Goal: Task Accomplishment & Management: Use online tool/utility

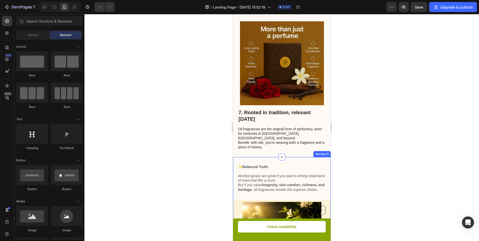
scroll to position [1103, 0]
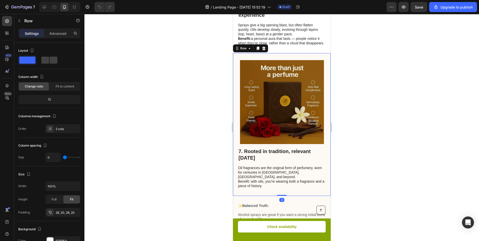
click at [236, 100] on div "7. Rooted in tradition, relevant today Heading Oil fragrances are the original …" at bounding box center [282, 124] width 98 height 143
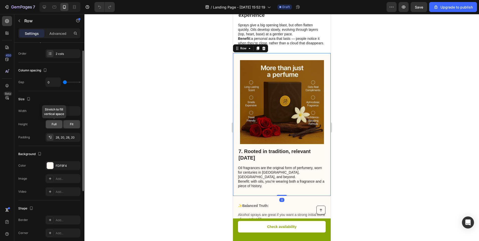
scroll to position [100, 0]
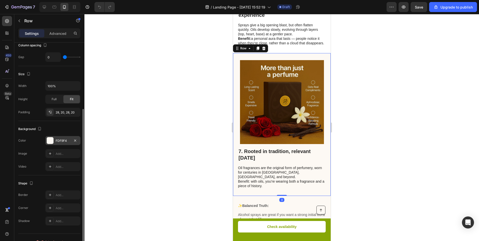
click at [49, 140] on div at bounding box center [50, 140] width 7 height 7
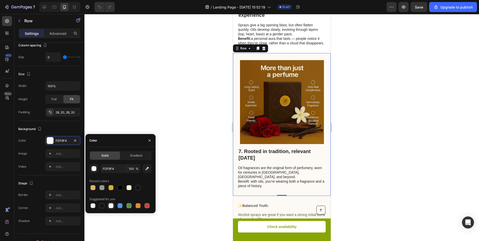
click at [109, 205] on div at bounding box center [111, 205] width 5 height 5
type input "FFFFFF"
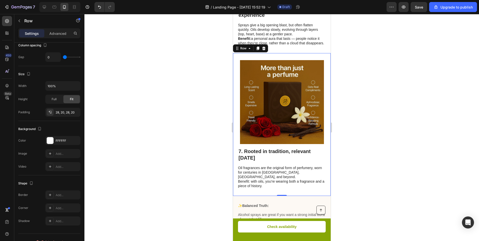
click at [150, 113] on div at bounding box center [281, 127] width 395 height 227
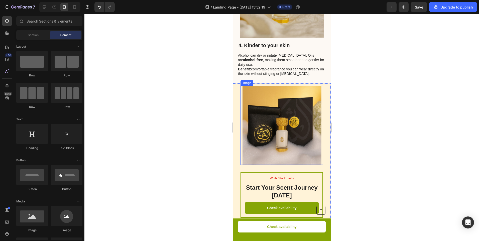
scroll to position [661, 0]
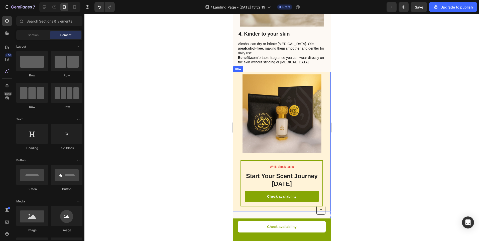
click at [319, 126] on div "While Stock Lasts Text Block Start Your Scent Journey Today Heading Check avail…" at bounding box center [282, 142] width 98 height 140
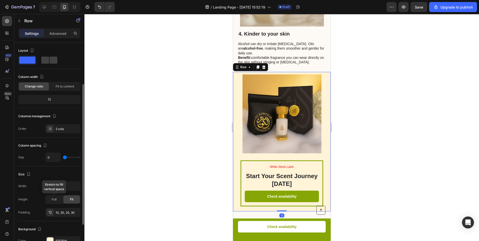
scroll to position [50, 0]
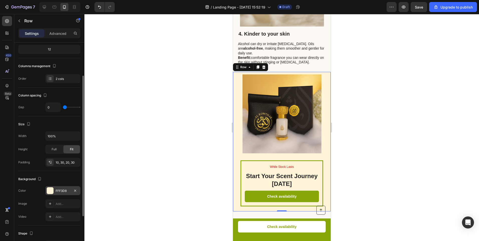
click at [54, 187] on div "FFF3D8" at bounding box center [62, 190] width 35 height 9
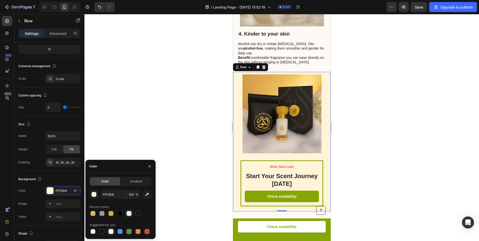
click at [111, 234] on div at bounding box center [111, 232] width 6 height 6
type input "FFFFFF"
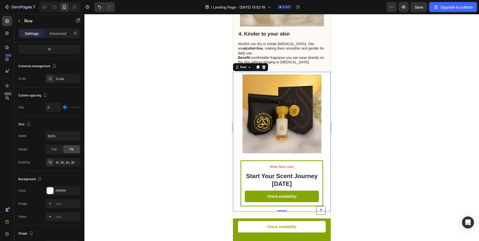
click at [188, 119] on div at bounding box center [281, 127] width 395 height 227
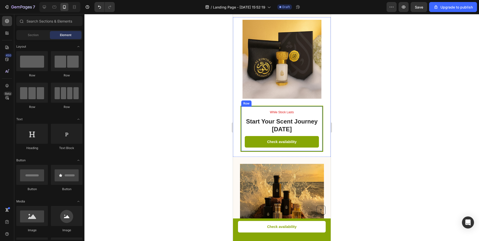
scroll to position [736, 0]
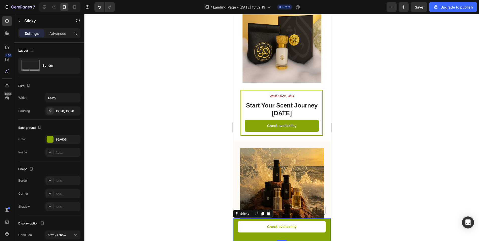
click at [236, 234] on div "Check availability Button Button Row Sticky 0" at bounding box center [282, 230] width 98 height 23
click at [70, 142] on div "86A605" at bounding box center [62, 139] width 35 height 9
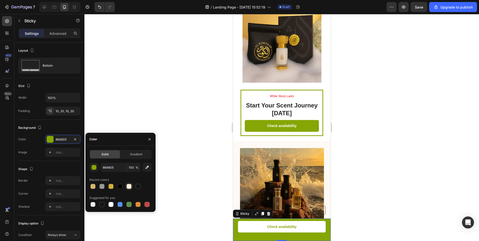
click at [128, 189] on div at bounding box center [129, 187] width 6 height 6
type input "FFF3D8"
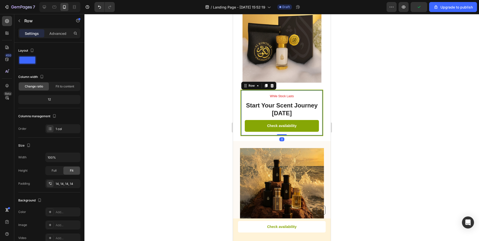
click at [241, 122] on div "While Stock Lasts Text Block Start Your Scent Journey Today Heading Check avail…" at bounding box center [281, 113] width 83 height 46
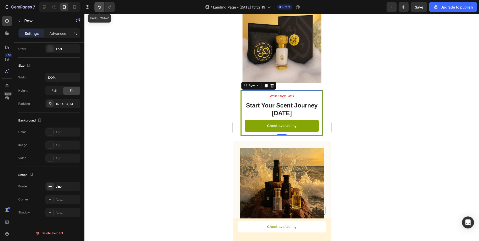
click at [97, 10] on button "Undo/Redo" at bounding box center [100, 7] width 10 height 10
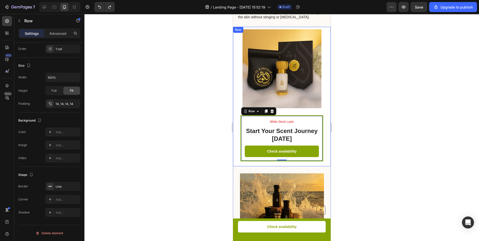
scroll to position [661, 0]
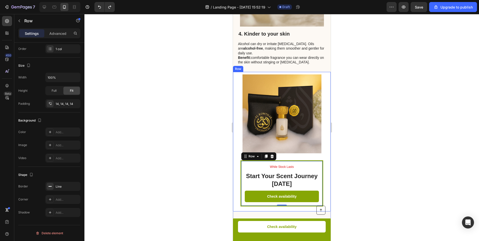
click at [348, 117] on div at bounding box center [281, 127] width 395 height 227
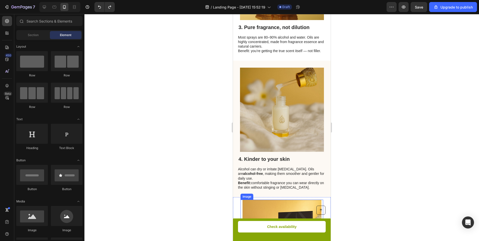
scroll to position [460, 0]
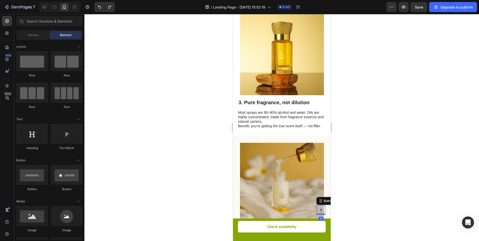
click at [317, 212] on link at bounding box center [320, 210] width 9 height 9
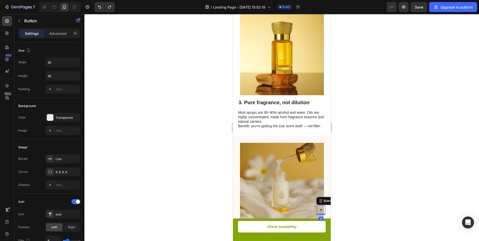
click at [317, 212] on link at bounding box center [320, 210] width 9 height 9
click at [343, 180] on div at bounding box center [281, 127] width 395 height 227
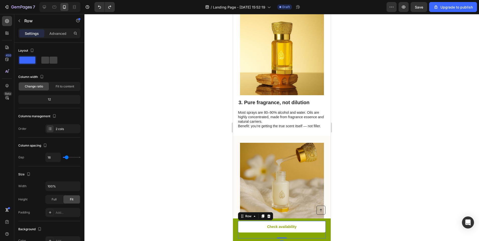
click at [284, 235] on div "Check availability Button Button Row 0" at bounding box center [282, 230] width 88 height 18
click at [360, 166] on div at bounding box center [281, 127] width 395 height 227
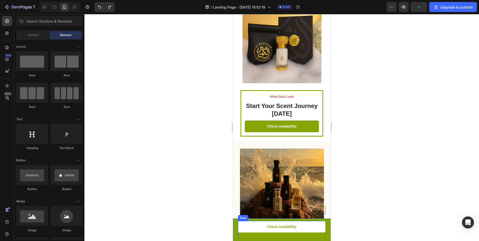
scroll to position [736, 0]
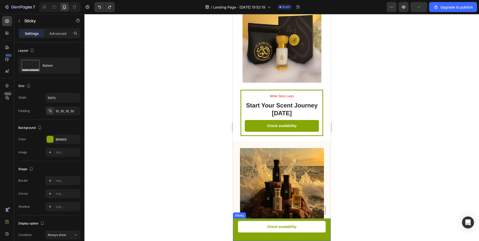
click at [236, 231] on div "Check availability Button Button Row Sticky" at bounding box center [282, 230] width 98 height 23
click at [257, 215] on icon at bounding box center [256, 214] width 4 height 4
click at [234, 231] on div "Check availability Button Button Row Sticky 0" at bounding box center [282, 230] width 98 height 23
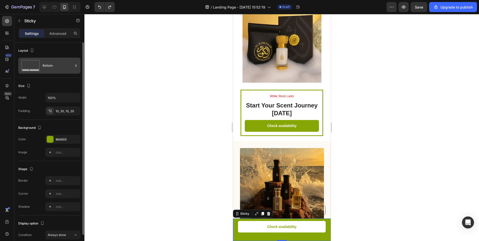
click at [44, 67] on div "Bottom" at bounding box center [58, 66] width 31 height 12
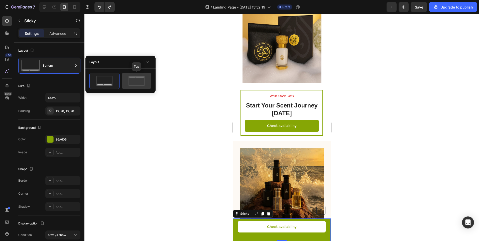
click at [138, 85] on icon at bounding box center [137, 81] width 24 height 10
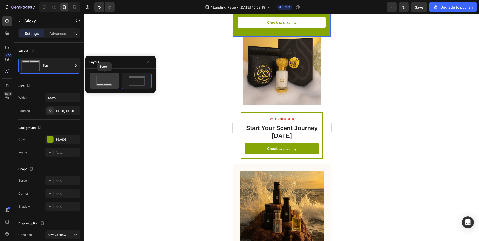
click at [115, 79] on icon at bounding box center [105, 81] width 24 height 10
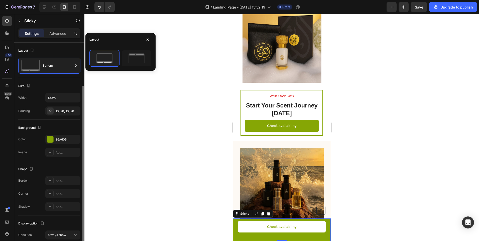
scroll to position [23, 0]
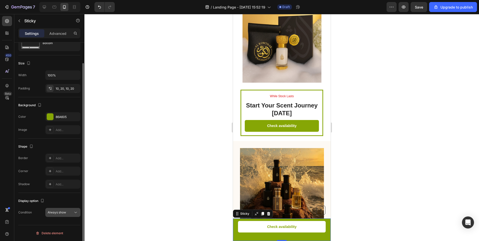
click at [59, 216] on button "Always show" at bounding box center [62, 212] width 35 height 9
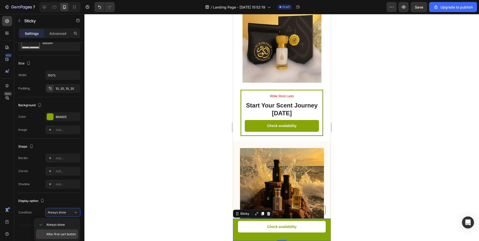
click at [67, 236] on span "After first cart button" at bounding box center [61, 234] width 30 height 5
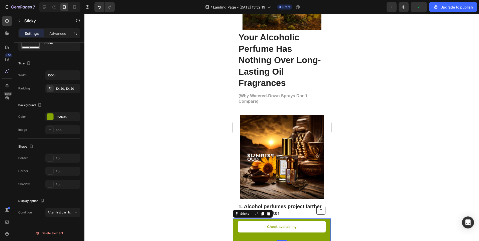
scroll to position [0, 0]
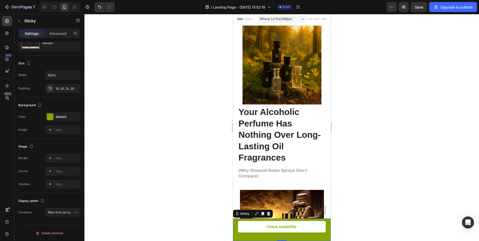
click at [361, 152] on div at bounding box center [281, 127] width 395 height 227
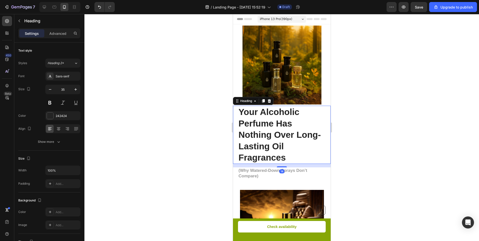
click at [234, 108] on div "Your Alcoholic Perfume Has Nothing Over Long-Lasting Oil Fragrances Heading 14" at bounding box center [282, 135] width 98 height 58
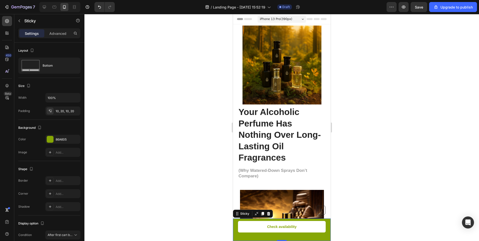
click at [237, 236] on div "Check availability Button Button Row Sticky 0" at bounding box center [282, 230] width 98 height 23
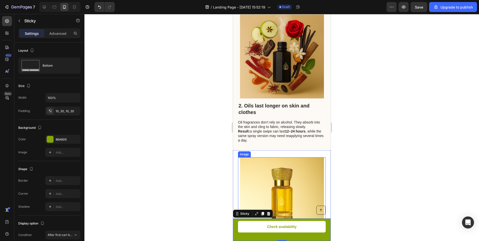
scroll to position [376, 0]
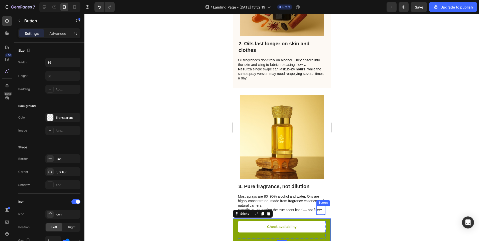
click at [316, 207] on link at bounding box center [320, 210] width 9 height 9
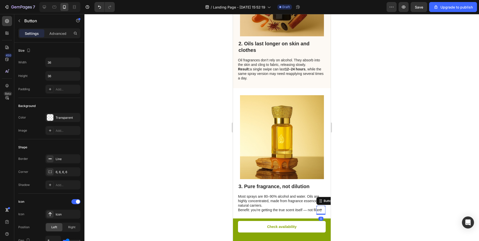
click at [316, 207] on link at bounding box center [320, 210] width 9 height 9
click at [365, 196] on div at bounding box center [281, 127] width 395 height 227
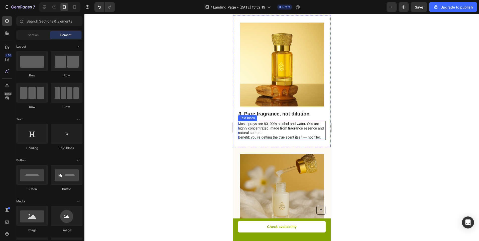
scroll to position [476, 0]
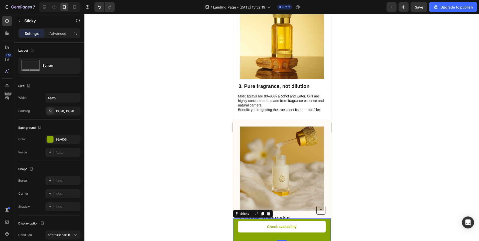
click at [235, 222] on div "Check availability Button Button Row Sticky 0" at bounding box center [282, 230] width 98 height 23
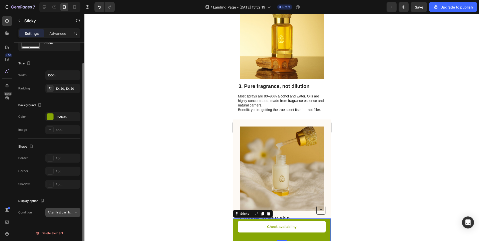
click at [64, 213] on span "After first cart button" at bounding box center [63, 213] width 30 height 4
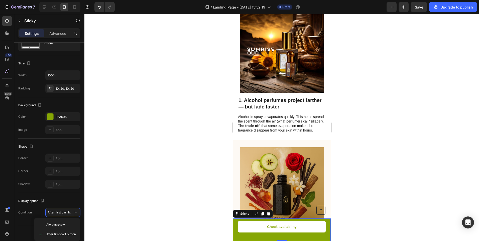
scroll to position [0, 0]
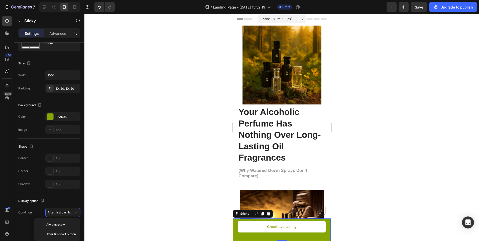
drag, startPoint x: 462, startPoint y: 58, endPoint x: 396, endPoint y: 70, distance: 66.7
click at [461, 58] on div at bounding box center [281, 127] width 395 height 227
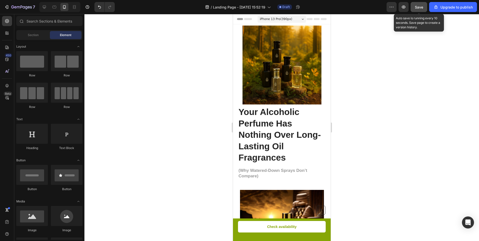
click at [420, 11] on button "Save" at bounding box center [419, 7] width 17 height 10
click at [6, 1] on div "7 / Landing Page - Aug 25, 15:52:19 Draft Preview Save Upgrade to publish" at bounding box center [239, 7] width 479 height 14
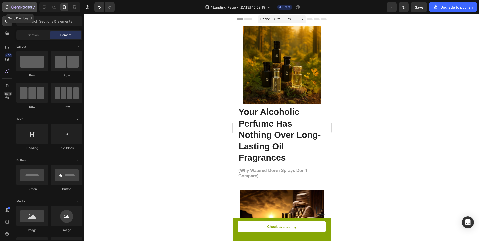
click at [6, 5] on icon "button" at bounding box center [6, 7] width 5 height 5
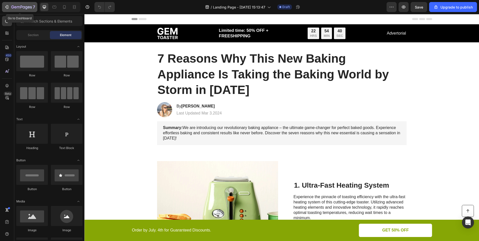
click at [29, 3] on button "7" at bounding box center [19, 7] width 35 height 10
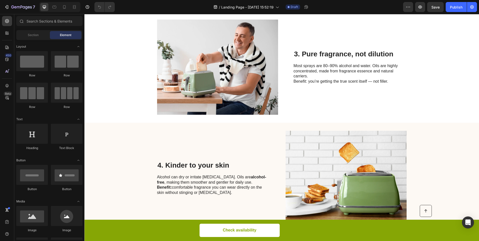
scroll to position [350, 0]
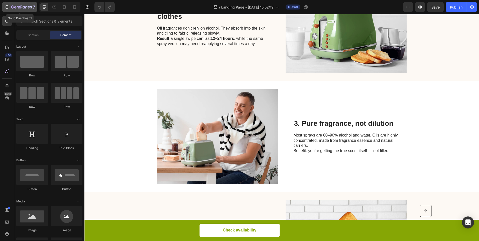
click at [9, 7] on icon "button" at bounding box center [6, 7] width 5 height 5
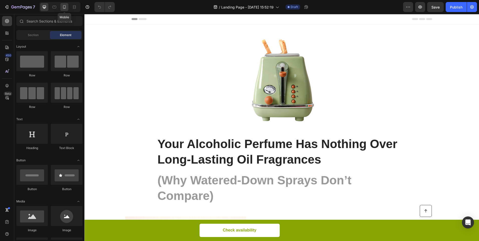
click at [65, 6] on icon at bounding box center [64, 7] width 5 height 5
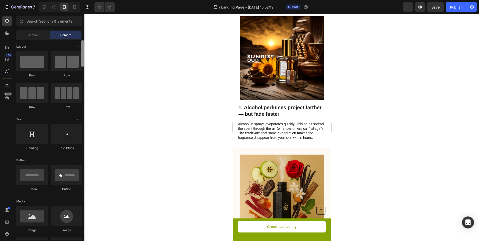
scroll to position [100, 0]
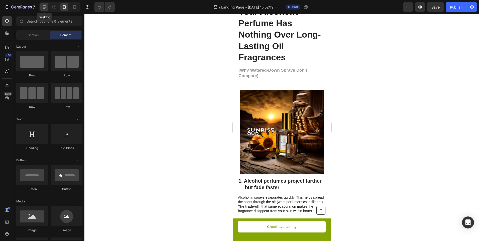
click at [45, 4] on div at bounding box center [44, 7] width 8 height 8
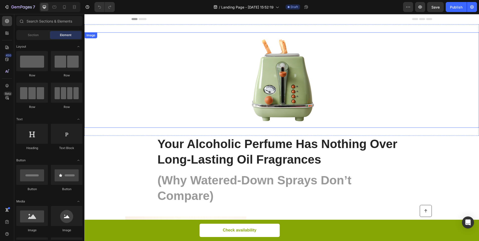
click at [281, 49] on img at bounding box center [282, 80] width 96 height 96
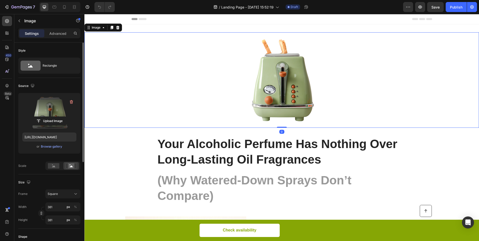
click at [53, 110] on label at bounding box center [49, 113] width 54 height 32
click at [53, 117] on input "file" at bounding box center [49, 121] width 35 height 9
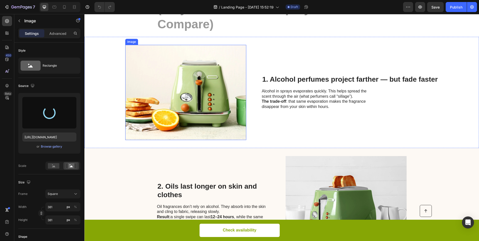
scroll to position [175, 0]
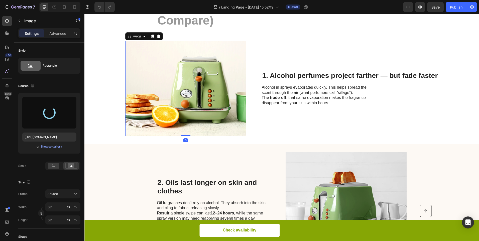
drag, startPoint x: 187, startPoint y: 104, endPoint x: 187, endPoint y: 99, distance: 5.1
click at [188, 102] on img at bounding box center [185, 88] width 121 height 95
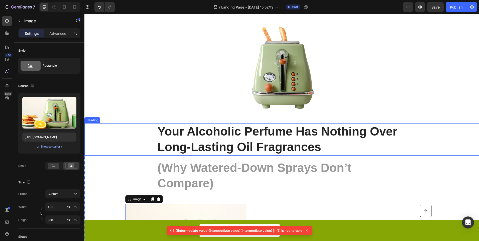
scroll to position [0, 0]
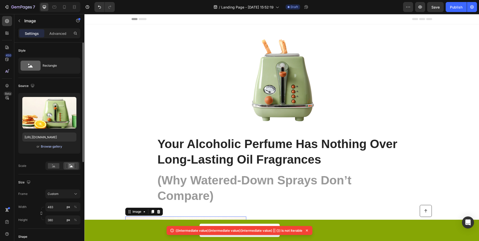
click at [55, 147] on div "Browse gallery" at bounding box center [51, 146] width 21 height 5
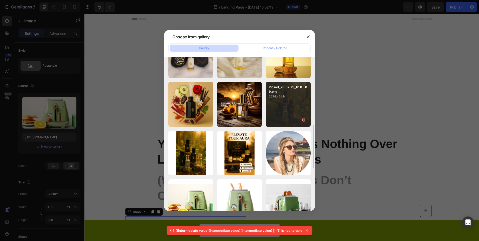
scroll to position [150, 0]
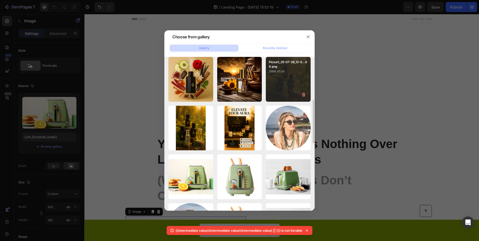
click at [285, 76] on div "Picsart_25-07-29_12-0...09.png 2694.45 kb" at bounding box center [288, 79] width 45 height 45
type input "https://cdn.shopify.com/s/files/1/0634/0830/8468/files/gempages_570490595106096…"
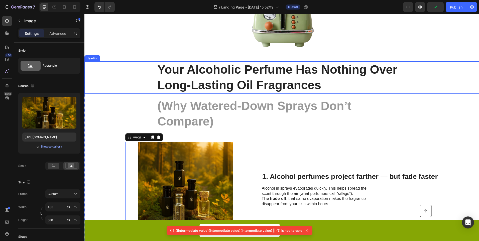
scroll to position [0, 0]
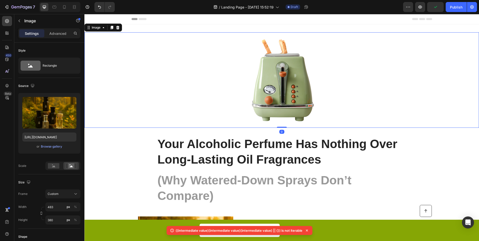
click at [310, 75] on img at bounding box center [282, 80] width 96 height 96
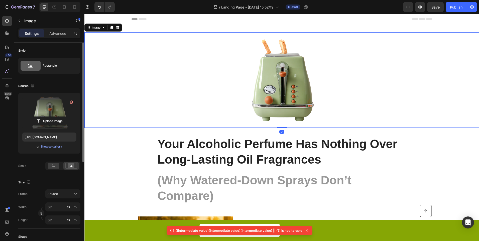
click at [51, 116] on label at bounding box center [49, 113] width 54 height 32
click at [51, 117] on input "file" at bounding box center [49, 121] width 35 height 9
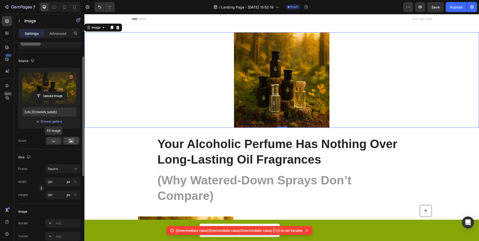
click at [54, 141] on icon at bounding box center [53, 141] width 3 height 2
click at [138, 125] on div at bounding box center [281, 80] width 395 height 96
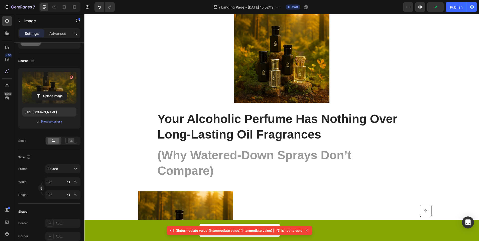
scroll to position [0, 0]
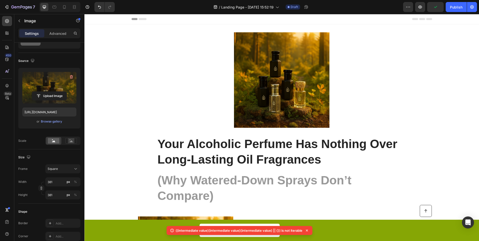
click at [297, 97] on img at bounding box center [282, 80] width 96 height 96
click at [45, 97] on input "file" at bounding box center [49, 96] width 35 height 9
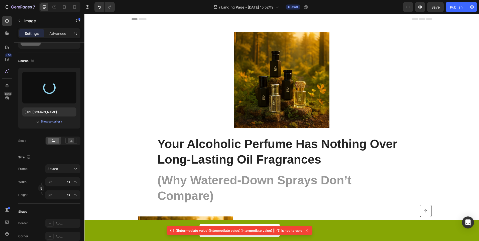
type input "https://cdn.shopify.com/s/files/1/0634/0830/8468/files/gempages_570490595106096…"
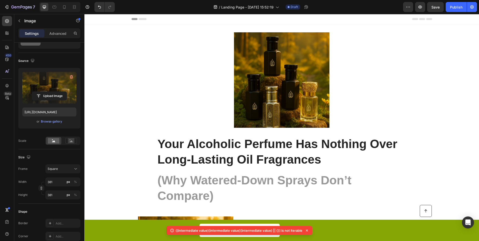
click at [266, 91] on img at bounding box center [282, 80] width 96 height 96
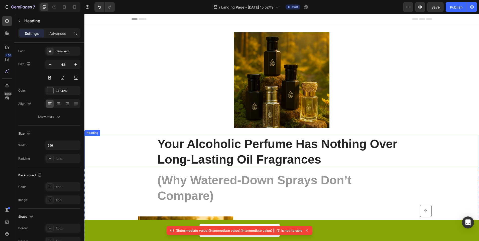
click at [145, 165] on div "Your Alcoholic Perfume Has Nothing Over Long-Lasting Oil Fragrances" at bounding box center [282, 152] width 385 height 32
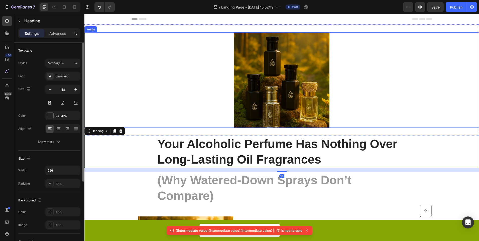
click at [144, 112] on div at bounding box center [281, 80] width 395 height 96
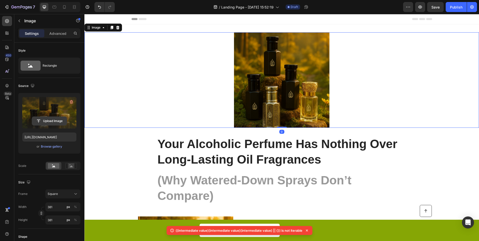
click at [57, 121] on input "file" at bounding box center [49, 121] width 35 height 9
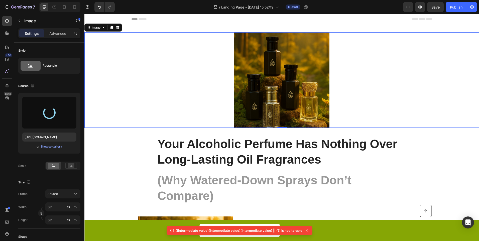
type input "https://cdn.shopify.com/s/files/1/0634/0830/8468/files/gempages_570490595106096…"
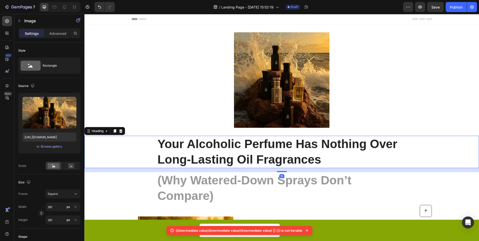
click at [122, 166] on div "Your Alcoholic Perfume Has Nothing Over Long-Lasting Oil Fragrances" at bounding box center [282, 152] width 385 height 32
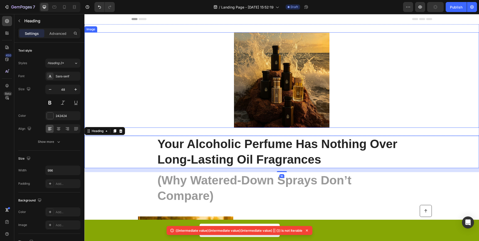
click at [252, 102] on img at bounding box center [282, 80] width 96 height 96
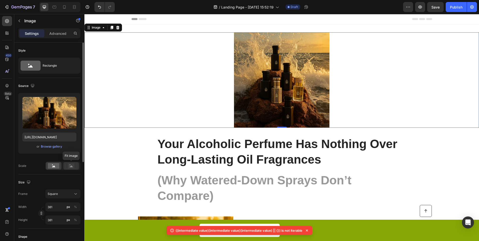
click at [71, 164] on rect at bounding box center [71, 165] width 7 height 5
click at [60, 164] on div at bounding box center [54, 166] width 16 height 8
click at [56, 189] on div "Size Frame Square Width 381 px % Height 381 px %" at bounding box center [49, 201] width 62 height 54
click at [56, 192] on div "Square" at bounding box center [63, 194] width 31 height 5
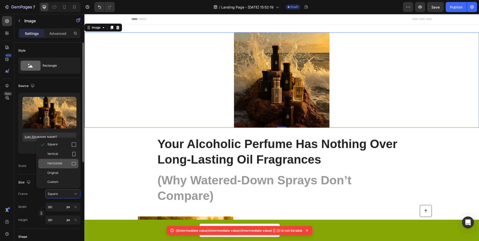
click at [70, 166] on div "Horizontal" at bounding box center [58, 164] width 40 height 10
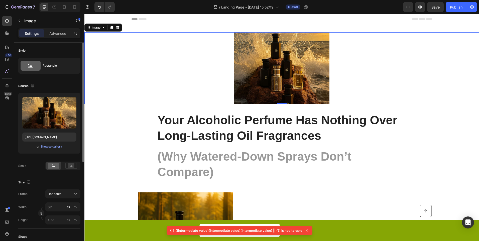
click at [69, 170] on div at bounding box center [62, 166] width 35 height 9
click at [73, 165] on rect at bounding box center [71, 165] width 7 height 5
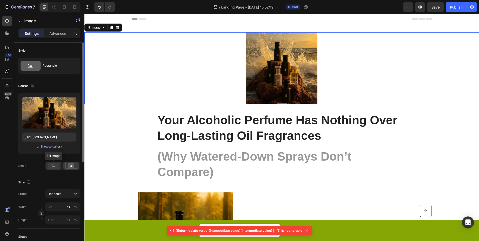
click at [58, 162] on div at bounding box center [54, 166] width 16 height 8
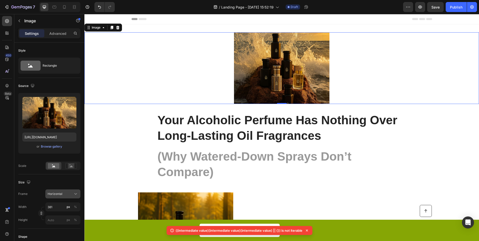
click at [72, 191] on button "Horizontal" at bounding box center [62, 194] width 35 height 9
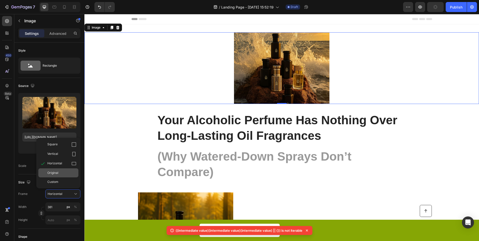
click at [68, 175] on div "Original" at bounding box center [61, 173] width 29 height 5
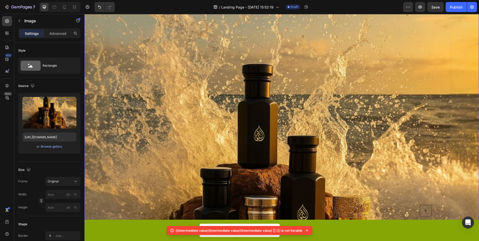
scroll to position [50, 0]
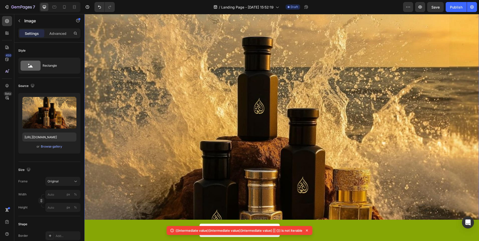
click at [151, 165] on img at bounding box center [281, 179] width 395 height 395
click at [58, 210] on input "px %" at bounding box center [62, 207] width 35 height 9
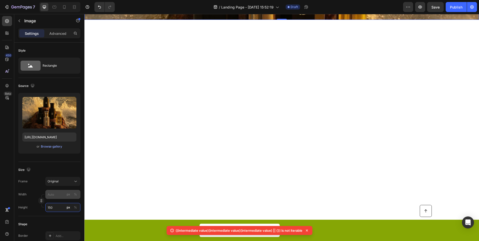
type input "150"
click at [57, 197] on input "px %" at bounding box center [62, 194] width 35 height 9
type input "1"
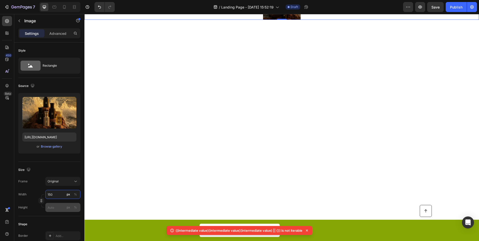
type input "150"
click at [52, 209] on input "px %" at bounding box center [62, 207] width 35 height 9
type input "15"
click at [59, 198] on input "px %" at bounding box center [62, 194] width 35 height 9
click at [61, 198] on input "px %" at bounding box center [62, 194] width 35 height 9
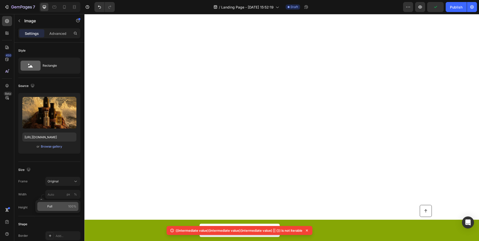
click at [50, 203] on div "Full 100%" at bounding box center [57, 206] width 41 height 9
type input "100"
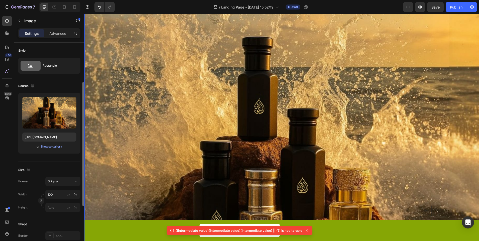
scroll to position [25, 0]
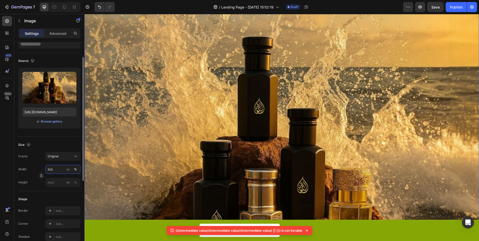
click at [53, 171] on input "100" at bounding box center [62, 169] width 35 height 9
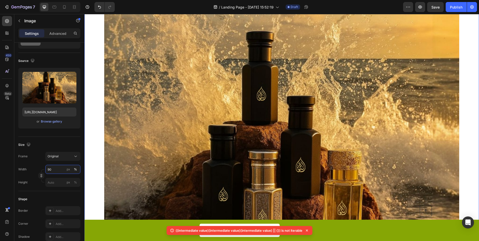
type input "9"
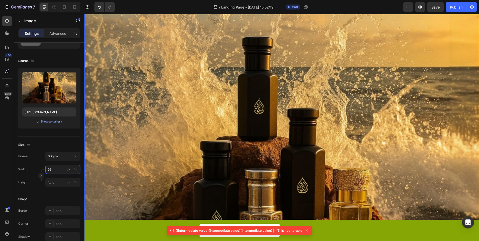
type input "9"
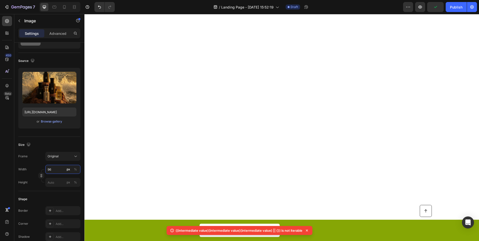
type input "9"
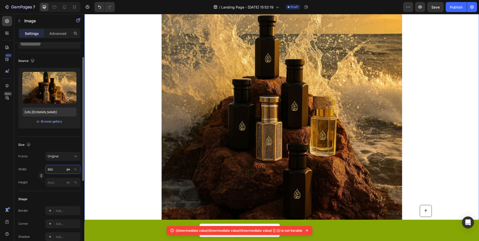
click at [48, 171] on input "960" at bounding box center [62, 169] width 35 height 9
click at [49, 170] on input "960" at bounding box center [62, 169] width 35 height 9
type input "60"
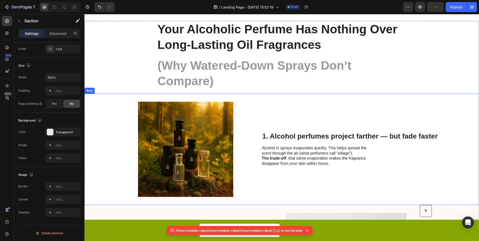
scroll to position [0, 0]
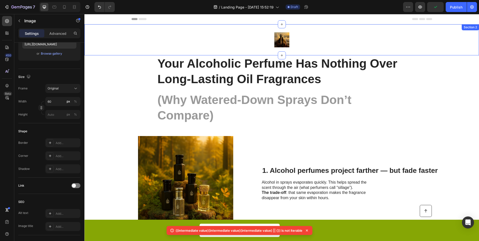
click at [294, 41] on div at bounding box center [281, 39] width 395 height 15
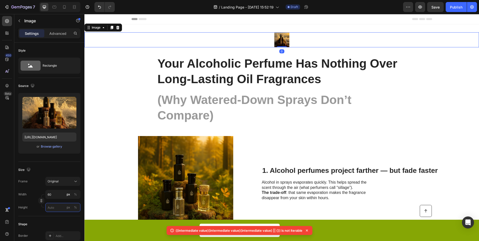
click at [56, 207] on input "px %" at bounding box center [62, 207] width 35 height 9
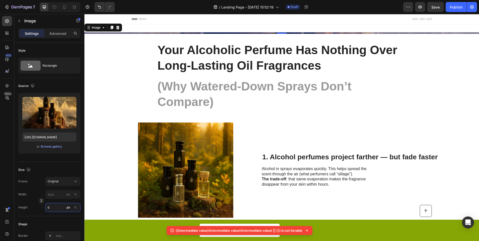
type input "60"
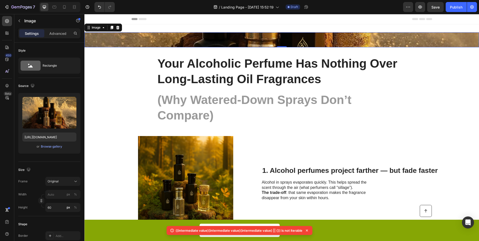
click at [100, 134] on div "Image 1. Alcohol perfumes project farther — but fade faster Heading Alcohol in …" at bounding box center [281, 183] width 395 height 111
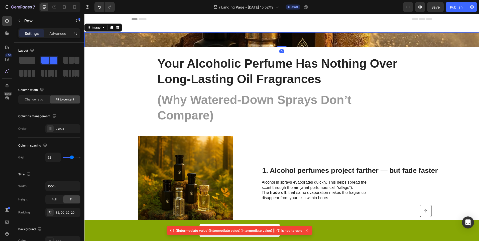
click at [150, 36] on img at bounding box center [281, 39] width 395 height 15
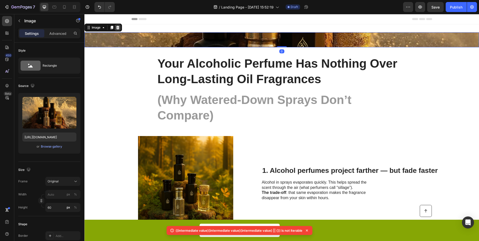
click at [118, 28] on icon at bounding box center [118, 28] width 4 height 4
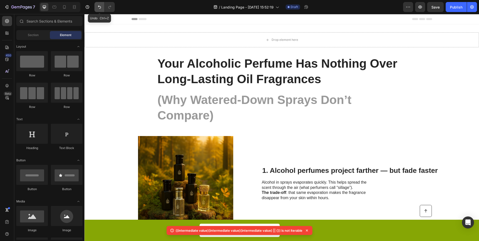
click at [102, 4] on button "Undo/Redo" at bounding box center [100, 7] width 10 height 10
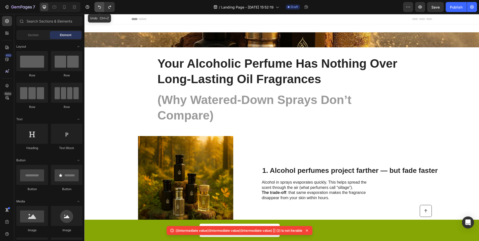
click at [102, 4] on button "Undo/Redo" at bounding box center [100, 7] width 10 height 10
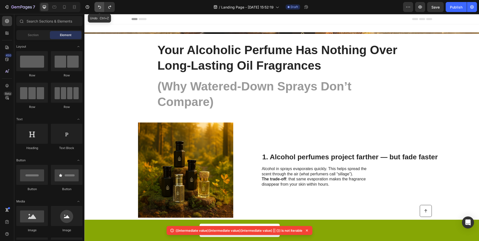
click at [103, 6] on button "Undo/Redo" at bounding box center [100, 7] width 10 height 10
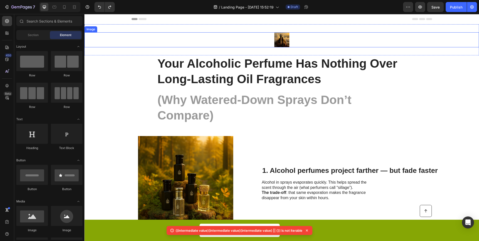
drag, startPoint x: 256, startPoint y: 40, endPoint x: 253, endPoint y: 41, distance: 3.1
click at [256, 40] on div at bounding box center [281, 39] width 395 height 15
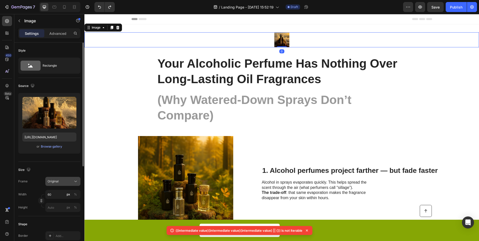
click at [55, 183] on span "Original" at bounding box center [53, 181] width 11 height 5
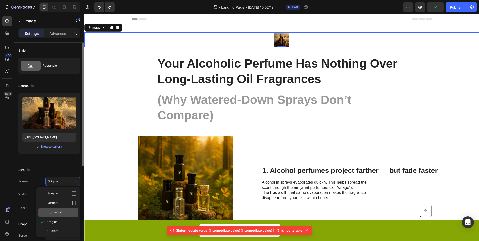
click at [62, 212] on div "Horizontal" at bounding box center [61, 212] width 29 height 5
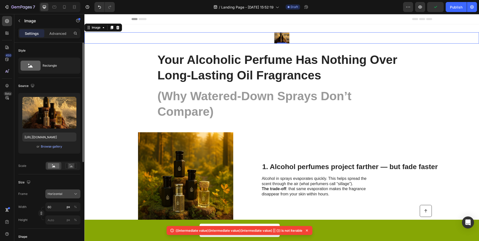
click at [68, 193] on div "Horizontal" at bounding box center [60, 194] width 25 height 5
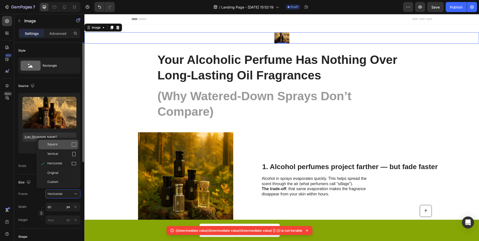
click at [64, 148] on div "Square" at bounding box center [58, 145] width 40 height 10
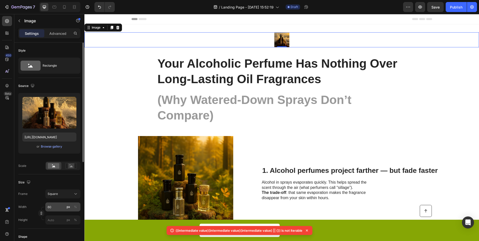
scroll to position [50, 0]
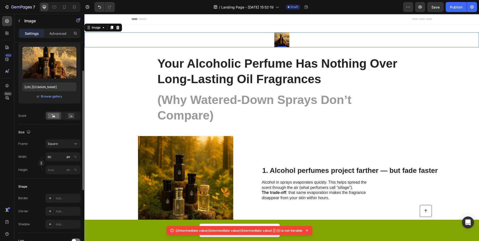
click at [57, 151] on div "Frame Square Width 60 px % Height px %" at bounding box center [49, 156] width 62 height 35
click at [58, 157] on input "60" at bounding box center [62, 156] width 35 height 9
type input "0"
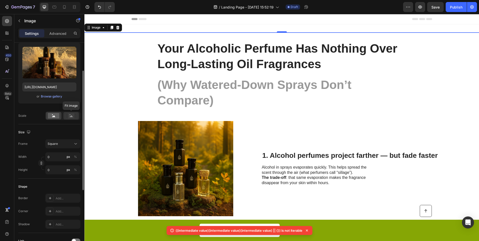
click at [72, 113] on div at bounding box center [71, 116] width 16 height 8
click at [59, 117] on div at bounding box center [54, 116] width 16 height 8
click at [62, 149] on div "Frame Square Width 0 px % Height 0 px %" at bounding box center [49, 156] width 62 height 35
click at [63, 145] on div "Square" at bounding box center [60, 144] width 25 height 5
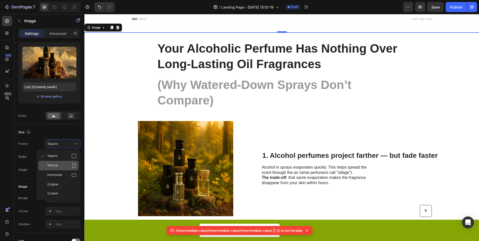
click at [69, 170] on div "Vertical" at bounding box center [58, 166] width 40 height 10
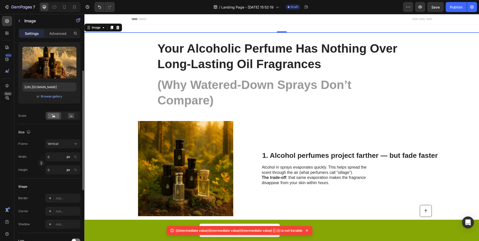
click at [71, 120] on div at bounding box center [62, 116] width 35 height 9
click at [73, 115] on rect at bounding box center [71, 115] width 7 height 5
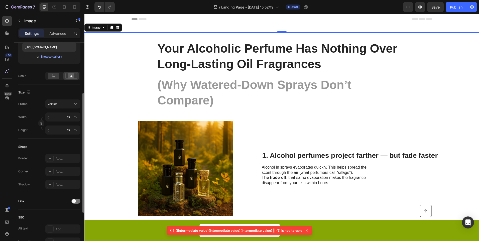
scroll to position [40, 0]
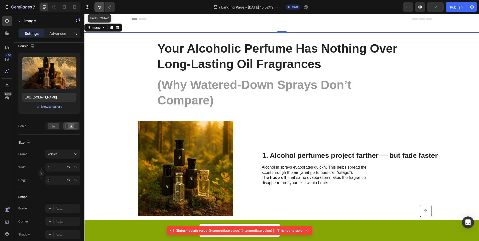
click at [103, 7] on button "Undo/Redo" at bounding box center [100, 7] width 10 height 10
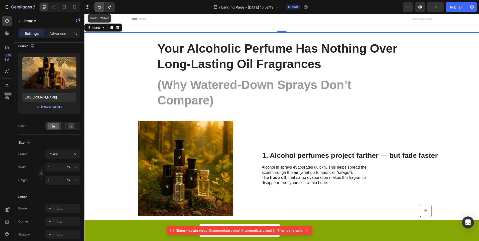
click at [103, 7] on button "Undo/Redo" at bounding box center [100, 7] width 10 height 10
type input "60"
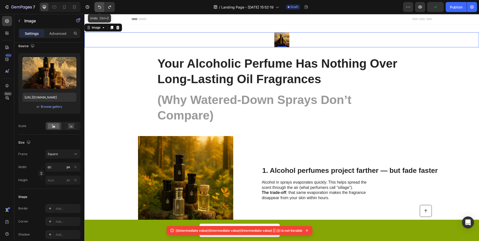
click at [103, 7] on button "Undo/Redo" at bounding box center [100, 7] width 10 height 10
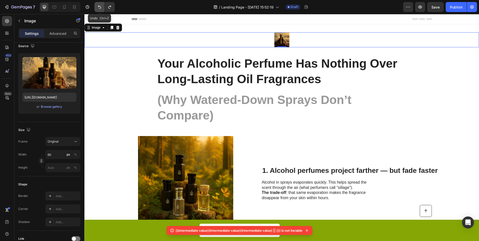
click at [103, 7] on button "Undo/Redo" at bounding box center [100, 7] width 10 height 10
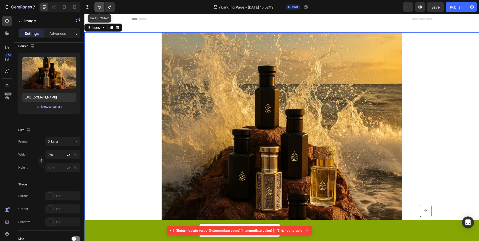
click at [103, 7] on button "Undo/Redo" at bounding box center [100, 7] width 10 height 10
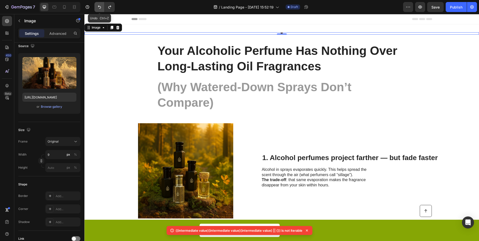
click at [103, 7] on button "Undo/Redo" at bounding box center [100, 7] width 10 height 10
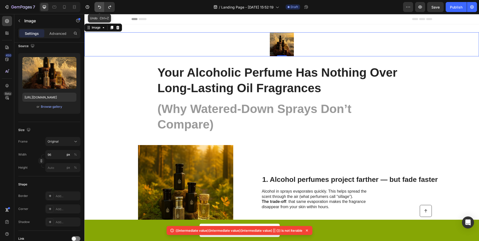
click at [103, 7] on button "Undo/Redo" at bounding box center [100, 7] width 10 height 10
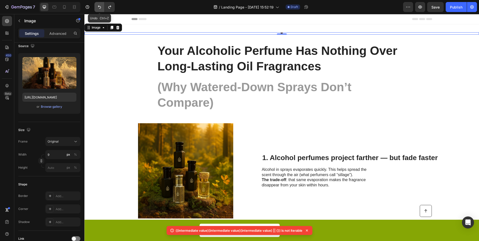
click at [103, 7] on button "Undo/Redo" at bounding box center [100, 7] width 10 height 10
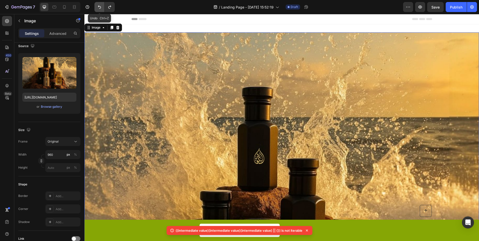
click at [103, 7] on button "Undo/Redo" at bounding box center [100, 7] width 10 height 10
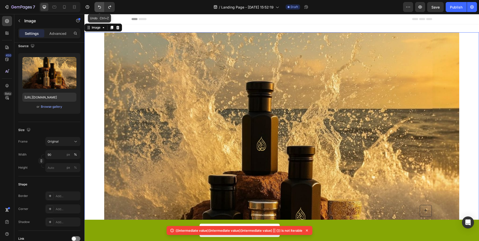
click at [103, 7] on button "Undo/Redo" at bounding box center [100, 7] width 10 height 10
type input "100"
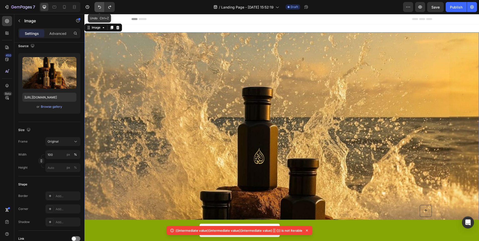
click at [103, 7] on button "Undo/Redo" at bounding box center [100, 7] width 10 height 10
type input "15"
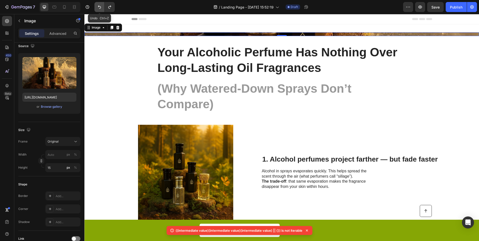
click at [103, 6] on button "Undo/Redo" at bounding box center [100, 7] width 10 height 10
type input "150"
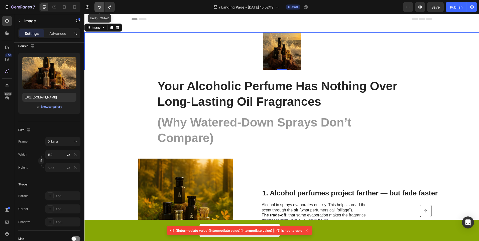
click at [103, 6] on button "Undo/Redo" at bounding box center [100, 7] width 10 height 10
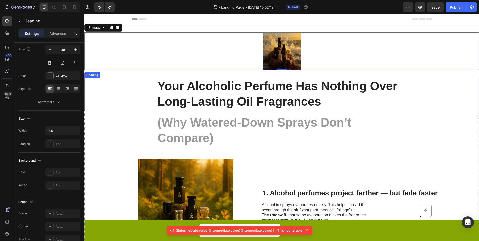
click at [103, 87] on div "Your Alcoholic Perfume Has Nothing Over Long-Lasting Oil Fragrances" at bounding box center [282, 94] width 385 height 32
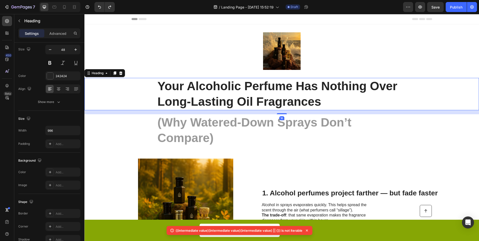
scroll to position [0, 0]
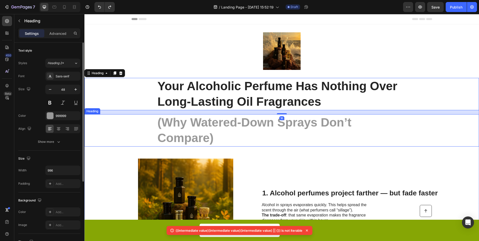
click at [110, 115] on div "(Why Watered-Down Sprays Don’t Compare)" at bounding box center [282, 130] width 385 height 32
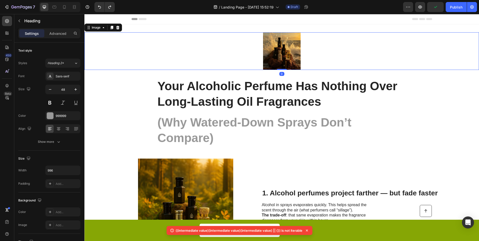
click at [277, 62] on img at bounding box center [282, 51] width 38 height 38
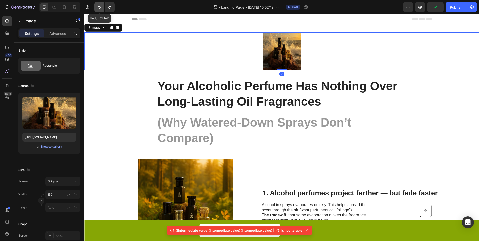
click at [98, 7] on icon "Undo/Redo" at bounding box center [99, 7] width 5 height 5
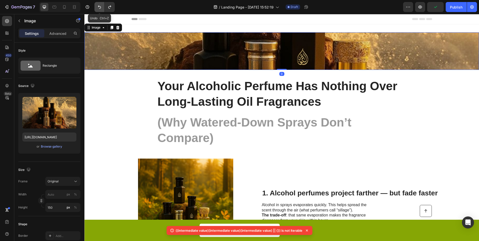
click at [98, 7] on icon "Undo/Redo" at bounding box center [99, 7] width 5 height 5
type input "15"
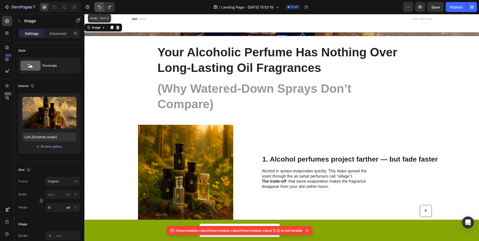
click at [98, 7] on icon "Undo/Redo" at bounding box center [99, 7] width 5 height 5
type input "381"
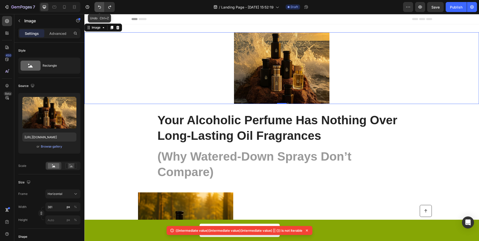
click at [98, 7] on icon "Undo/Redo" at bounding box center [99, 7] width 5 height 5
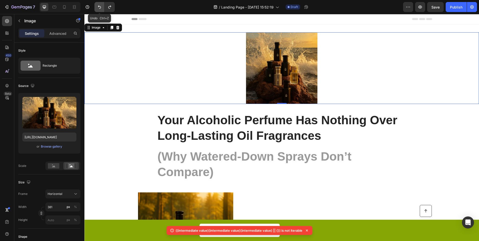
click at [98, 7] on icon "Undo/Redo" at bounding box center [99, 7] width 5 height 5
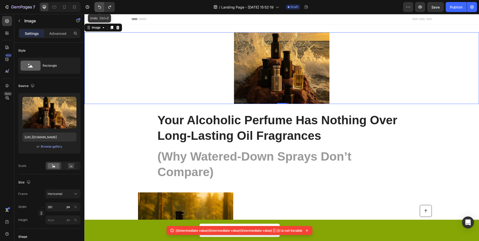
click at [98, 7] on icon "Undo/Redo" at bounding box center [99, 7] width 5 height 5
type input "381"
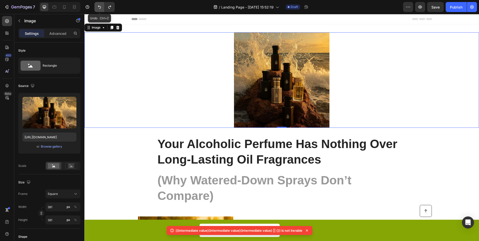
click at [98, 7] on icon "Undo/Redo" at bounding box center [99, 7] width 5 height 5
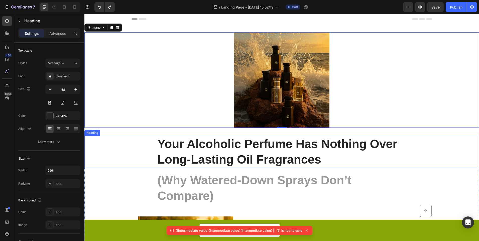
click at [147, 159] on div "Your Alcoholic Perfume Has Nothing Over Long-Lasting Oil Fragrances" at bounding box center [282, 152] width 385 height 32
click at [129, 80] on div at bounding box center [281, 80] width 395 height 96
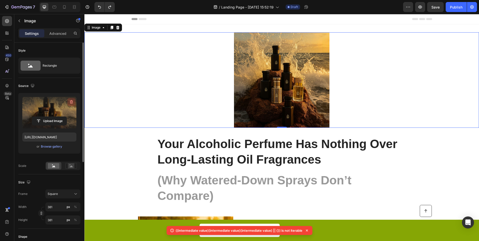
click at [72, 98] on button "button" at bounding box center [71, 102] width 8 height 8
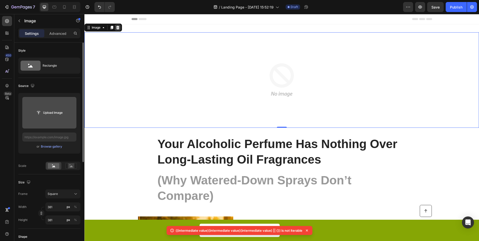
click at [117, 28] on icon at bounding box center [118, 28] width 4 height 4
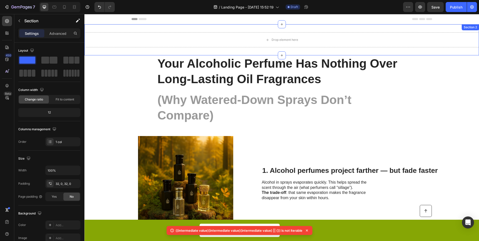
click at [105, 28] on div "Drop element here Section 2" at bounding box center [281, 39] width 395 height 31
click at [474, 28] on icon at bounding box center [475, 30] width 3 height 4
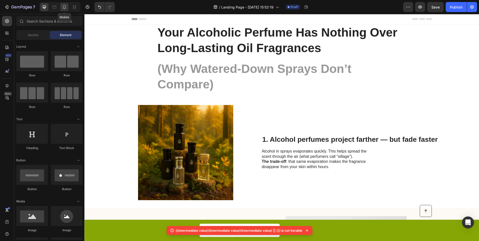
click at [64, 8] on icon at bounding box center [64, 7] width 5 height 5
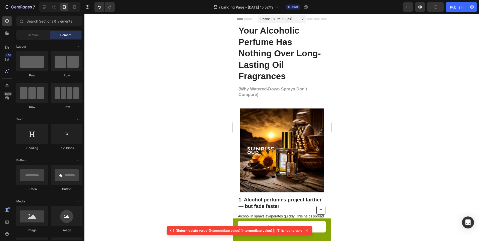
click at [156, 103] on div at bounding box center [281, 127] width 395 height 227
click at [102, 6] on icon "Undo/Redo" at bounding box center [99, 7] width 5 height 5
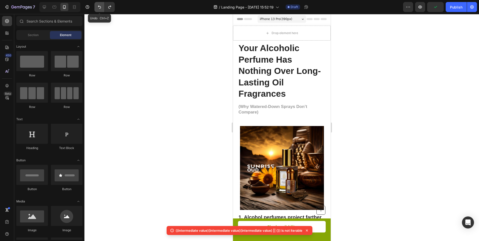
click at [102, 6] on icon "Undo/Redo" at bounding box center [99, 7] width 5 height 5
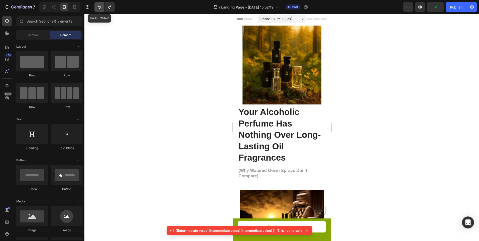
click at [102, 6] on icon "Undo/Redo" at bounding box center [99, 7] width 5 height 5
click at [109, 8] on icon "Undo/Redo" at bounding box center [109, 7] width 3 height 3
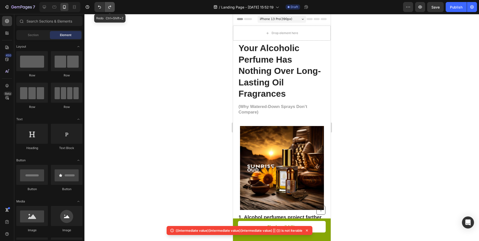
click at [109, 8] on icon "Undo/Redo" at bounding box center [109, 7] width 3 height 3
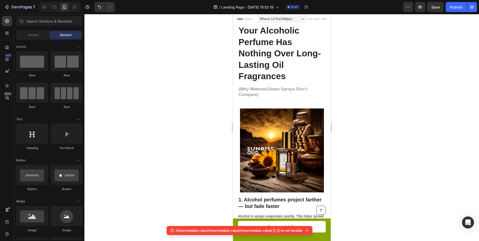
click at [479, 0] on html "7 / Landing Page - Aug 25, 15:52:19 Draft Preview Save Publish 450 Beta Section…" at bounding box center [239, 0] width 479 height 0
click at [263, 43] on h1 "Your Alcoholic Perfume Has Nothing Over Long-Lasting Oil Fragrances" at bounding box center [282, 53] width 88 height 58
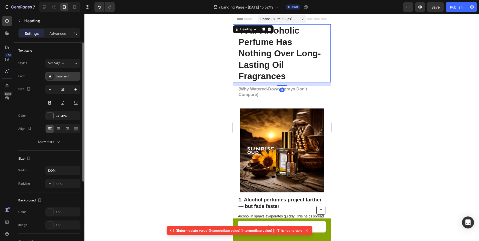
click at [51, 77] on icon at bounding box center [50, 76] width 3 height 3
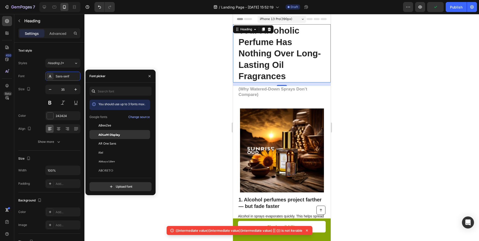
click at [120, 133] on span "ADLaM Display" at bounding box center [110, 134] width 22 height 5
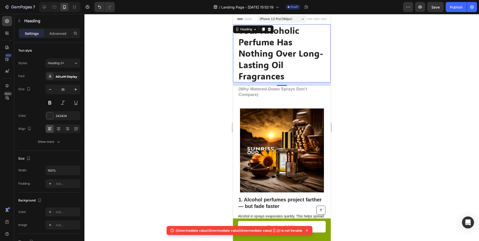
click at [185, 80] on div at bounding box center [281, 127] width 395 height 227
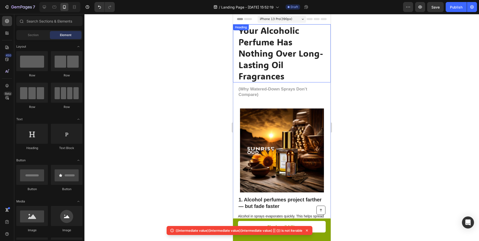
click at [260, 67] on h1 "Your Alcoholic Perfume Has Nothing Over Long-Lasting Oil Fragrances" at bounding box center [282, 53] width 88 height 58
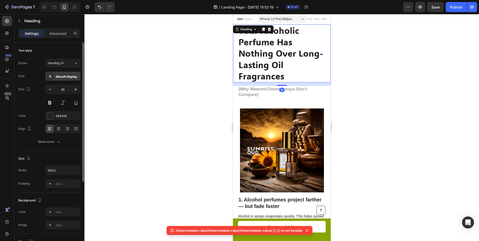
click at [60, 75] on div "ADLaM Display" at bounding box center [68, 76] width 24 height 5
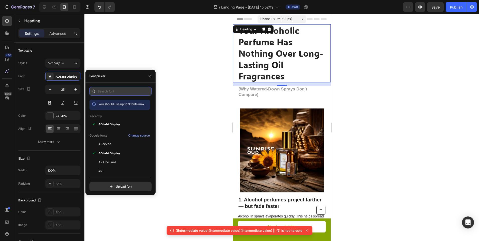
click at [118, 95] on input "text" at bounding box center [121, 91] width 62 height 9
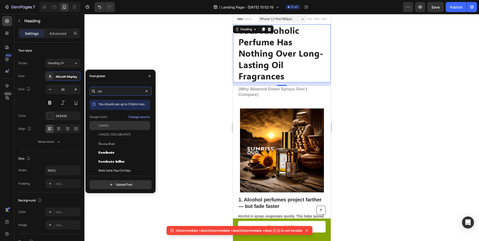
type input "cin"
click at [114, 123] on div "Cinzel" at bounding box center [124, 125] width 51 height 5
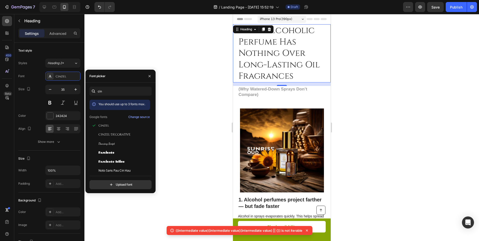
click at [159, 86] on div at bounding box center [281, 127] width 395 height 227
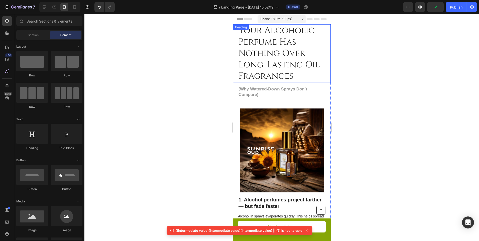
click at [249, 43] on h1 "Your Alcoholic Perfume Has Nothing Over Long-Lasting Oil Fragrances" at bounding box center [282, 53] width 88 height 58
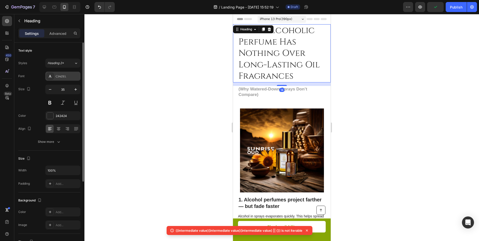
click at [56, 76] on div "Cinzel" at bounding box center [68, 76] width 24 height 5
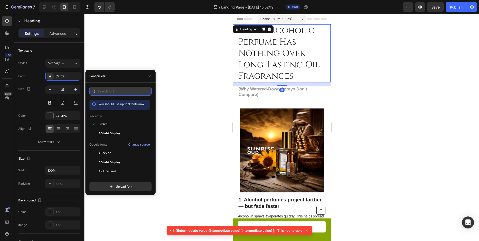
click at [103, 94] on input "text" at bounding box center [121, 91] width 62 height 9
paste input "jan pro"
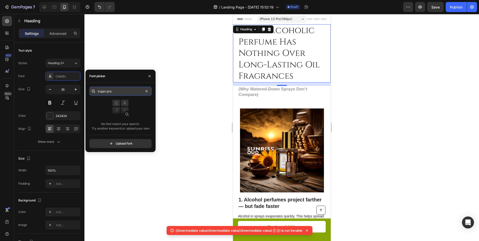
paste input "cormorant garamond"
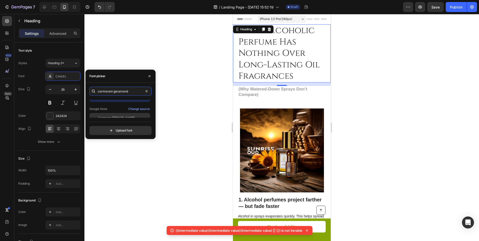
scroll to position [12, 0]
click at [130, 114] on div "Cormorant Garamond" at bounding box center [124, 113] width 51 height 5
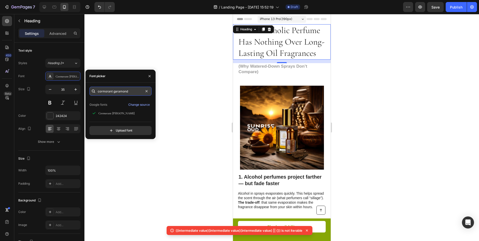
paste input "proxima nova"
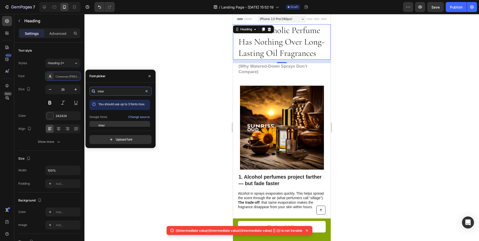
type input "inter"
click at [129, 122] on div "Inter" at bounding box center [120, 125] width 61 height 9
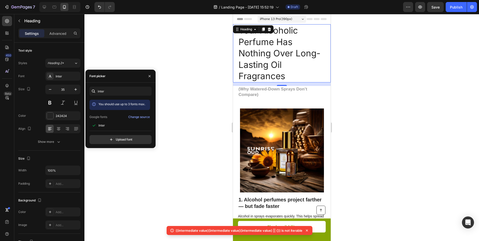
drag, startPoint x: 173, startPoint y: 44, endPoint x: 178, endPoint y: 42, distance: 6.0
click at [178, 42] on div at bounding box center [281, 127] width 395 height 227
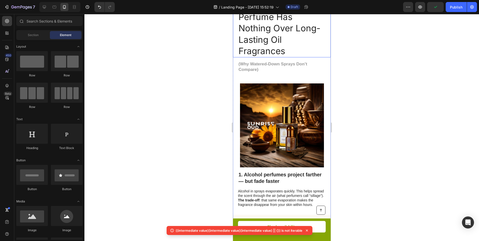
scroll to position [50, 0]
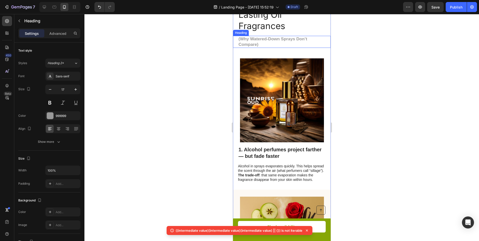
click at [264, 44] on h1 "(Why Watered-Down Sprays Don’t Compare)" at bounding box center [282, 42] width 88 height 12
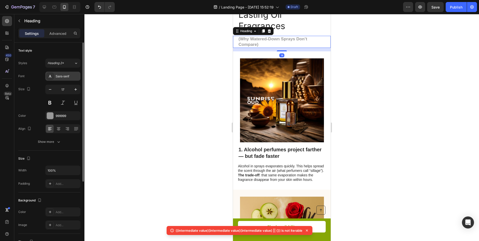
click at [61, 75] on div "Sans-serif" at bounding box center [68, 76] width 24 height 5
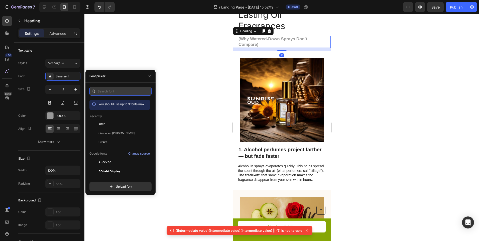
click at [124, 94] on input "text" at bounding box center [121, 91] width 62 height 9
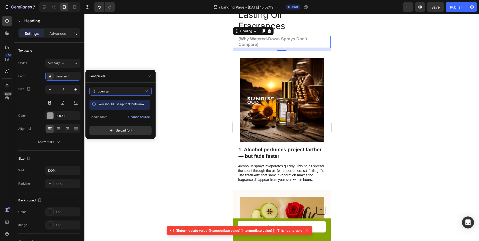
scroll to position [12, 0]
type input "open sa"
click at [114, 115] on div "Open Sans" at bounding box center [124, 113] width 51 height 5
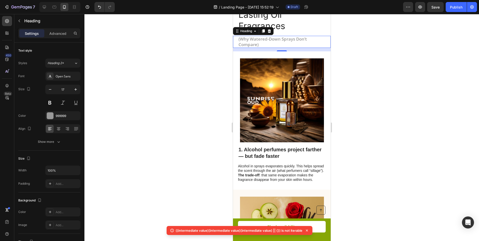
click at [349, 84] on div at bounding box center [281, 127] width 395 height 227
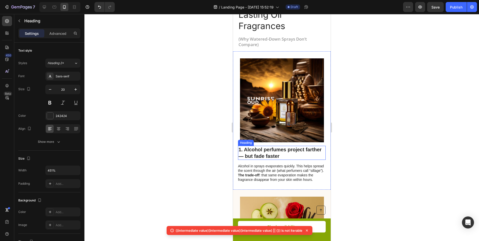
click at [282, 149] on h2 "1. Alcohol perfumes project farther — but fade faster" at bounding box center [282, 153] width 88 height 14
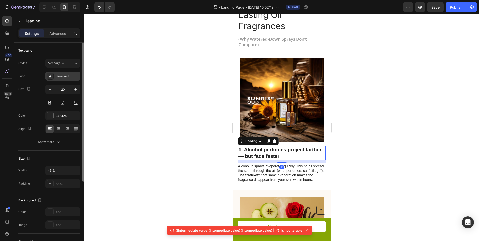
click at [66, 77] on div "Sans-serif" at bounding box center [68, 76] width 24 height 5
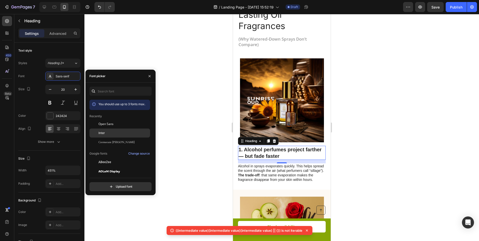
click at [114, 132] on div "Inter" at bounding box center [124, 133] width 51 height 5
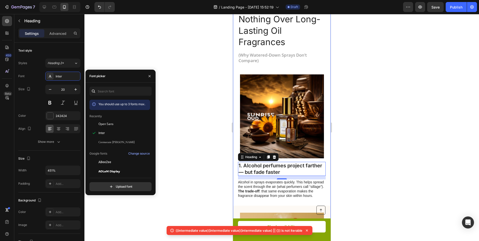
scroll to position [0, 0]
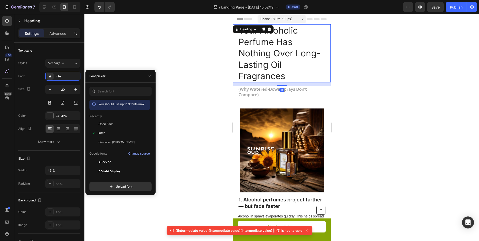
click at [246, 64] on h1 "Your Alcoholic Perfume Has Nothing Over Long-Lasting Oil Fragrances" at bounding box center [282, 53] width 88 height 58
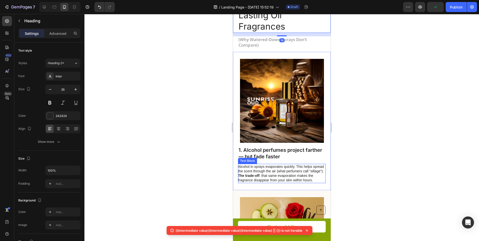
scroll to position [50, 0]
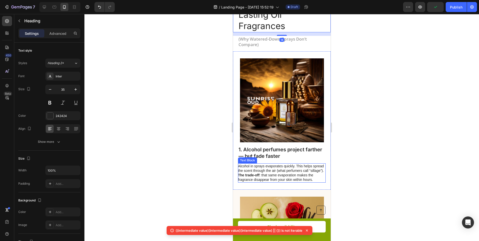
click at [278, 175] on p "Alcohol in sprays evaporates quickly. This helps spread the scent through the a…" at bounding box center [281, 173] width 87 height 18
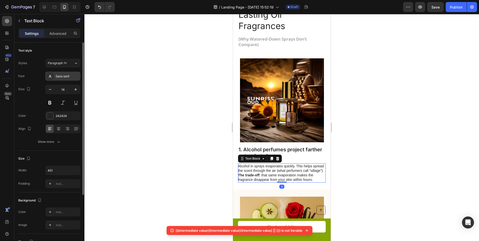
click at [64, 75] on div "Sans-serif" at bounding box center [68, 76] width 24 height 5
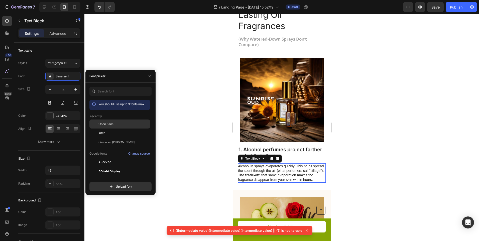
click at [111, 126] on span "Open Sans" at bounding box center [106, 124] width 15 height 5
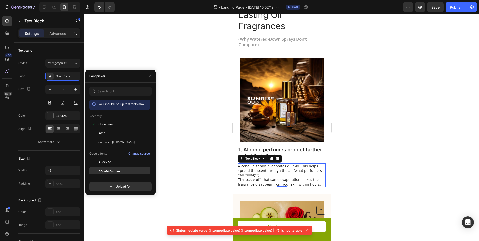
drag, startPoint x: 112, startPoint y: 165, endPoint x: 141, endPoint y: 172, distance: 30.3
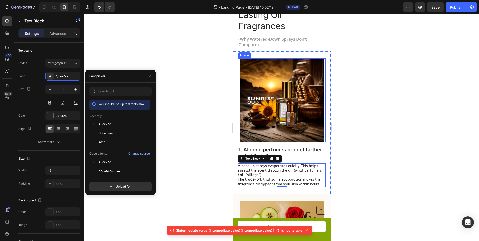
click at [204, 131] on div at bounding box center [281, 127] width 395 height 227
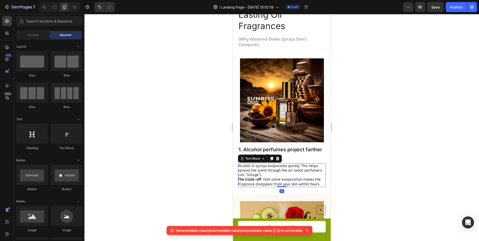
click at [266, 167] on p "Alcohol in sprays evaporates quickly. This helps spread the scent through the a…" at bounding box center [281, 175] width 87 height 23
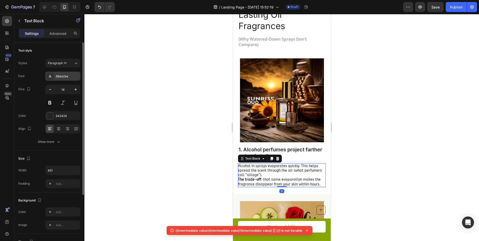
drag, startPoint x: 65, startPoint y: 75, endPoint x: 71, endPoint y: 77, distance: 6.6
click at [65, 75] on div "ABeeZee" at bounding box center [68, 76] width 24 height 5
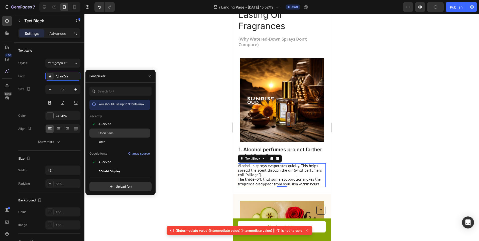
click at [103, 133] on span "Open Sans" at bounding box center [106, 133] width 15 height 5
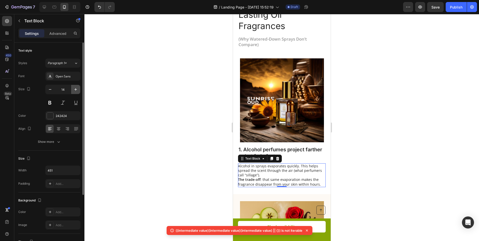
click at [72, 91] on button "button" at bounding box center [75, 89] width 9 height 9
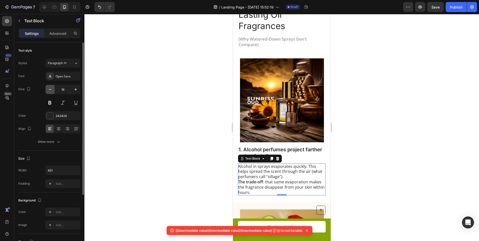
click at [48, 86] on button "button" at bounding box center [50, 89] width 9 height 9
type input "15"
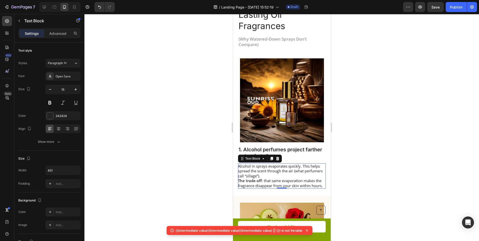
click at [108, 93] on div at bounding box center [281, 127] width 395 height 227
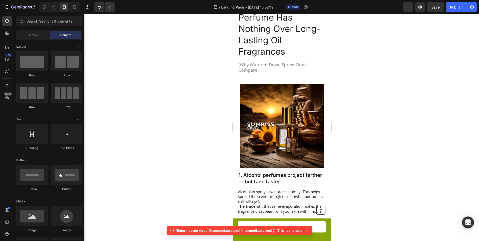
scroll to position [0, 0]
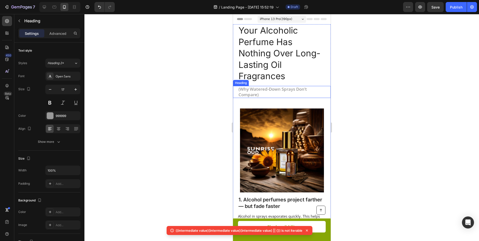
click at [269, 88] on h1 "(Why Watered-Down Sprays Don’t Compare)" at bounding box center [282, 92] width 88 height 12
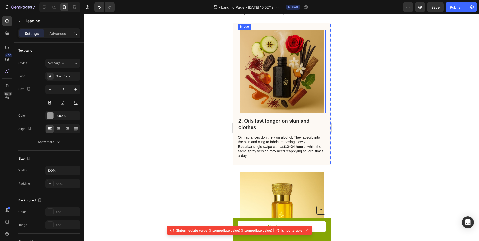
scroll to position [226, 0]
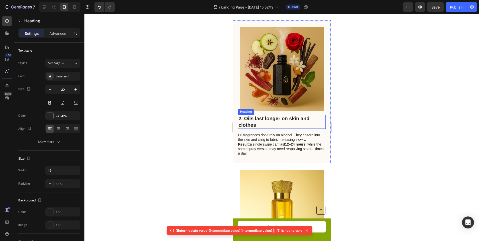
click at [258, 120] on h2 "2. Oils last longer on skin and clothes" at bounding box center [282, 122] width 88 height 14
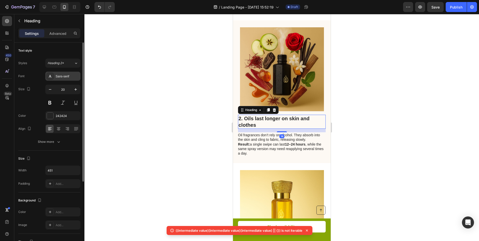
click at [67, 80] on div "Sans-serif" at bounding box center [62, 76] width 35 height 9
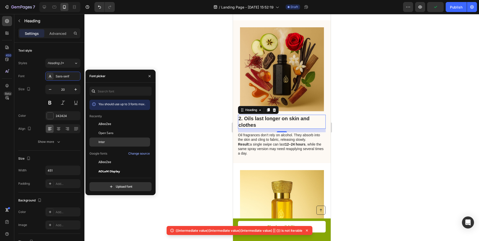
click at [112, 212] on div "Inter" at bounding box center [120, 216] width 61 height 9
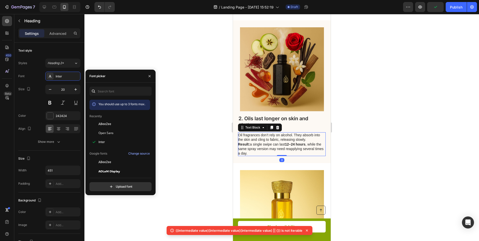
click at [267, 147] on p "Oil fragrances don’t rely on alcohol. They absorb into the skin and cling to fa…" at bounding box center [281, 144] width 87 height 23
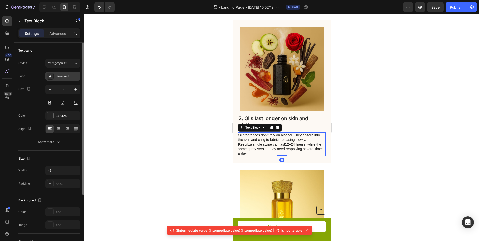
click at [66, 80] on div "Sans-serif" at bounding box center [62, 76] width 35 height 9
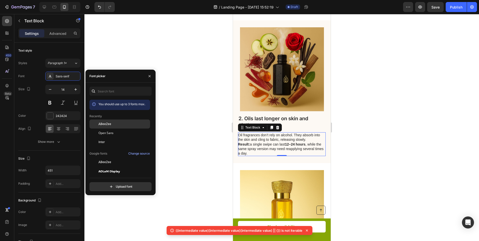
click at [103, 158] on div "ABeeZee" at bounding box center [120, 162] width 61 height 9
click at [105, 185] on div "Open Sans" at bounding box center [120, 189] width 61 height 9
drag, startPoint x: 190, startPoint y: 118, endPoint x: 214, endPoint y: 124, distance: 23.9
click at [191, 118] on div at bounding box center [281, 127] width 395 height 227
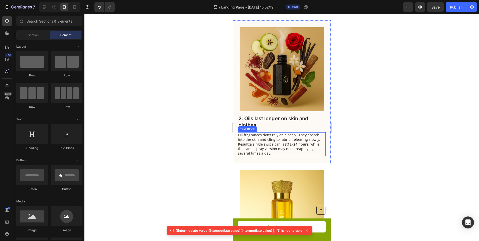
click at [288, 147] on strong "12–24 hours" at bounding box center [298, 144] width 21 height 5
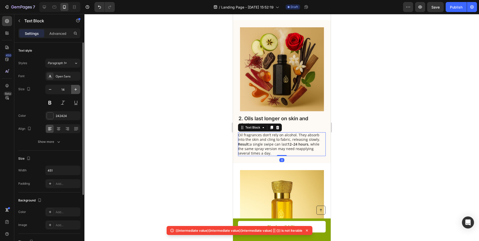
click at [77, 88] on icon "button" at bounding box center [75, 89] width 5 height 5
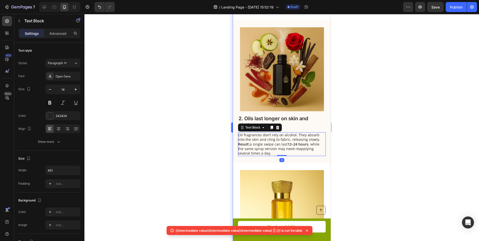
type input "15"
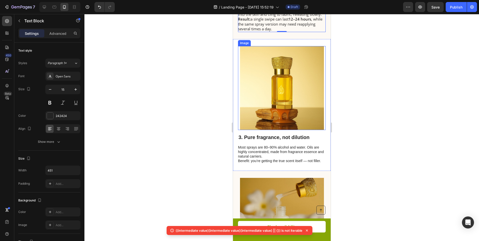
scroll to position [376, 0]
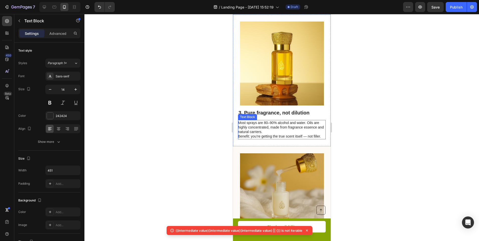
click at [274, 138] on p "Most sprays are 80–90% alcohol and water. Oils are highly concentrated, made fr…" at bounding box center [281, 130] width 87 height 18
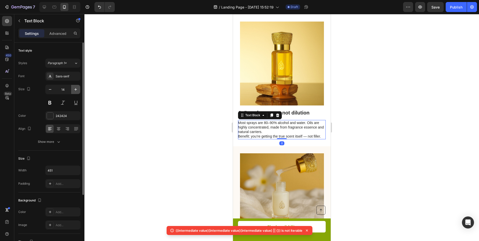
click at [74, 87] on icon "button" at bounding box center [75, 89] width 5 height 5
type input "15"
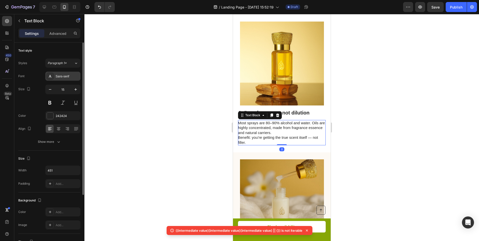
click at [71, 77] on div "Sans-serif" at bounding box center [68, 76] width 24 height 5
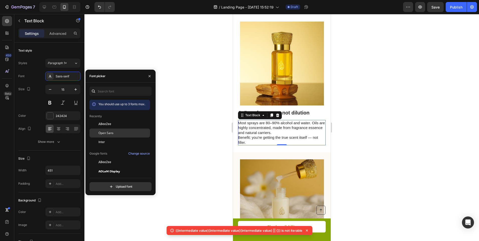
click at [116, 185] on div "Open Sans" at bounding box center [120, 189] width 61 height 9
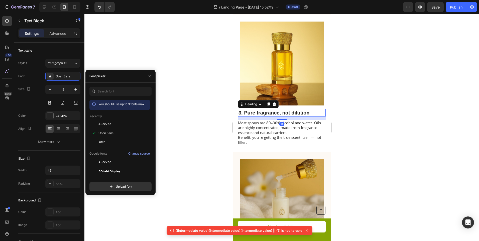
click at [297, 117] on h2 "3. Pure fragrance, not dilution" at bounding box center [282, 113] width 88 height 8
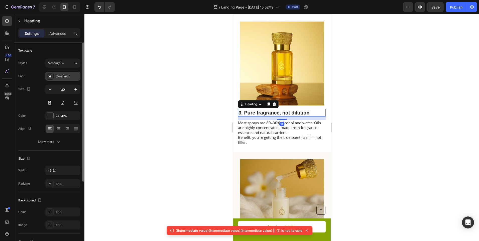
click at [64, 72] on div "Sans-serif" at bounding box center [62, 76] width 35 height 9
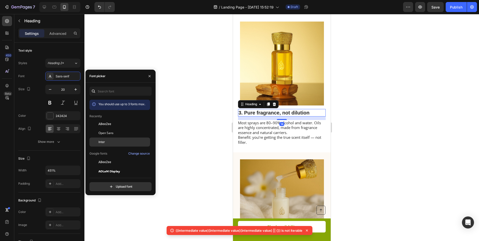
click at [99, 141] on span "Inter" at bounding box center [102, 142] width 7 height 5
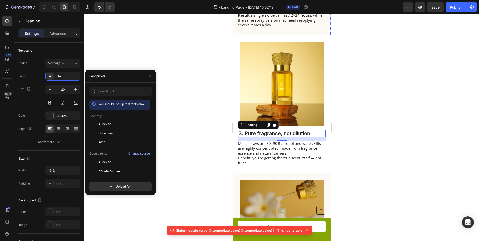
scroll to position [401, 0]
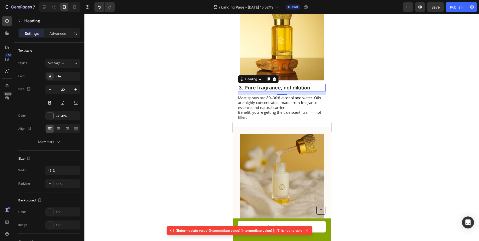
click at [369, 106] on div at bounding box center [281, 127] width 395 height 227
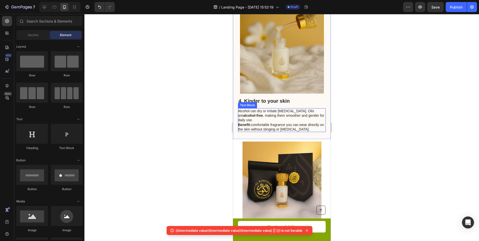
scroll to position [526, 0]
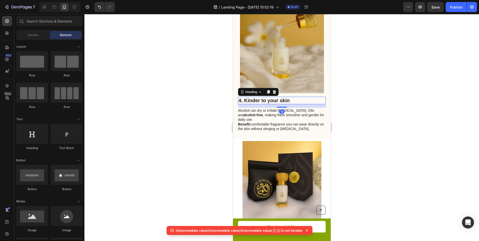
click at [262, 104] on h2 "4. Kinder to your skin" at bounding box center [282, 101] width 88 height 8
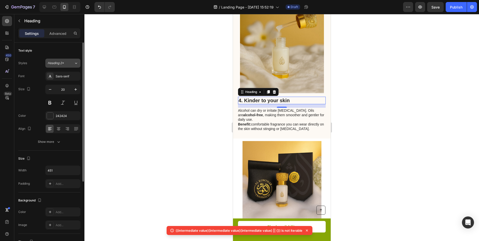
click at [68, 65] on div "Heading 2*" at bounding box center [58, 63] width 20 height 5
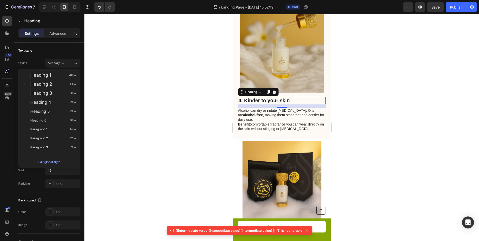
click at [130, 67] on div at bounding box center [281, 127] width 395 height 227
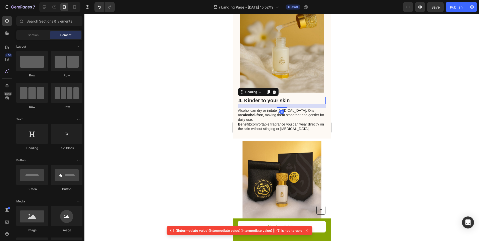
click at [297, 104] on h2 "4. Kinder to your skin" at bounding box center [282, 101] width 88 height 8
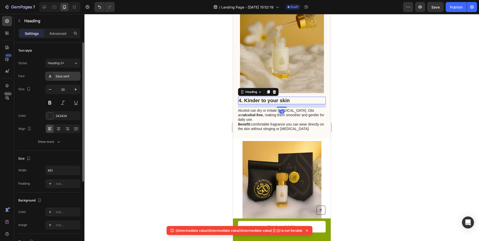
click at [64, 75] on div "Sans-serif" at bounding box center [68, 76] width 24 height 5
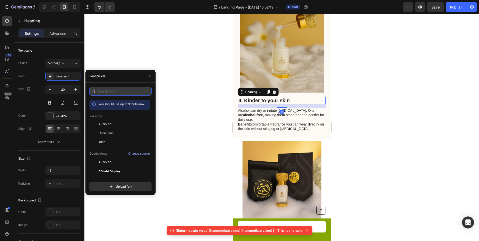
click at [112, 92] on input "text" at bounding box center [121, 91] width 62 height 9
click at [113, 144] on div "Inter" at bounding box center [124, 142] width 51 height 5
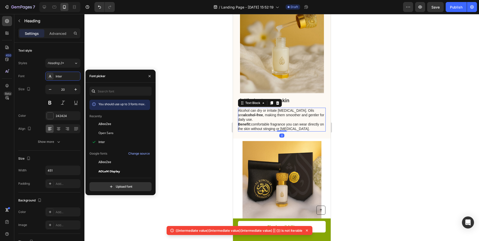
click at [269, 131] on p "Alcohol can dry or irritate sensitive skin. Oils are alcohol-free , making them…" at bounding box center [281, 119] width 87 height 23
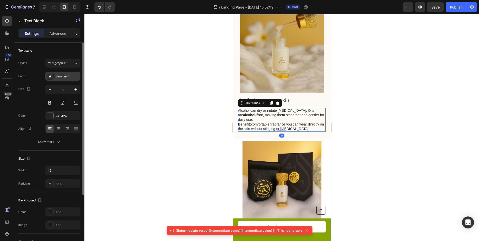
click at [67, 77] on div "Sans-serif" at bounding box center [68, 76] width 24 height 5
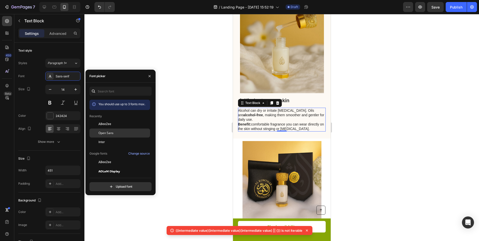
click at [104, 134] on span "Open Sans" at bounding box center [106, 133] width 15 height 5
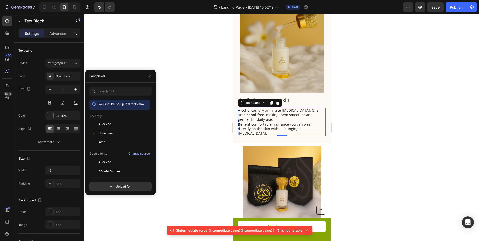
click at [403, 146] on div at bounding box center [281, 127] width 395 height 227
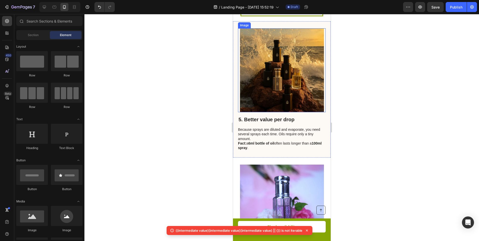
scroll to position [802, 0]
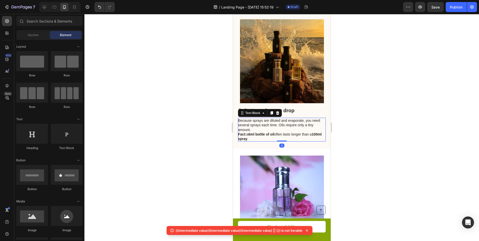
click at [285, 138] on p "Because sprays are diluted and evaporate, you need several sprays each time. Oi…" at bounding box center [281, 129] width 87 height 23
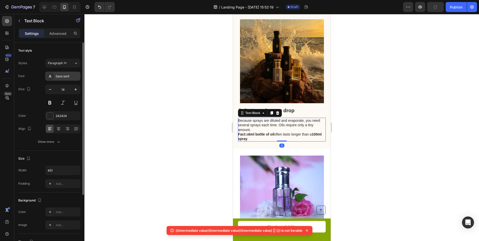
click at [72, 74] on div "Sans-serif" at bounding box center [68, 76] width 24 height 5
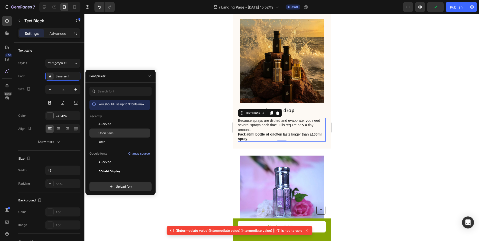
click at [104, 135] on span "Open Sans" at bounding box center [106, 133] width 15 height 5
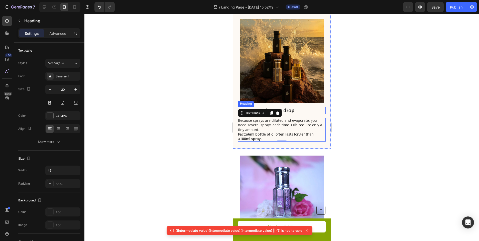
click at [298, 110] on h2 "5. Better value per drop" at bounding box center [282, 111] width 88 height 8
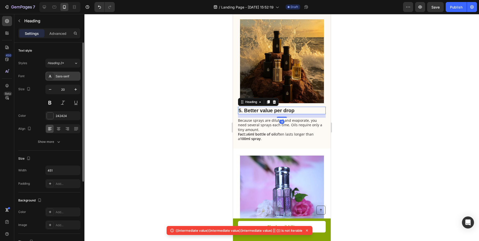
click at [49, 76] on icon at bounding box center [50, 76] width 4 height 4
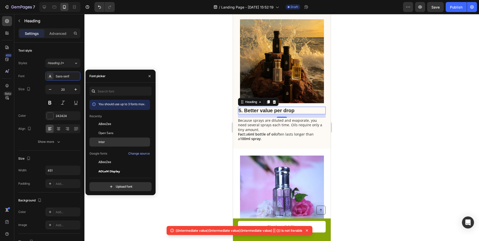
click at [131, 141] on div "Inter" at bounding box center [124, 142] width 51 height 5
click at [172, 112] on div at bounding box center [281, 127] width 395 height 227
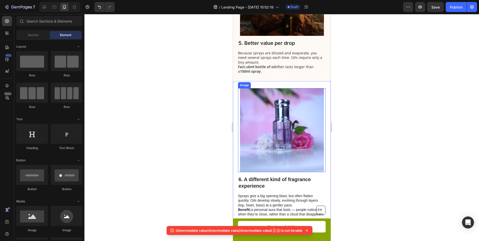
scroll to position [903, 0]
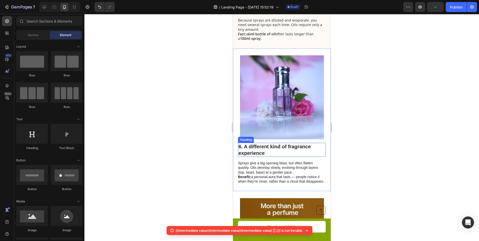
click at [248, 152] on h2 "6. A different kind of fragrance experience" at bounding box center [282, 150] width 88 height 14
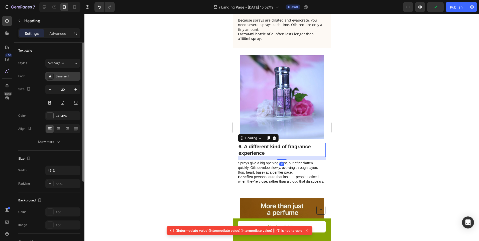
click at [70, 78] on div "Sans-serif" at bounding box center [68, 76] width 24 height 5
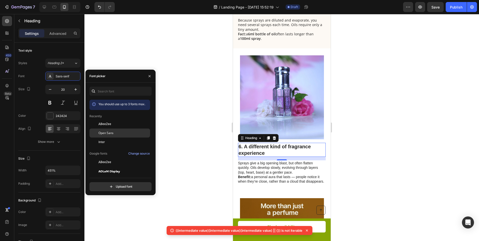
click at [119, 133] on div "Open Sans" at bounding box center [124, 133] width 51 height 5
click at [124, 185] on div "Open Sans" at bounding box center [120, 189] width 61 height 9
click at [124, 142] on div "Inter" at bounding box center [124, 142] width 51 height 5
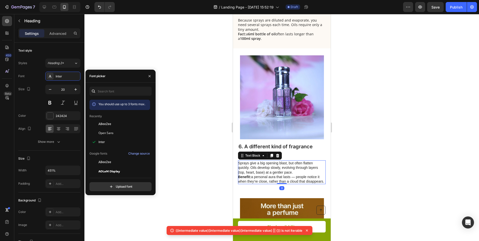
click at [266, 163] on p "Sprays give a big opening blast, but often flatten quickly. Oils develop slowly…" at bounding box center [281, 172] width 87 height 23
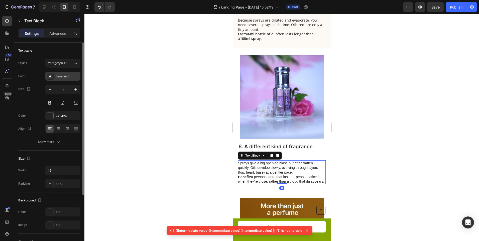
click at [72, 80] on div "Sans-serif" at bounding box center [62, 76] width 35 height 9
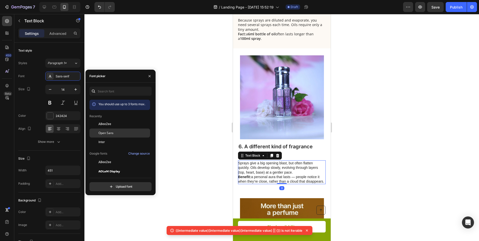
click at [107, 131] on span "Open Sans" at bounding box center [106, 133] width 15 height 5
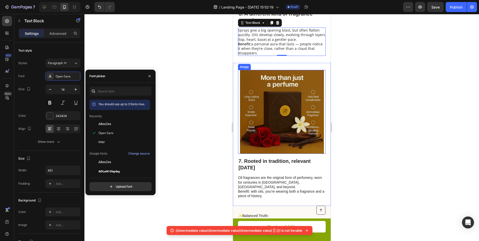
scroll to position [1078, 0]
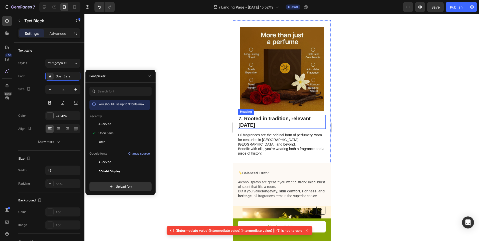
drag, startPoint x: 264, startPoint y: 121, endPoint x: 261, endPoint y: 120, distance: 3.1
click at [264, 121] on h2 "7. Rooted in tradition, relevant [DATE]" at bounding box center [282, 122] width 88 height 14
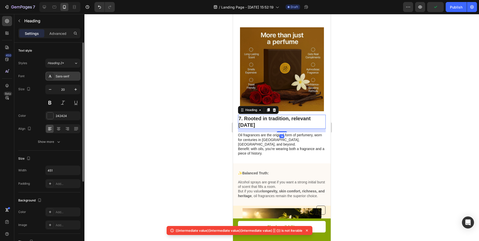
click at [61, 75] on div "Sans-serif" at bounding box center [68, 76] width 24 height 5
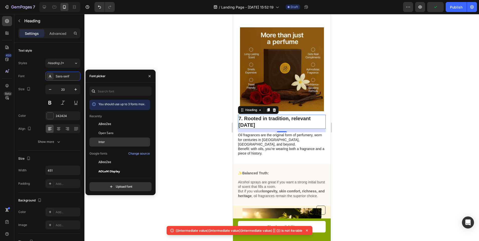
drag, startPoint x: 107, startPoint y: 142, endPoint x: 123, endPoint y: 142, distance: 16.0
click at [107, 142] on div "Inter" at bounding box center [124, 142] width 51 height 5
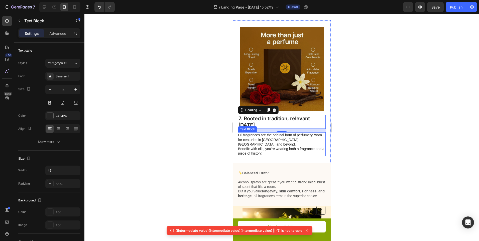
click at [292, 145] on p "Oil fragrances are the original form of perfumery, worn for centuries in Arabia…" at bounding box center [281, 144] width 87 height 23
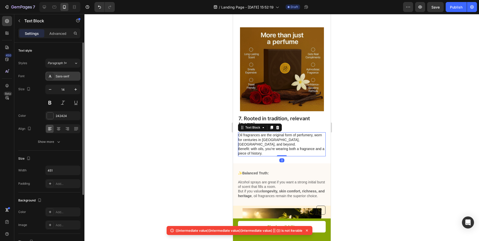
click at [68, 78] on div "Sans-serif" at bounding box center [68, 76] width 24 height 5
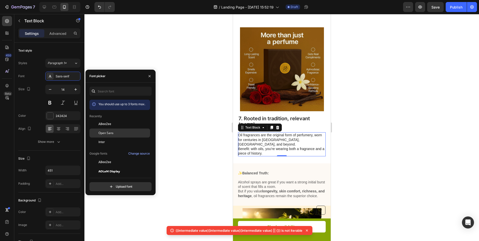
click at [113, 134] on span "Open Sans" at bounding box center [106, 133] width 15 height 5
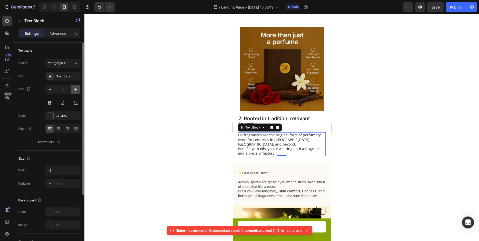
click at [74, 90] on icon "button" at bounding box center [75, 89] width 5 height 5
type input "15"
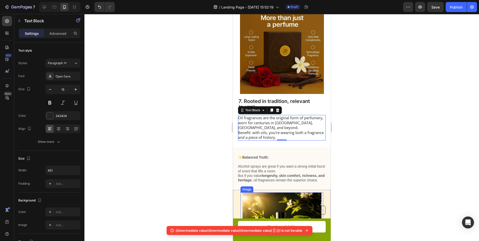
scroll to position [1128, 0]
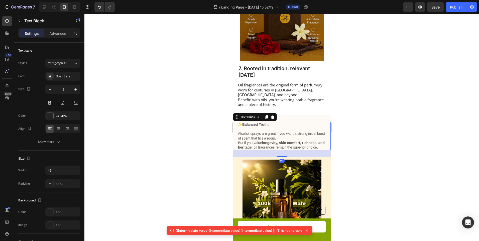
click at [270, 141] on strong "longevity, skin comfort, richness, and heritage" at bounding box center [281, 145] width 87 height 9
click at [73, 85] on button "button" at bounding box center [75, 89] width 9 height 9
type input "15"
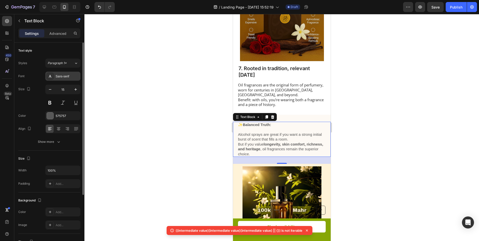
click at [70, 80] on div "Sans-serif" at bounding box center [62, 76] width 35 height 9
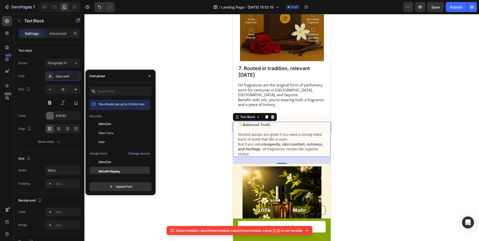
click at [111, 171] on span "ADLaM Display" at bounding box center [110, 171] width 22 height 5
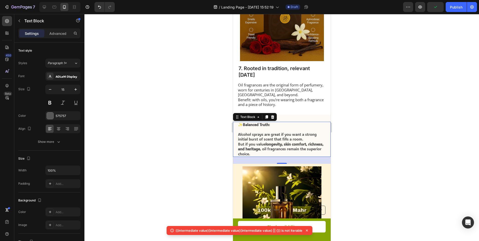
click at [178, 147] on div at bounding box center [281, 127] width 395 height 227
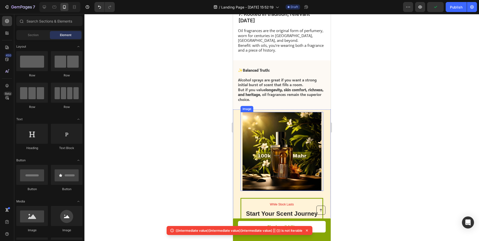
scroll to position [1203, 0]
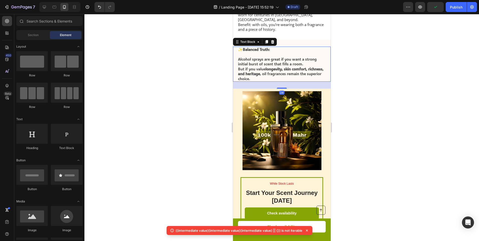
click at [271, 66] on p "Alcohol sprays are great if you want a strong initial burst of scent that fills…" at bounding box center [282, 69] width 88 height 25
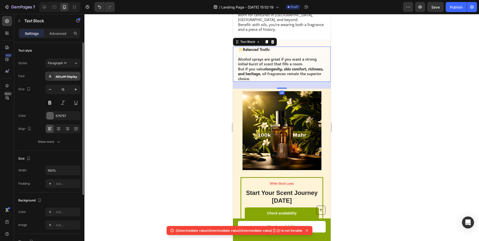
click at [66, 79] on div "ADLaM Display" at bounding box center [62, 76] width 35 height 9
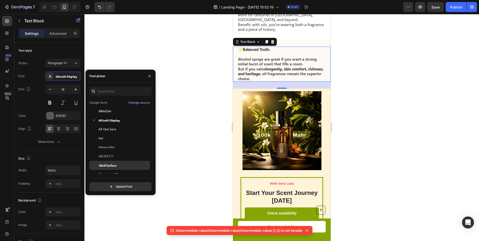
scroll to position [75, 0]
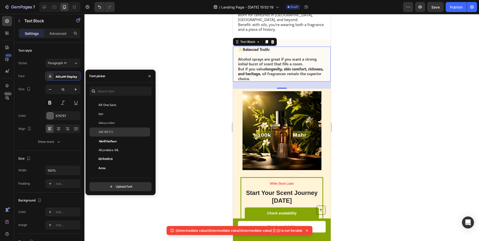
click at [117, 133] on div "Aboreto" at bounding box center [124, 132] width 51 height 5
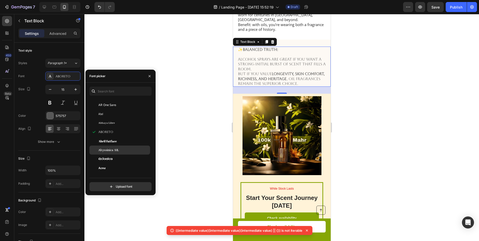
click at [116, 154] on div "Abyssinica SIL" at bounding box center [120, 150] width 61 height 9
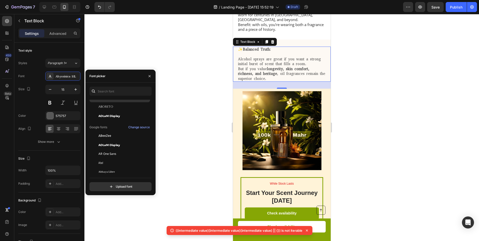
scroll to position [0, 0]
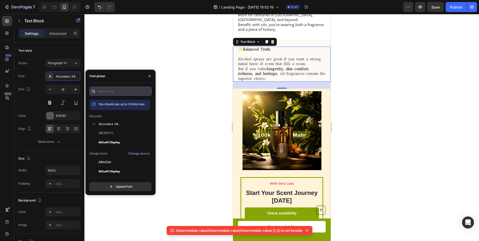
click at [117, 88] on input "text" at bounding box center [121, 91] width 62 height 9
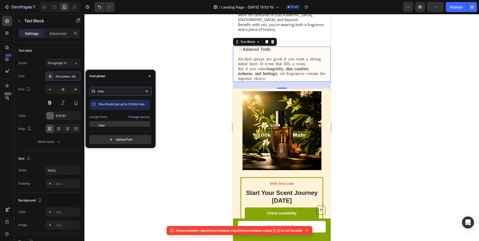
type input "inter"
click at [103, 123] on div "Inter" at bounding box center [120, 125] width 61 height 9
click at [174, 102] on div at bounding box center [281, 127] width 395 height 227
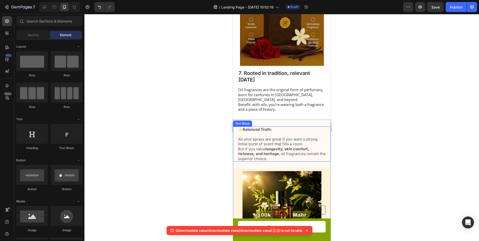
scroll to position [1103, 0]
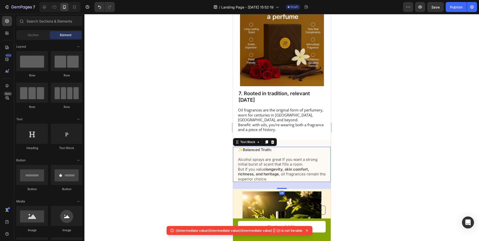
click at [289, 159] on p "Alcohol sprays are great if you want a strong initial burst of scent that fills…" at bounding box center [282, 169] width 88 height 25
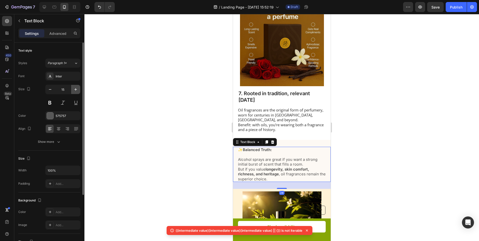
click at [75, 87] on icon "button" at bounding box center [75, 89] width 5 height 5
type input "16"
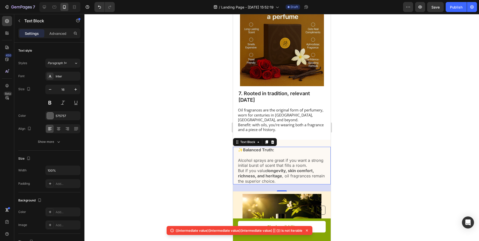
click at [148, 106] on div at bounding box center [281, 127] width 395 height 227
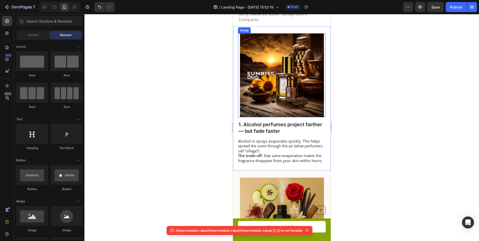
scroll to position [0, 0]
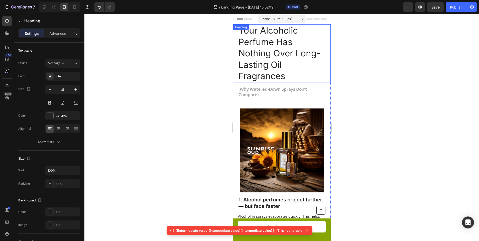
click at [247, 34] on h1 "Your Alcoholic Perfume Has Nothing Over Long-Lasting Oil Fragrances" at bounding box center [282, 53] width 88 height 58
click at [242, 29] on h1 "Your Alcoholic Perfume Has Nothing Over Long-Lasting Oil Fragrances" at bounding box center [282, 53] width 88 height 58
click at [240, 30] on p "Your Alcoholic Perfume Has Nothing Over Long-Lasting Oil Fragrances" at bounding box center [281, 53] width 87 height 57
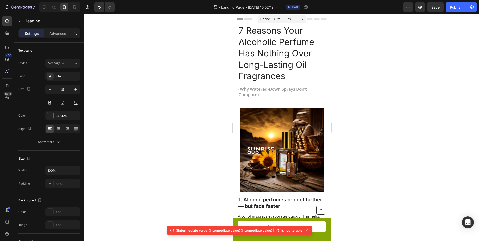
click at [359, 44] on div at bounding box center [281, 127] width 395 height 227
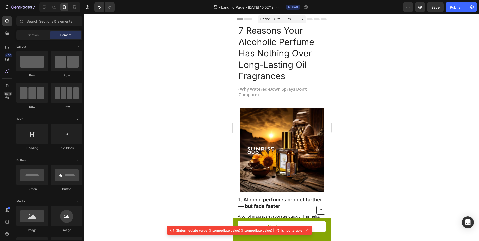
click at [398, 49] on div at bounding box center [281, 127] width 395 height 227
click at [44, 4] on div at bounding box center [44, 7] width 8 height 8
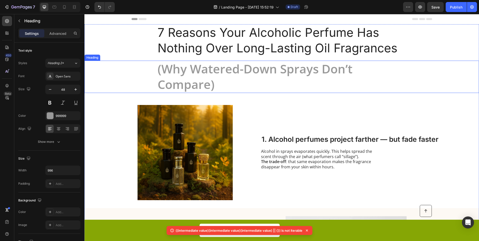
click at [275, 81] on h1 "(Why Watered-Down Sprays Don’t Compare)" at bounding box center [282, 77] width 250 height 32
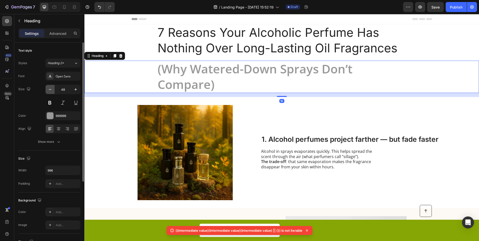
click at [53, 91] on button "button" at bounding box center [50, 89] width 9 height 9
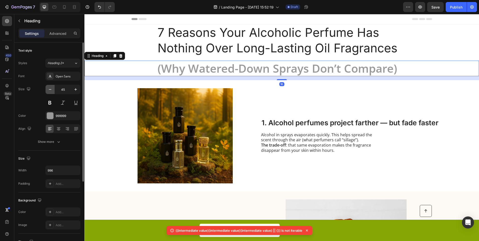
click at [53, 91] on button "button" at bounding box center [50, 89] width 9 height 9
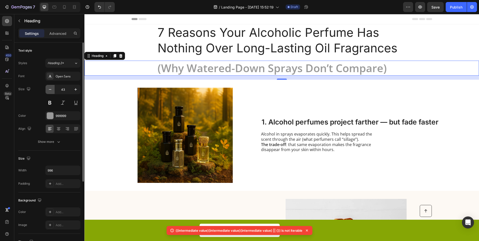
click at [53, 91] on button "button" at bounding box center [50, 89] width 9 height 9
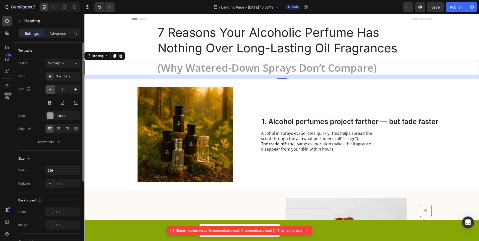
click at [53, 91] on button "button" at bounding box center [50, 89] width 9 height 9
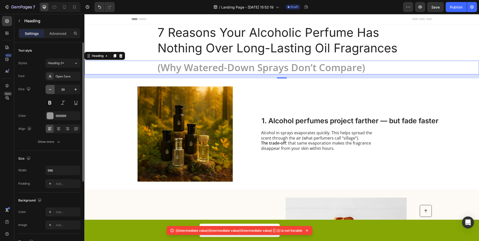
click at [53, 91] on button "button" at bounding box center [50, 89] width 9 height 9
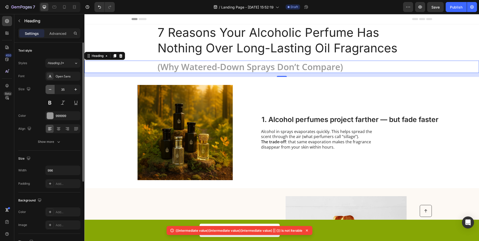
click at [53, 91] on button "button" at bounding box center [50, 89] width 9 height 9
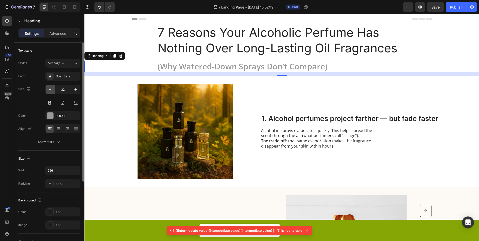
click at [53, 91] on button "button" at bounding box center [50, 89] width 9 height 9
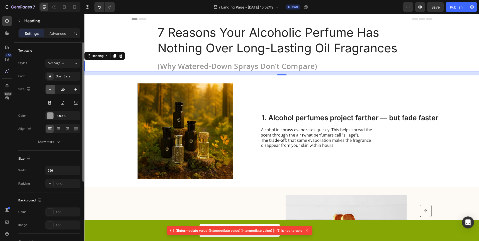
click at [53, 91] on button "button" at bounding box center [50, 89] width 9 height 9
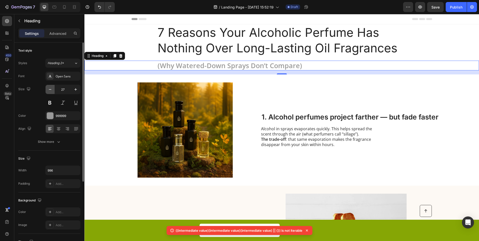
click at [53, 91] on button "button" at bounding box center [50, 89] width 9 height 9
type input "26"
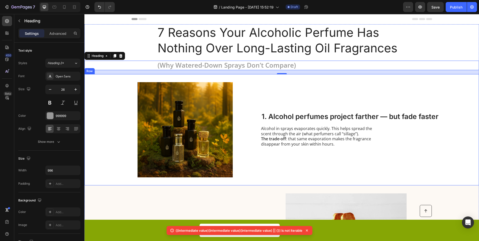
click at [104, 90] on div "Image 1. Alcohol perfumes project farther — but fade faster Heading Alcohol in …" at bounding box center [281, 129] width 395 height 111
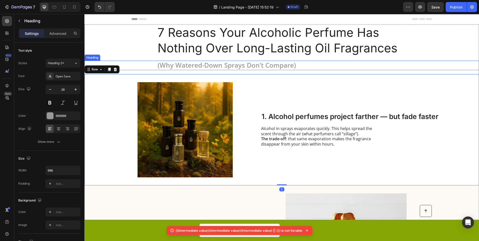
drag, startPoint x: 200, startPoint y: 66, endPoint x: 160, endPoint y: 68, distance: 40.4
click at [200, 66] on h1 "(Why Watered-Down Sprays Don’t Compare)" at bounding box center [282, 66] width 250 height 10
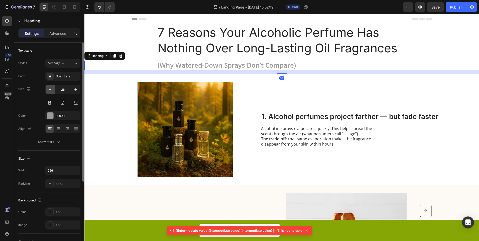
click at [47, 94] on button "button" at bounding box center [50, 89] width 9 height 9
click at [51, 91] on icon "button" at bounding box center [50, 89] width 5 height 5
type input "24"
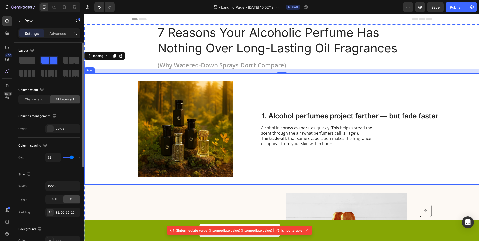
click at [110, 94] on div "Image 1. Alcohol perfumes project farther — but fade faster Heading Alcohol in …" at bounding box center [281, 128] width 395 height 111
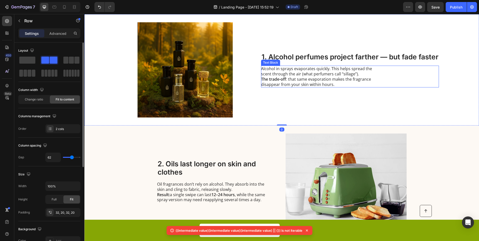
scroll to position [75, 0]
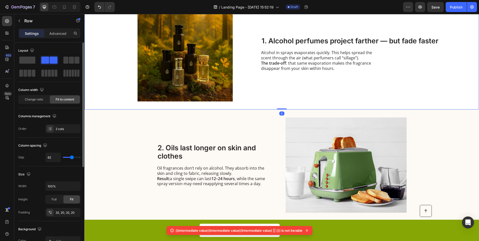
click at [315, 32] on div "1. Alcohol perfumes project farther — but fade faster Heading Alcohol in sprays…" at bounding box center [350, 53] width 178 height 95
click at [315, 46] on div "1. Alcohol perfumes project farther — but fade faster Heading Alcohol in sprays…" at bounding box center [350, 53] width 178 height 95
click at [315, 44] on h2 "1. Alcohol perfumes project farther — but fade faster" at bounding box center [350, 41] width 178 height 10
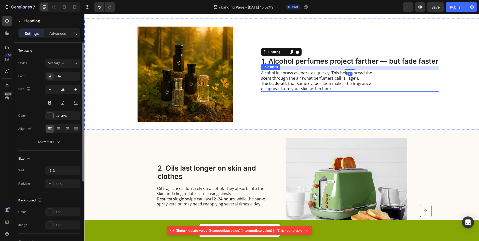
scroll to position [25, 0]
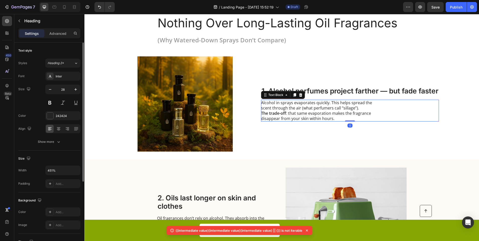
click at [363, 104] on p "Alcohol in sprays evaporates quickly. This helps spread the scent through the a…" at bounding box center [317, 110] width 113 height 21
click at [74, 90] on icon "button" at bounding box center [75, 89] width 5 height 5
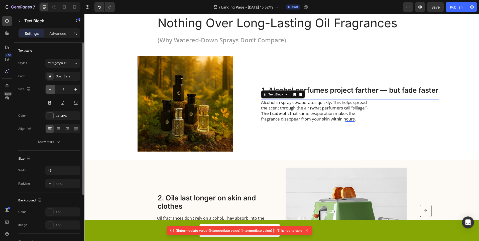
drag, startPoint x: 53, startPoint y: 88, endPoint x: 129, endPoint y: 72, distance: 77.5
click at [53, 88] on button "button" at bounding box center [50, 89] width 9 height 9
type input "16"
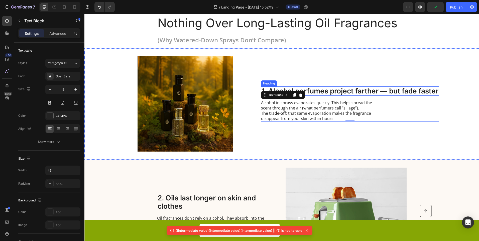
click at [356, 93] on h2 "1. Alcohol perfumes project farther — but fade faster" at bounding box center [350, 91] width 178 height 10
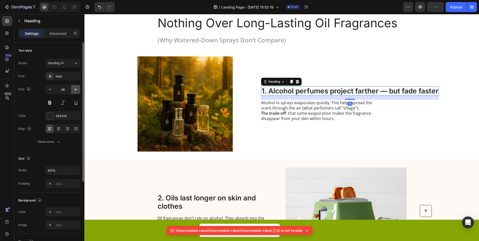
click at [73, 88] on icon "button" at bounding box center [75, 89] width 5 height 5
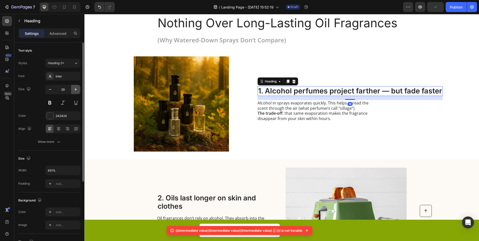
drag, startPoint x: 73, startPoint y: 88, endPoint x: 22, endPoint y: 78, distance: 52.5
click at [73, 88] on icon "button" at bounding box center [75, 89] width 5 height 5
type input "30"
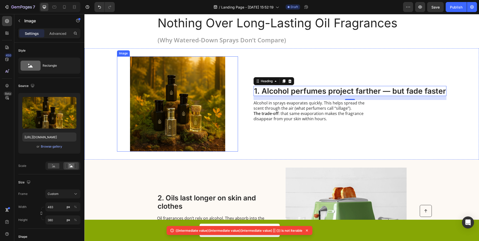
click at [137, 94] on img at bounding box center [177, 103] width 121 height 95
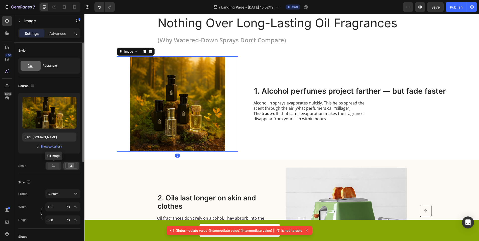
click at [54, 168] on rect at bounding box center [54, 166] width 12 height 6
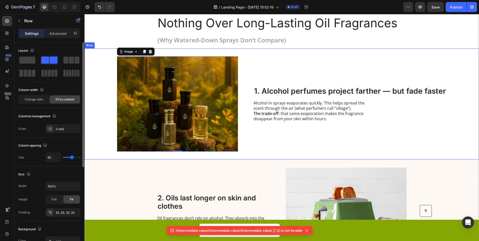
click at [97, 156] on div "Image 0 1. Alcohol perfumes project farther — but fade faster Heading Alcohol i…" at bounding box center [281, 103] width 395 height 111
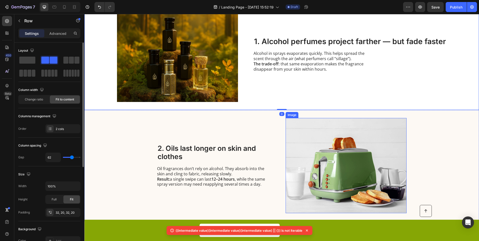
scroll to position [75, 0]
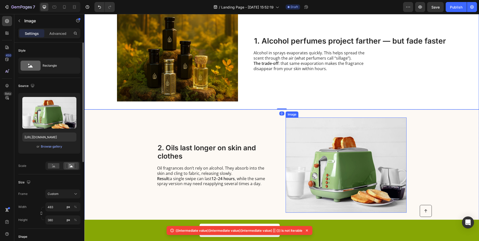
click at [373, 168] on img at bounding box center [346, 165] width 121 height 95
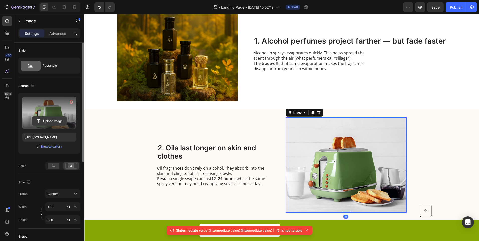
click at [57, 119] on input "file" at bounding box center [49, 121] width 35 height 9
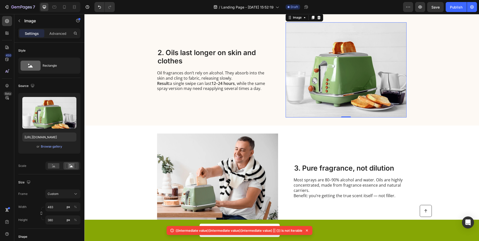
scroll to position [100, 0]
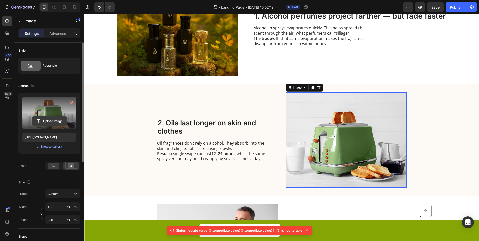
click at [49, 120] on input "file" at bounding box center [49, 121] width 35 height 9
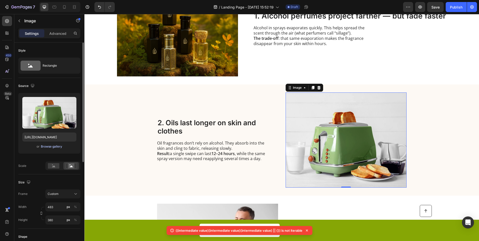
click at [56, 144] on button "Browse gallery" at bounding box center [52, 146] width 22 height 5
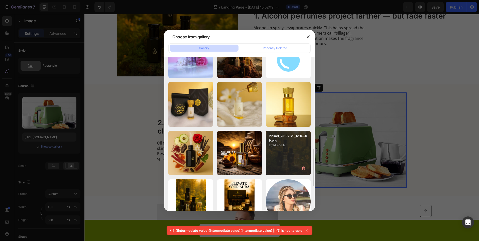
scroll to position [175, 0]
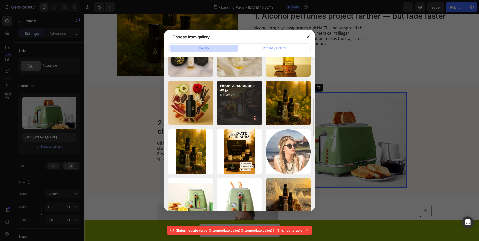
click at [244, 98] on p "696.42 kb" at bounding box center [239, 95] width 39 height 5
type input "https://cdn.shopify.com/s/files/1/0634/0830/8468/files/gempages_570490595106096…"
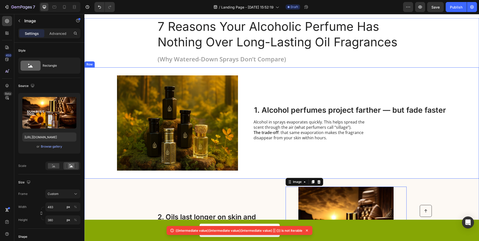
scroll to position [0, 0]
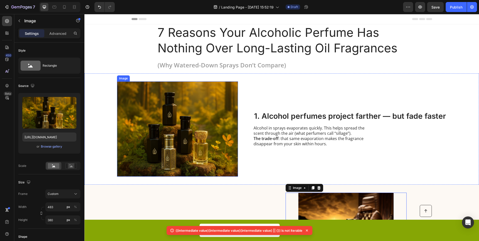
click at [195, 116] on img at bounding box center [177, 128] width 121 height 95
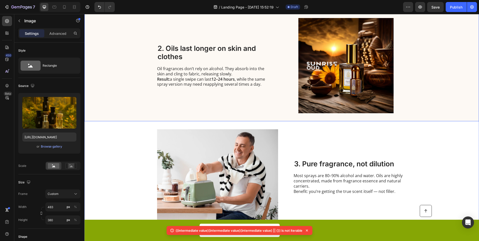
scroll to position [175, 0]
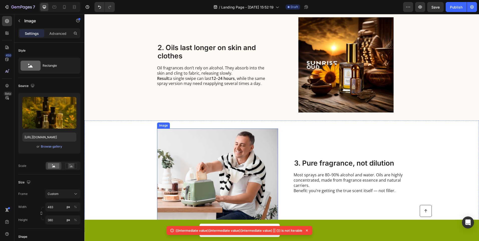
click at [247, 149] on img at bounding box center [217, 176] width 121 height 95
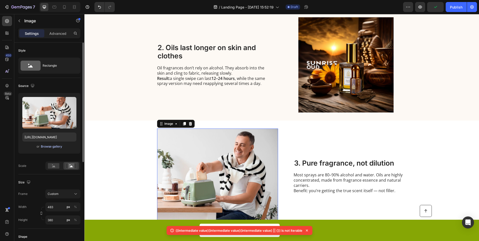
click at [46, 145] on div "Browse gallery" at bounding box center [51, 146] width 21 height 5
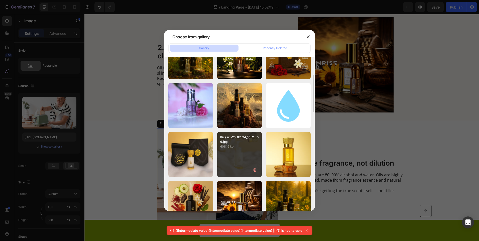
scroll to position [0, 0]
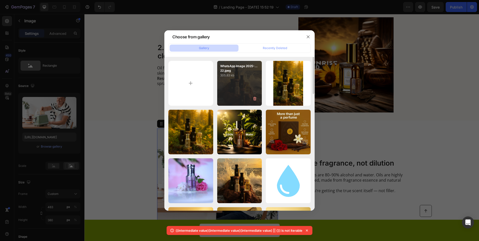
click at [257, 78] on div "WhatsApp Image 2025-...22.jpeg 305.83 kb" at bounding box center [239, 83] width 45 height 45
type input "https://cdn.shopify.com/s/files/1/0634/0830/8468/files/gempages_570490595106096…"
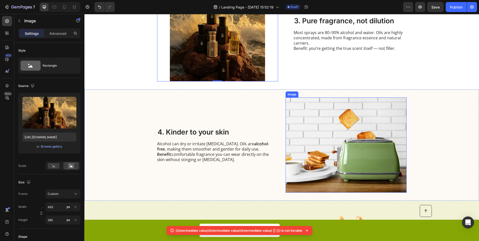
scroll to position [326, 0]
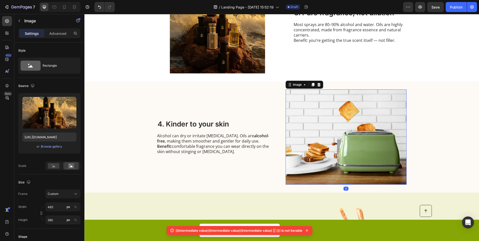
click at [343, 116] on img at bounding box center [346, 137] width 121 height 95
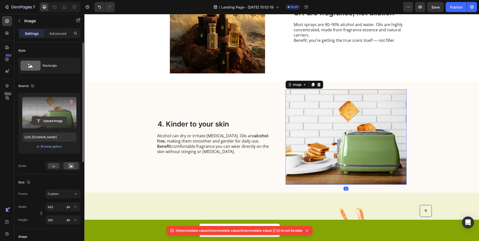
click at [54, 117] on input "file" at bounding box center [49, 121] width 35 height 9
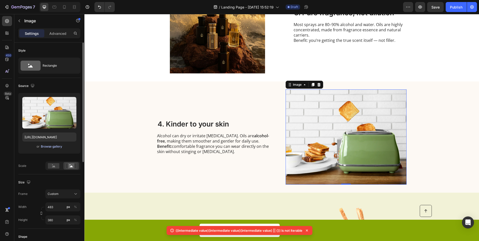
click at [47, 149] on button "Browse gallery" at bounding box center [52, 146] width 22 height 5
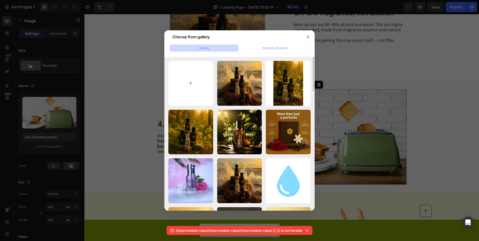
scroll to position [100, 0]
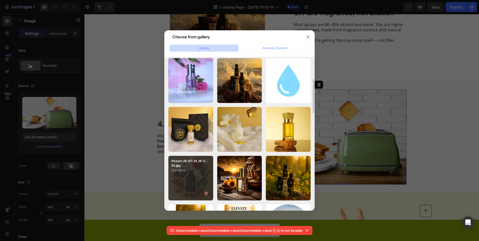
click at [194, 169] on p "824.48 kb" at bounding box center [190, 170] width 39 height 5
type input "https://cdn.shopify.com/s/files/1/0634/0830/8468/files/gempages_570490595106096…"
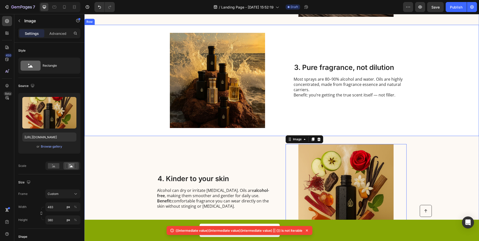
scroll to position [301, 0]
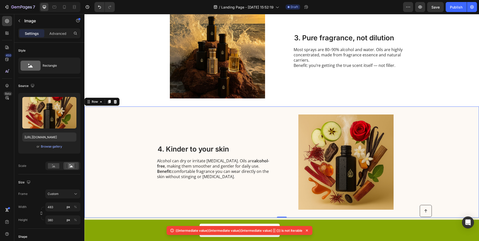
click at [443, 114] on div "4. Kinder to your skin Heading Alcohol can dry or irritate sensitive skin. Oils…" at bounding box center [281, 162] width 395 height 111
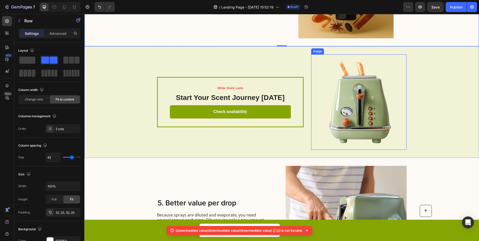
scroll to position [501, 0]
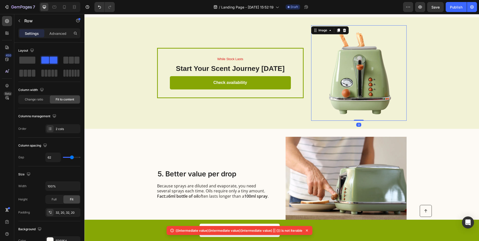
click at [349, 88] on img at bounding box center [359, 73] width 96 height 96
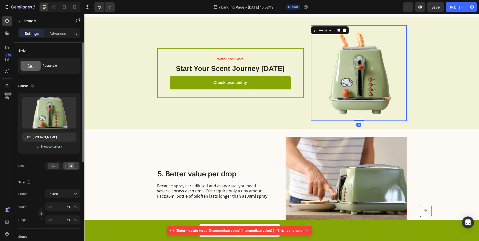
click at [45, 148] on div "Browse gallery" at bounding box center [51, 146] width 21 height 5
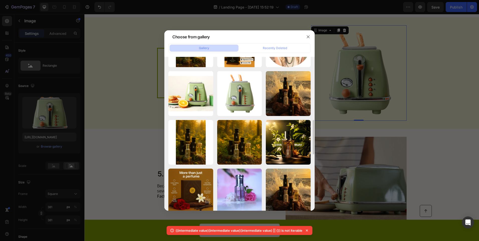
scroll to position [232, 0]
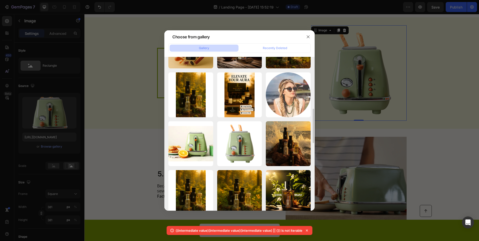
drag, startPoint x: 381, startPoint y: 91, endPoint x: 402, endPoint y: 86, distance: 21.7
click at [387, 89] on div at bounding box center [239, 120] width 479 height 241
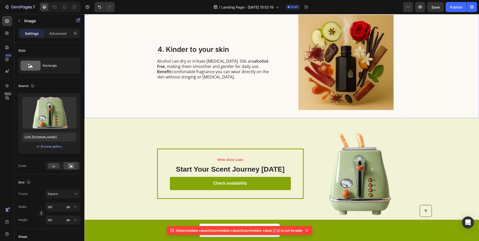
scroll to position [401, 0]
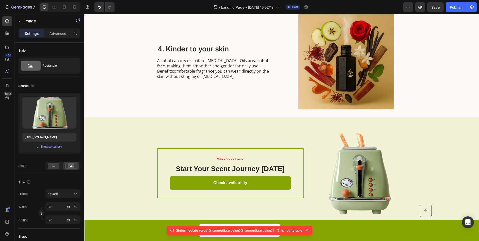
click at [351, 175] on img at bounding box center [359, 174] width 96 height 96
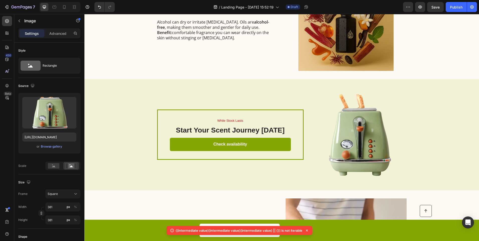
scroll to position [476, 0]
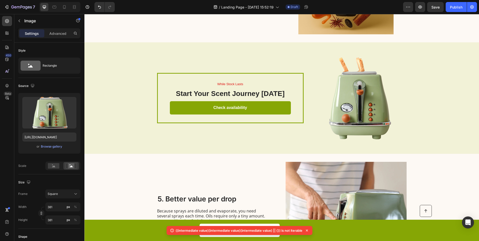
click at [365, 90] on img at bounding box center [359, 98] width 96 height 96
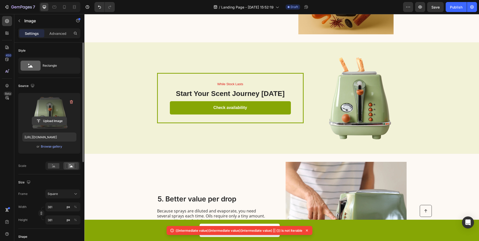
click at [53, 122] on input "file" at bounding box center [49, 121] width 35 height 9
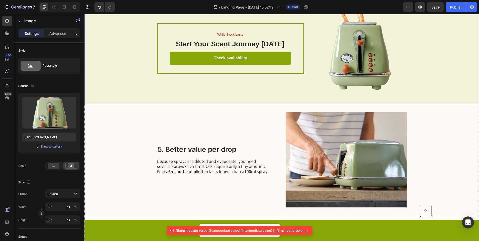
scroll to position [526, 0]
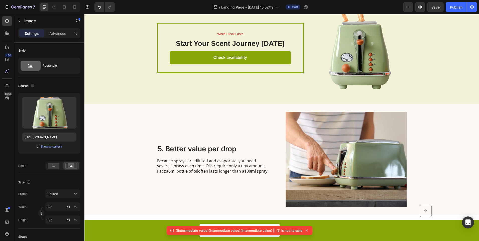
click at [373, 66] on img at bounding box center [359, 48] width 96 height 96
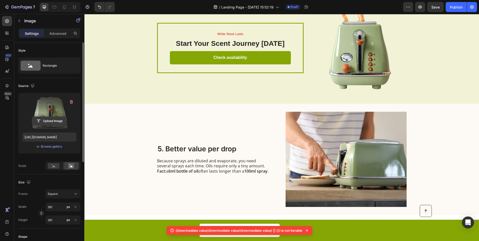
click at [55, 118] on input "file" at bounding box center [49, 121] width 35 height 9
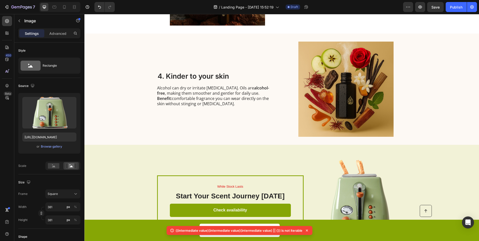
scroll to position [401, 0]
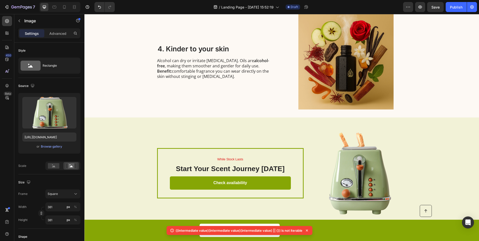
click at [344, 181] on img at bounding box center [359, 174] width 96 height 96
click at [46, 146] on div "Browse gallery" at bounding box center [51, 146] width 21 height 5
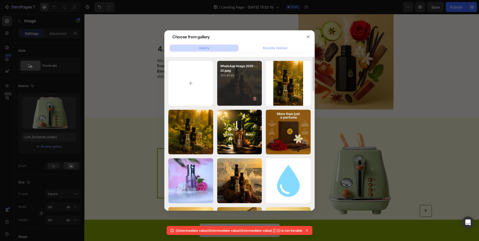
click at [255, 91] on div "WhatsApp Image 2025-...22.jpeg 305.83 kb" at bounding box center [239, 83] width 45 height 45
type input "https://cdn.shopify.com/s/files/1/0634/0830/8468/files/gempages_570490595106096…"
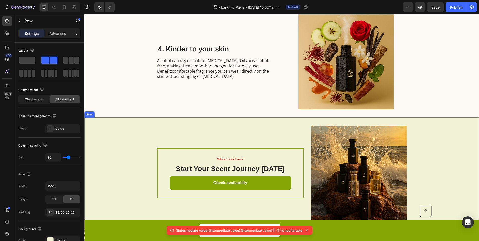
click at [212, 128] on div "While Stock Lasts Text Block Start Your Scent Journey Today Heading Check avail…" at bounding box center [230, 174] width 147 height 96
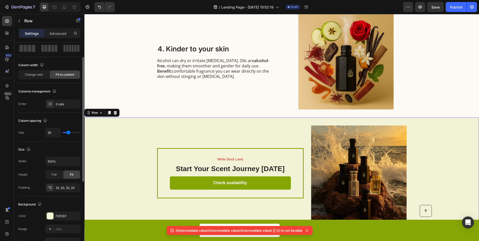
scroll to position [0, 0]
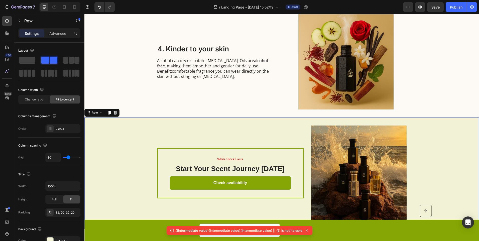
click at [200, 143] on div "While Stock Lasts Text Block Start Your Scent Journey Today Heading Check avail…" at bounding box center [230, 174] width 147 height 96
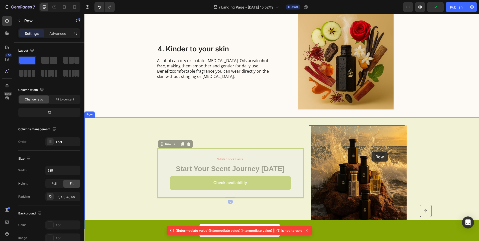
drag, startPoint x: 196, startPoint y: 151, endPoint x: 372, endPoint y: 152, distance: 175.8
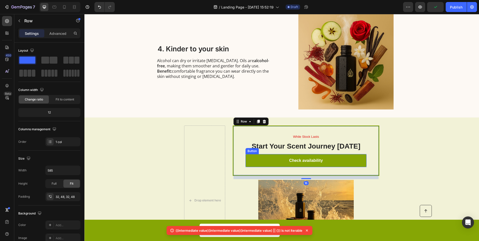
scroll to position [426, 0]
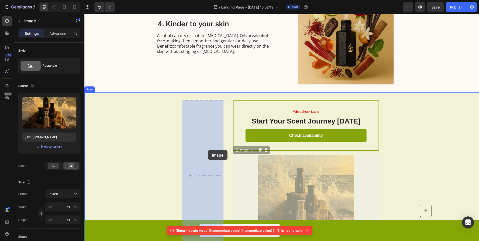
drag, startPoint x: 271, startPoint y: 164, endPoint x: 198, endPoint y: 153, distance: 73.6
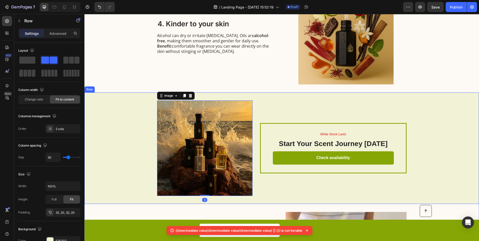
click at [423, 100] on div "Image 0 While Stock Lasts Text Block Start Your Scent Journey Today Heading Che…" at bounding box center [281, 149] width 395 height 112
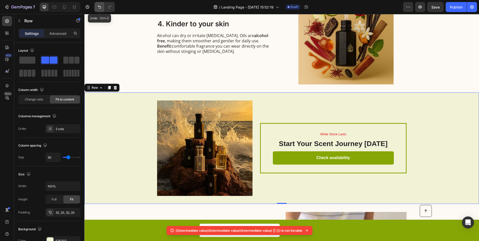
click at [99, 6] on icon "Undo/Redo" at bounding box center [99, 7] width 3 height 3
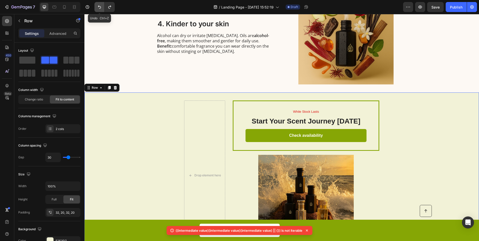
click at [99, 6] on icon "Undo/Redo" at bounding box center [99, 7] width 3 height 3
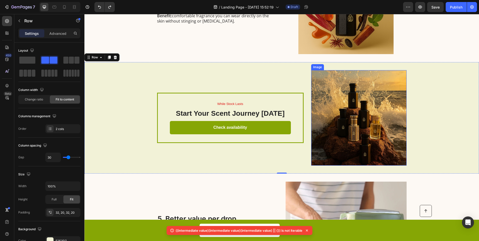
scroll to position [451, 0]
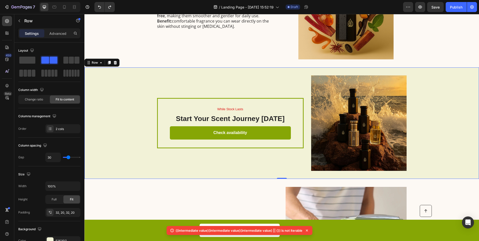
click at [422, 112] on div "While Stock Lasts Text Block Start Your Scent Journey Today Heading Check avail…" at bounding box center [281, 123] width 395 height 112
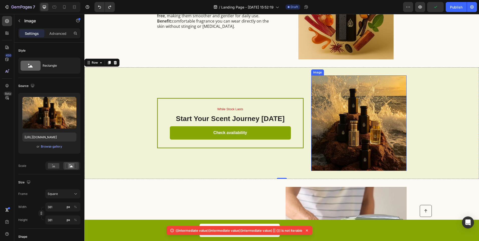
click at [352, 105] on img at bounding box center [359, 123] width 96 height 96
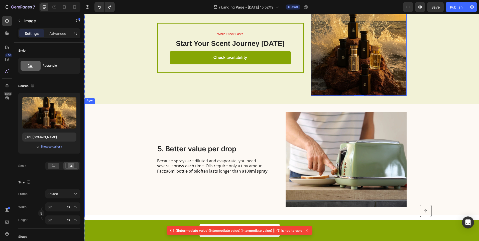
click at [450, 122] on div "5. Better value per drop Heading Because sprays are diluted and evaporate, you …" at bounding box center [281, 159] width 395 height 111
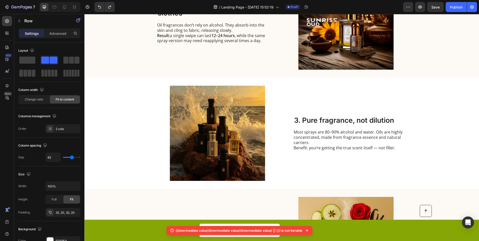
scroll to position [175, 0]
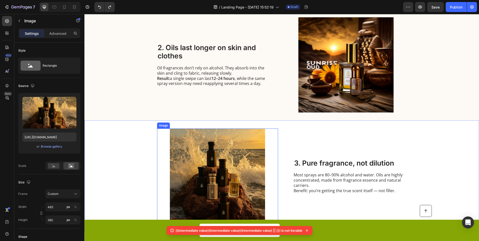
click at [190, 146] on img at bounding box center [217, 176] width 121 height 95
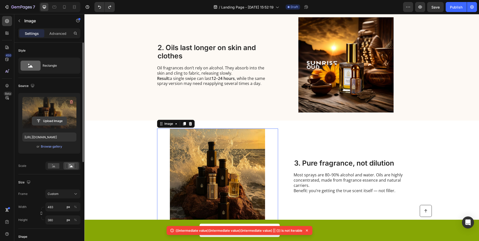
click at [60, 122] on input "file" at bounding box center [49, 121] width 35 height 9
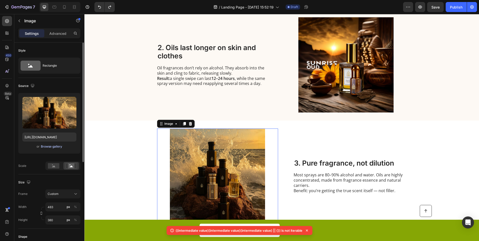
click at [58, 149] on button "Browse gallery" at bounding box center [52, 146] width 22 height 5
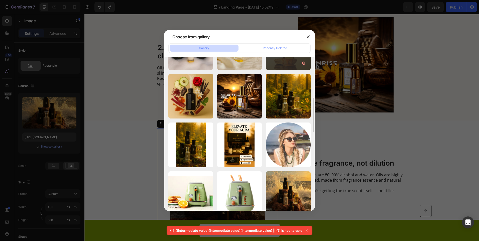
scroll to position [82, 0]
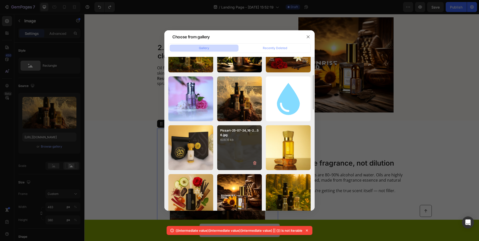
click at [234, 137] on p "Picsart-25-07-24_16-2...56.jpg" at bounding box center [239, 132] width 39 height 9
type input "https://cdn.shopify.com/s/files/1/0634/0830/8468/files/gempages_570490595106096…"
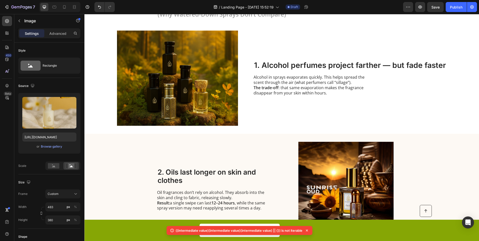
scroll to position [0, 0]
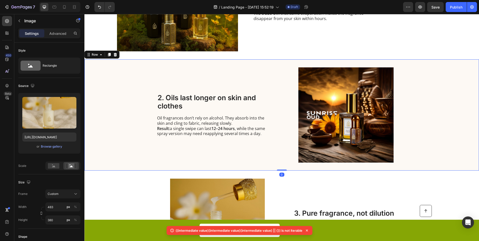
click at [458, 153] on div "2. Oils last longer on skin and clothes Heading Oil fragrances don’t rely on al…" at bounding box center [281, 114] width 395 height 111
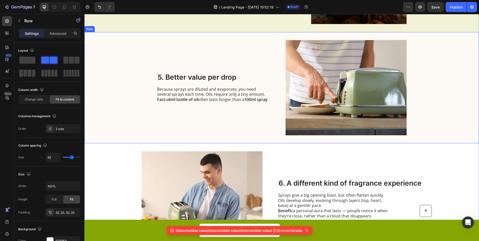
scroll to position [627, 0]
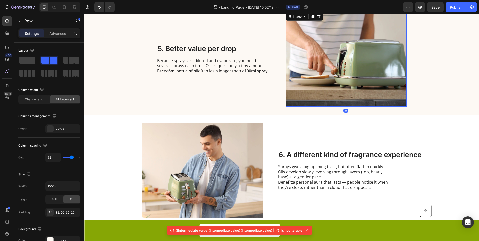
click at [350, 69] on img at bounding box center [346, 59] width 121 height 95
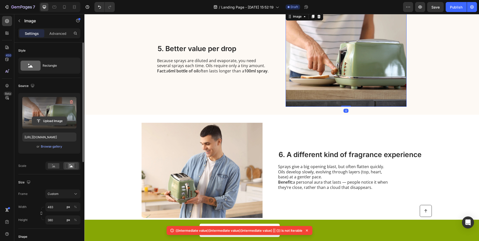
click at [52, 122] on input "file" at bounding box center [49, 121] width 35 height 9
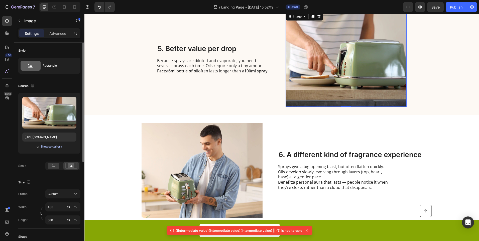
click at [44, 147] on div "Browse gallery" at bounding box center [51, 146] width 21 height 5
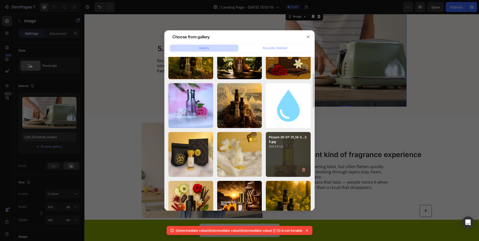
scroll to position [100, 0]
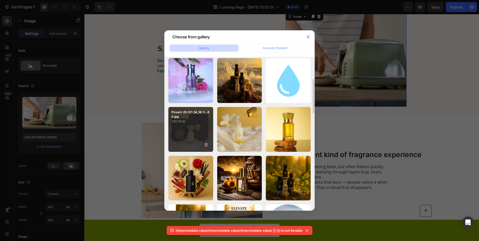
click at [193, 121] on p "733.76 kb" at bounding box center [190, 121] width 39 height 5
type input "https://cdn.shopify.com/s/files/1/0634/0830/8468/files/gempages_570490595106096…"
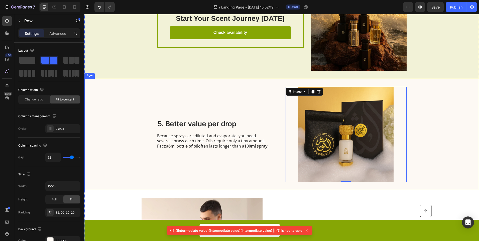
click at [411, 86] on div "5. Better value per drop Heading Because sprays are diluted and evaporate, you …" at bounding box center [281, 134] width 395 height 111
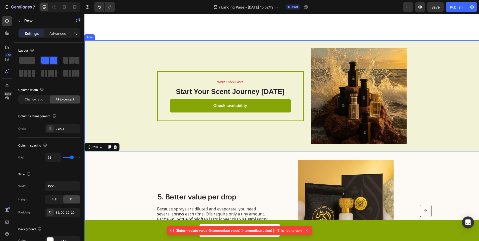
scroll to position [552, 0]
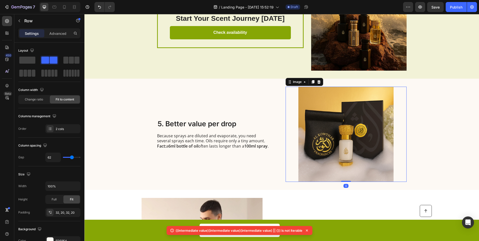
click at [368, 108] on img at bounding box center [346, 134] width 121 height 95
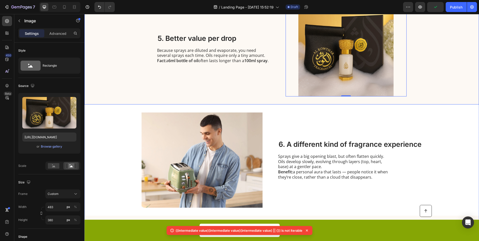
scroll to position [652, 0]
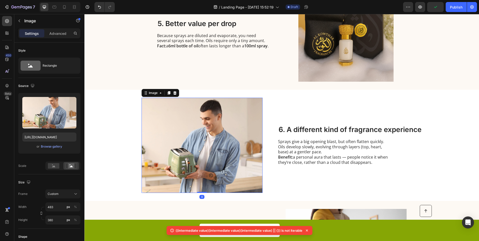
click at [224, 128] on img at bounding box center [202, 145] width 121 height 95
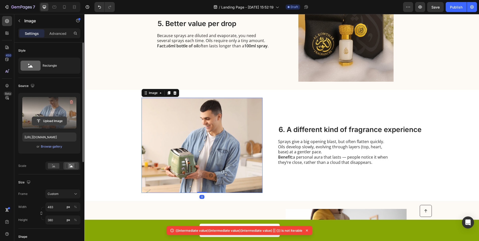
click at [40, 118] on input "file" at bounding box center [49, 121] width 35 height 9
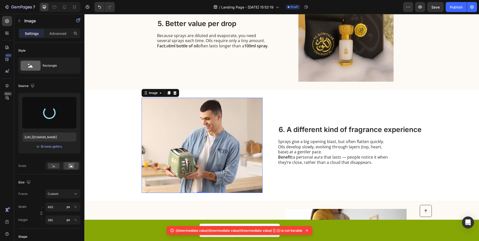
type input "https://cdn.shopify.com/s/files/1/0634/0830/8468/files/gempages_570490595106096…"
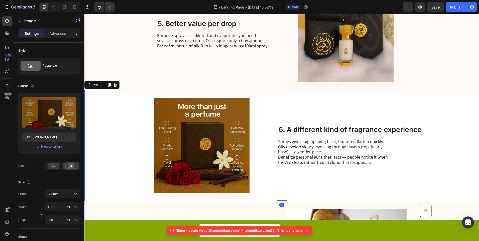
click at [455, 107] on div "Image 6. A different kind of fragrance experience Heading Sprays give a big ope…" at bounding box center [281, 145] width 395 height 111
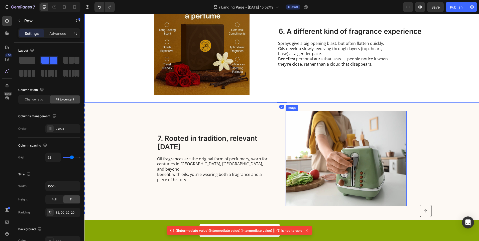
scroll to position [777, 0]
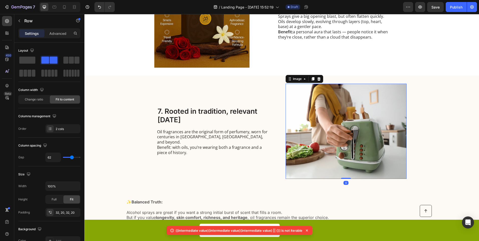
click at [344, 134] on img at bounding box center [346, 131] width 121 height 95
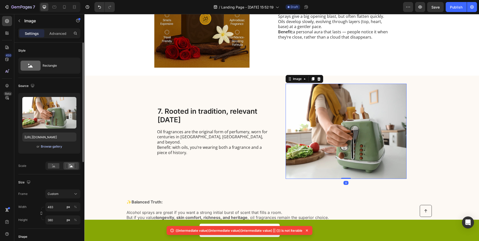
click at [50, 148] on div "Browse gallery" at bounding box center [51, 146] width 21 height 5
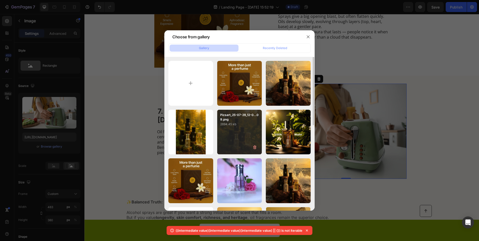
scroll to position [100, 0]
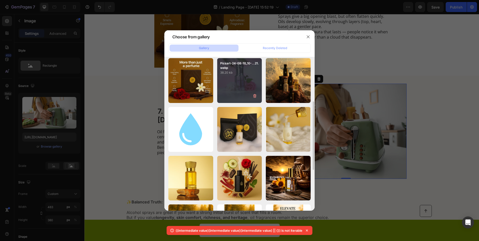
click at [230, 63] on p "Picsart-24-08-10_10-...21.webp" at bounding box center [239, 65] width 39 height 9
type input "https://cdn.shopify.com/s/files/1/0634/0830/8468/files/gempages_570490595106096…"
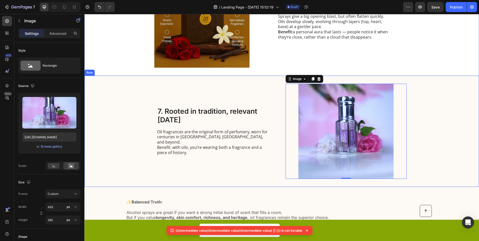
click at [440, 108] on div "7. Rooted in tradition, relevant today Heading Oil fragrances are the original …" at bounding box center [281, 131] width 395 height 111
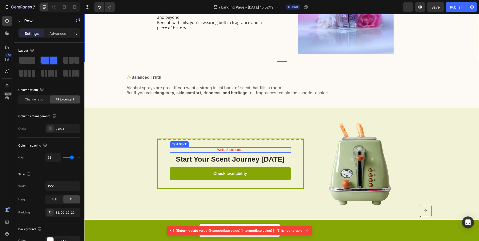
scroll to position [903, 0]
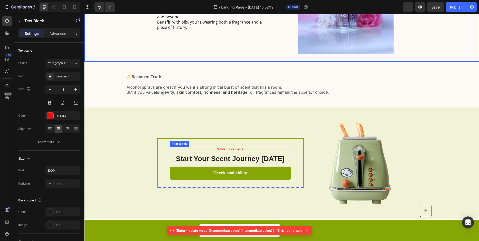
click at [226, 150] on p "While Stock Lasts" at bounding box center [230, 149] width 120 height 4
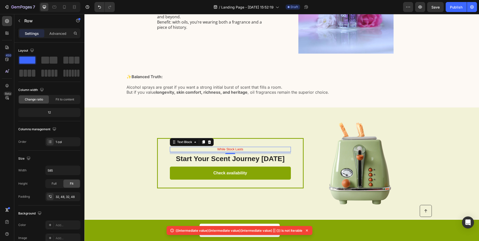
click at [243, 146] on div "While Stock Lasts Text Block 8 Start Your Scent Journey Today Heading Check ava…" at bounding box center [230, 163] width 147 height 50
click at [243, 148] on p "While Stock Lasts" at bounding box center [230, 149] width 120 height 4
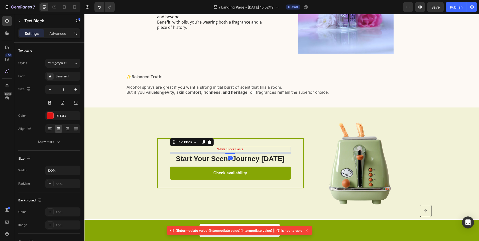
click at [241, 148] on p "While Stock Lasts" at bounding box center [230, 149] width 120 height 4
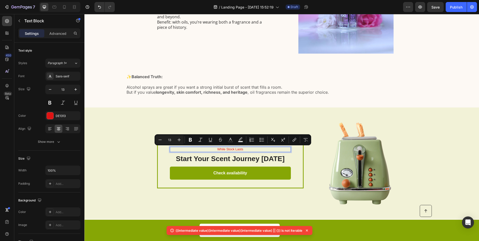
drag, startPoint x: 240, startPoint y: 148, endPoint x: 230, endPoint y: 150, distance: 10.6
click at [230, 150] on p "While Stock Lasts" at bounding box center [230, 149] width 120 height 4
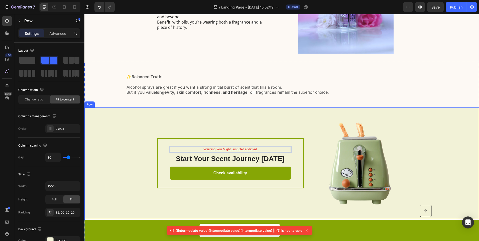
click at [346, 112] on div "Warning You Might Just Get addicted Text Block 8 Start Your Scent Journey Today…" at bounding box center [281, 164] width 395 height 112
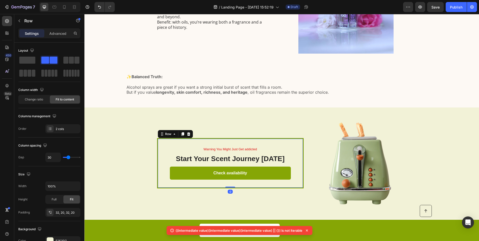
click at [246, 145] on div "Warning You Might Just Get addicted Text Block Start Your Scent Journey Today H…" at bounding box center [230, 163] width 147 height 50
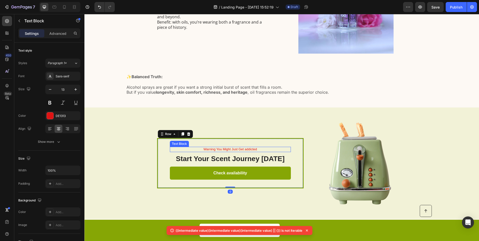
click at [247, 148] on p "Warning You Might Just Get addicted" at bounding box center [230, 149] width 120 height 4
click at [249, 148] on p "Warning You Might Just Get addicted" at bounding box center [230, 149] width 120 height 4
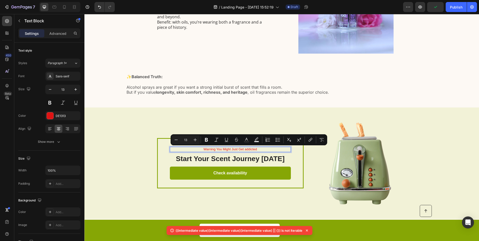
click at [249, 148] on p "Warning You Might Just Get addicted" at bounding box center [230, 149] width 120 height 4
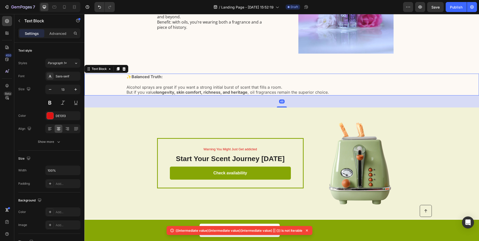
click at [421, 80] on p at bounding box center [282, 81] width 311 height 5
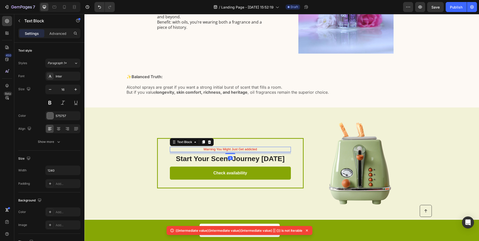
click at [253, 147] on p "Warning You Might Just Get addicted" at bounding box center [230, 149] width 120 height 4
click at [245, 149] on p "Warning You Might Just Get addicted" at bounding box center [230, 149] width 120 height 4
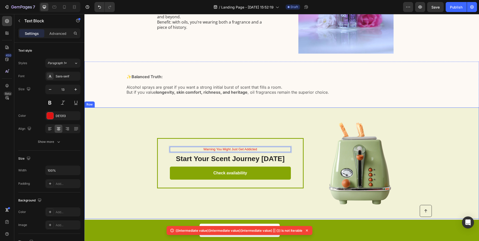
click at [468, 108] on div "Warning You Might Just Get Addicted Text Block 8 Start Your Scent Journey Today…" at bounding box center [281, 164] width 395 height 112
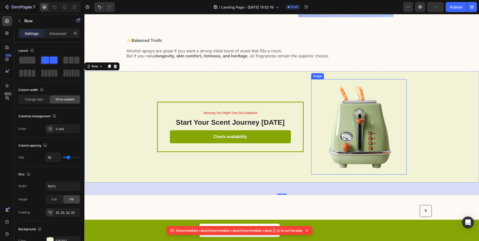
scroll to position [992, 0]
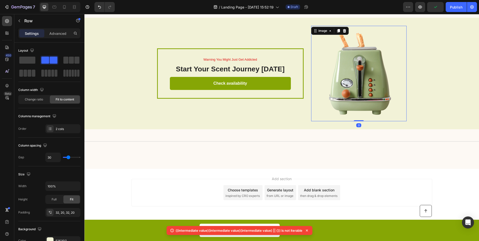
click at [362, 68] on img at bounding box center [359, 74] width 96 height 96
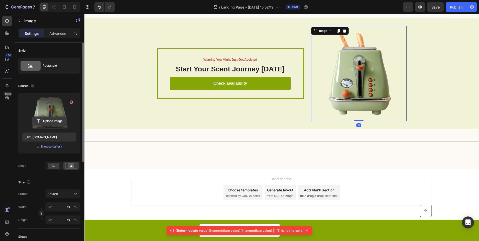
click at [41, 121] on input "file" at bounding box center [49, 121] width 35 height 9
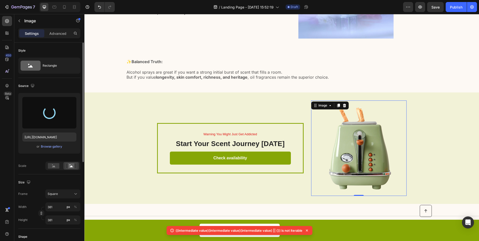
scroll to position [917, 0]
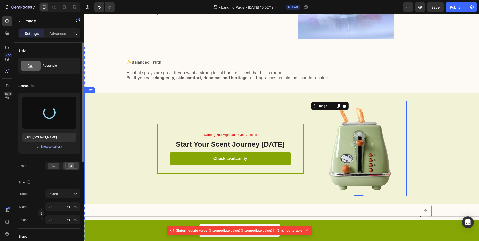
type input "https://cdn.shopify.com/s/files/1/0634/0830/8468/files/gempages_570490595106096…"
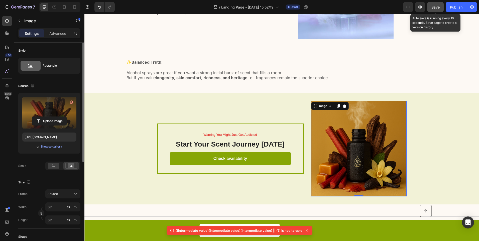
click at [432, 5] on span "Save" at bounding box center [436, 7] width 8 height 4
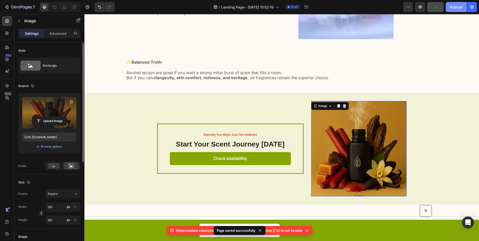
click at [461, 4] on button "Publish" at bounding box center [456, 7] width 21 height 10
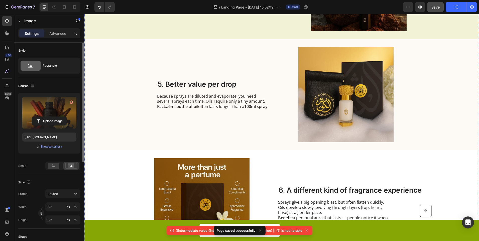
scroll to position [516, 0]
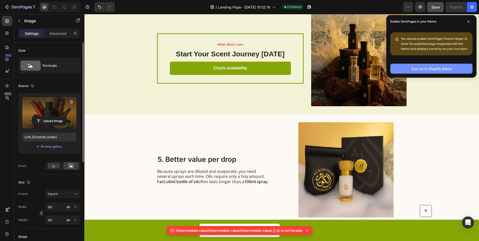
click at [437, 68] on div "Turn on in Shopify Editor" at bounding box center [431, 68] width 41 height 5
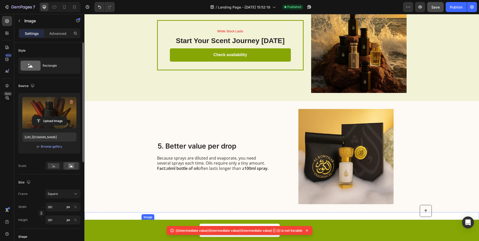
scroll to position [541, 0]
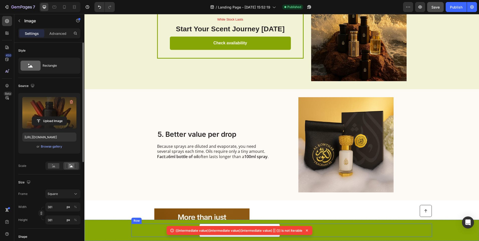
click at [393, 226] on div "Button" at bounding box center [358, 230] width 148 height 13
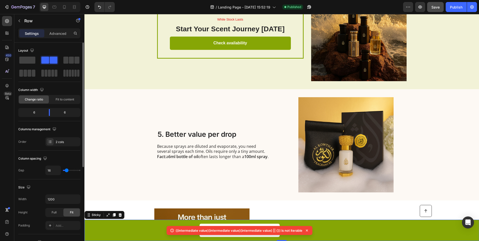
click at [91, 231] on div "Check availability Button Button Row" at bounding box center [282, 230] width 385 height 13
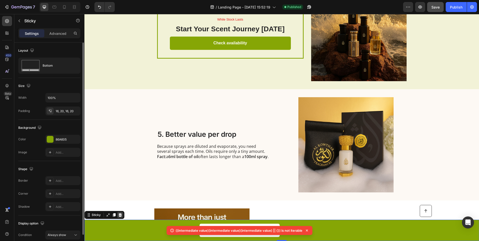
click at [121, 212] on div at bounding box center [120, 215] width 6 height 6
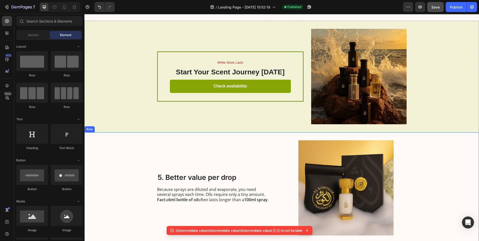
scroll to position [416, 0]
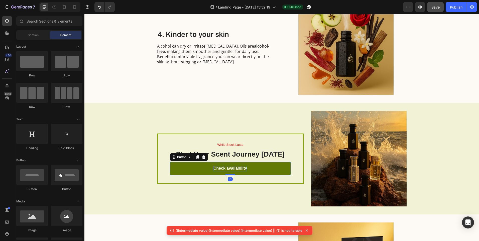
click at [241, 167] on p "Check availability" at bounding box center [231, 168] width 34 height 5
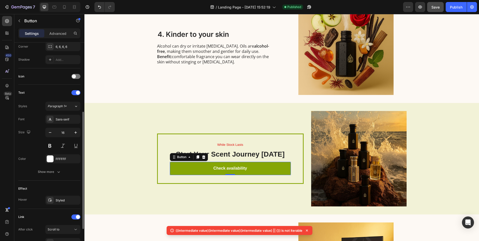
scroll to position [173, 0]
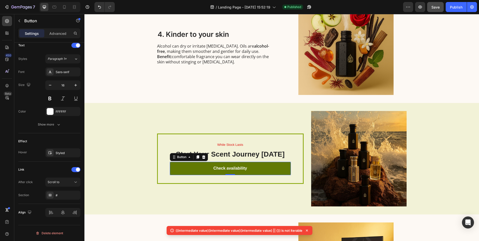
click at [184, 166] on link "Check availability" at bounding box center [230, 168] width 121 height 13
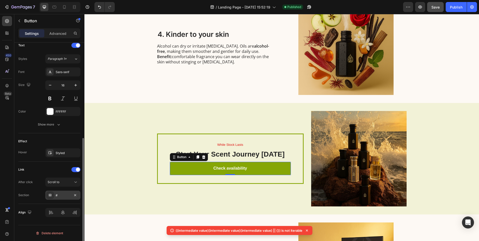
click at [67, 191] on div "#" at bounding box center [62, 195] width 35 height 9
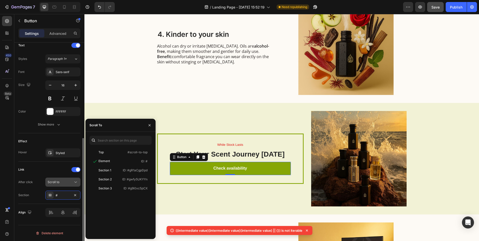
click at [71, 182] on div "Scroll to" at bounding box center [61, 182] width 26 height 5
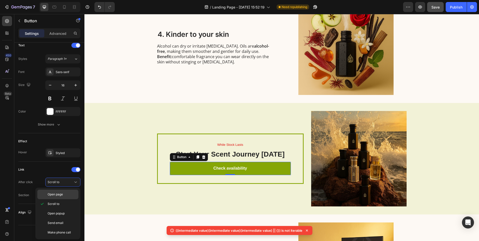
click at [67, 195] on p "Open page" at bounding box center [62, 194] width 29 height 5
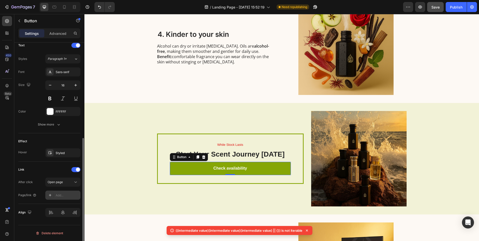
click at [66, 195] on div "Add..." at bounding box center [68, 195] width 24 height 5
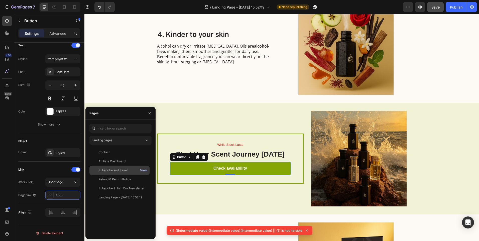
click at [141, 170] on div "View" at bounding box center [143, 170] width 7 height 5
click at [148, 142] on icon at bounding box center [146, 140] width 5 height 5
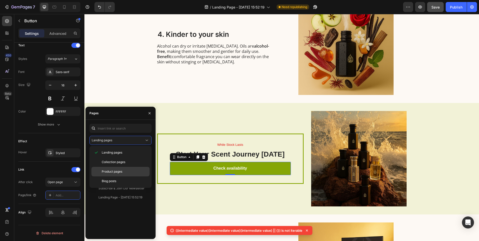
click at [116, 171] on span "Product pages" at bounding box center [112, 171] width 21 height 5
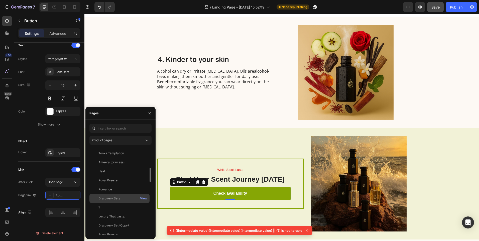
scroll to position [175, 0]
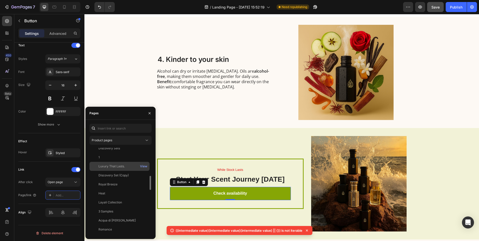
click at [125, 171] on div "Luxury That Lasts. View" at bounding box center [120, 175] width 60 height 9
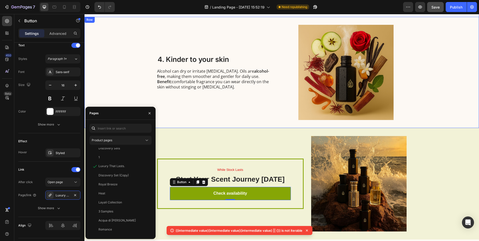
click at [112, 52] on div "4. Kinder to your skin Heading Alcohol can dry or irritate sensitive skin. Oils…" at bounding box center [281, 72] width 395 height 111
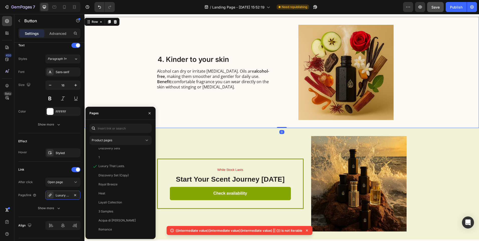
scroll to position [0, 0]
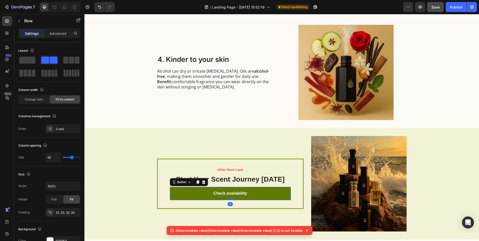
click at [218, 190] on link "Check availability" at bounding box center [230, 193] width 121 height 13
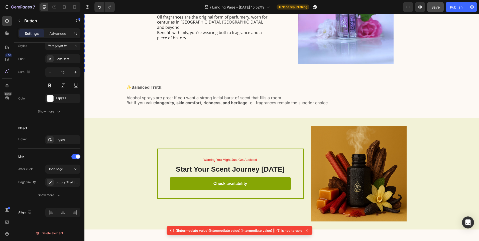
scroll to position [992, 0]
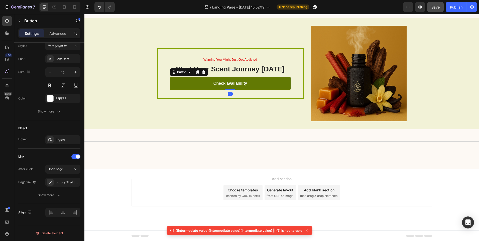
click at [184, 80] on link "Check availability" at bounding box center [230, 83] width 121 height 13
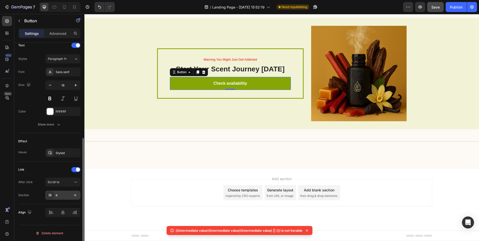
click at [69, 192] on div "#" at bounding box center [62, 195] width 35 height 9
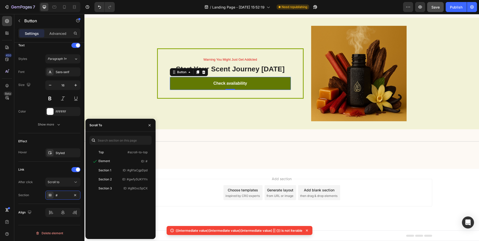
click at [245, 79] on link "Check availability" at bounding box center [230, 83] width 121 height 13
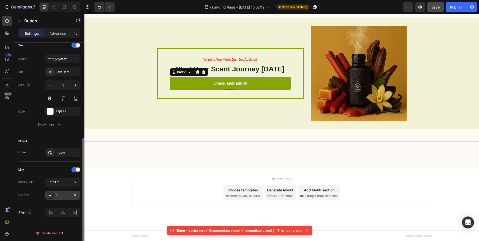
click at [67, 193] on div "#" at bounding box center [63, 195] width 15 height 5
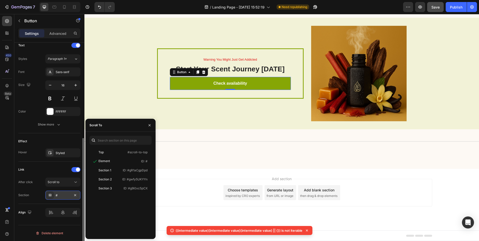
click at [70, 192] on div "#" at bounding box center [62, 195] width 35 height 9
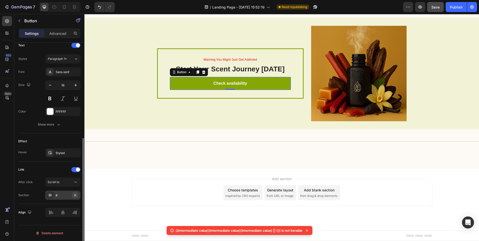
click at [74, 193] on icon "button" at bounding box center [75, 195] width 4 height 4
click at [69, 193] on div "Add..." at bounding box center [62, 195] width 35 height 9
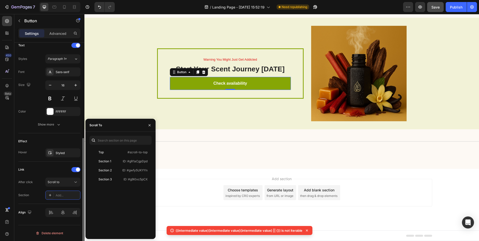
click at [60, 177] on div "Link After click Scroll to Section Add..." at bounding box center [49, 183] width 62 height 34
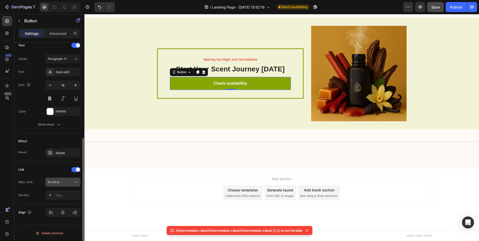
click at [60, 182] on div "Scroll to" at bounding box center [61, 182] width 26 height 5
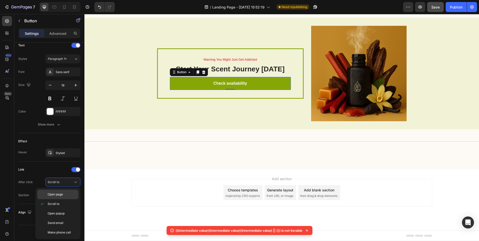
click at [67, 193] on p "Open page" at bounding box center [62, 194] width 29 height 5
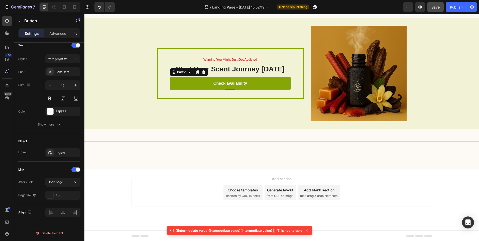
click at [67, 193] on div "Add..." at bounding box center [68, 195] width 24 height 5
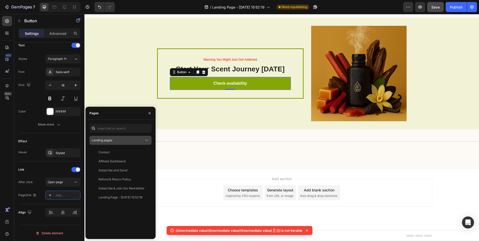
click at [132, 136] on button "Landing pages" at bounding box center [121, 140] width 62 height 9
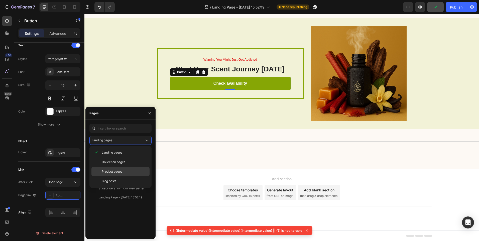
click at [125, 172] on p "Product pages" at bounding box center [125, 171] width 46 height 5
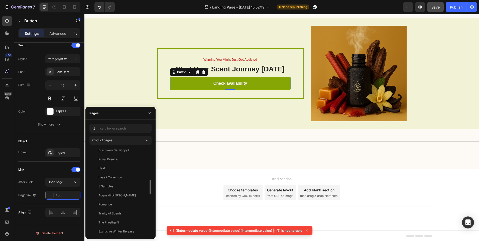
scroll to position [150, 0]
click at [126, 183] on div "1" at bounding box center [120, 182] width 56 height 5
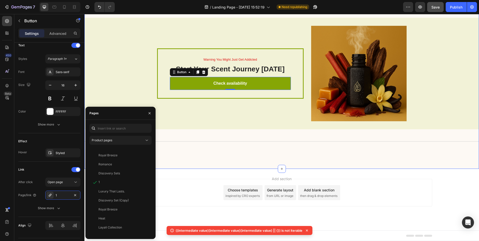
click at [178, 163] on div "✨ Balanced Truth: Alcohol sprays are great if you want a strong initial burst o…" at bounding box center [281, 70] width 395 height 197
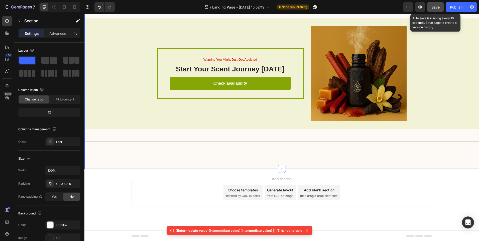
click at [441, 7] on button "Save" at bounding box center [435, 7] width 17 height 10
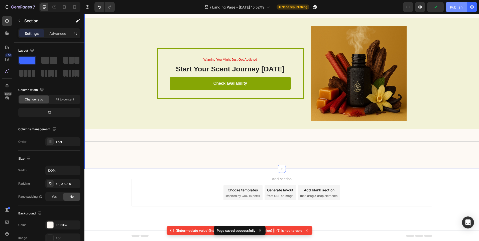
click at [452, 4] on button "Publish" at bounding box center [456, 7] width 21 height 10
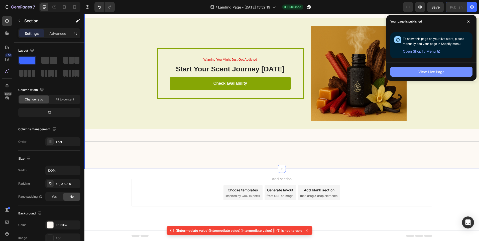
click at [430, 71] on div "View Live Page" at bounding box center [432, 71] width 26 height 5
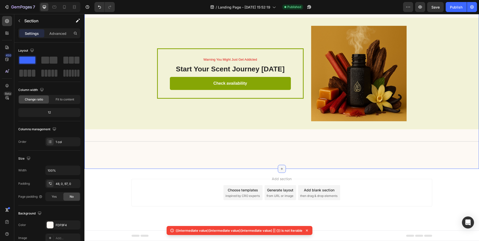
click at [283, 166] on div at bounding box center [282, 169] width 8 height 8
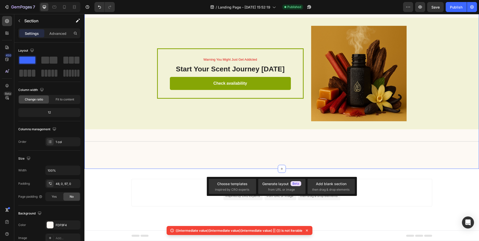
click at [123, 155] on div "✨ Balanced Truth: Alcohol sprays are great if you want a strong initial burst o…" at bounding box center [281, 70] width 395 height 197
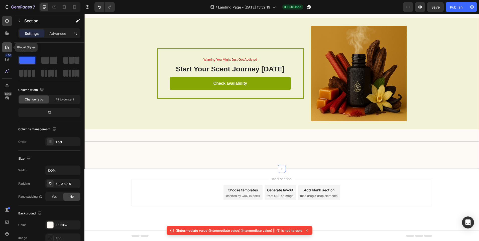
click at [3, 49] on div at bounding box center [7, 47] width 10 height 10
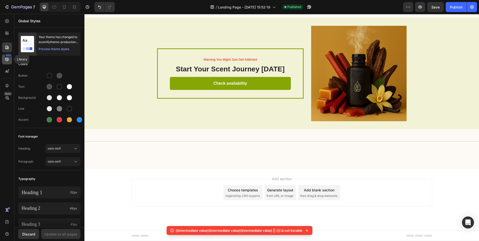
click at [2, 63] on div "450" at bounding box center [7, 59] width 10 height 10
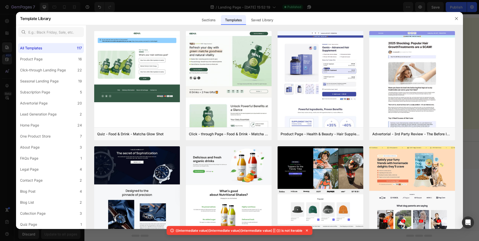
click at [5, 53] on div at bounding box center [239, 120] width 479 height 241
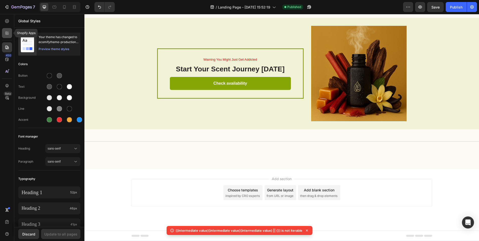
click at [10, 32] on div at bounding box center [7, 33] width 10 height 10
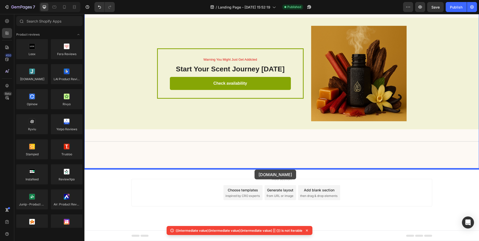
drag, startPoint x: 125, startPoint y: 89, endPoint x: 255, endPoint y: 170, distance: 153.2
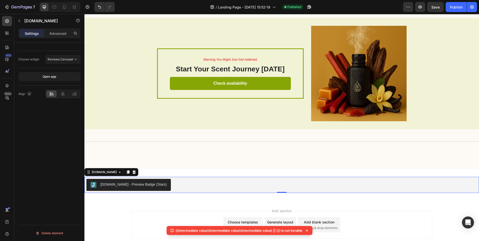
click at [144, 184] on div "Judge.me - Preview Badge (Stars)" at bounding box center [134, 184] width 66 height 5
click at [70, 55] on button "Reviews Carousel" at bounding box center [62, 59] width 35 height 9
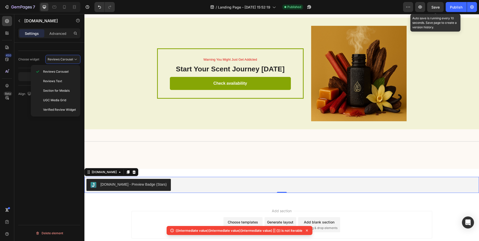
click at [439, 9] on span "Save" at bounding box center [436, 7] width 8 height 4
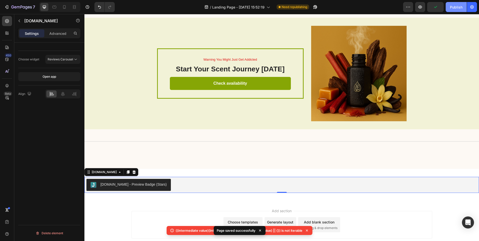
click at [455, 11] on button "Publish" at bounding box center [456, 7] width 21 height 10
click at [423, 8] on icon "button" at bounding box center [420, 7] width 5 height 5
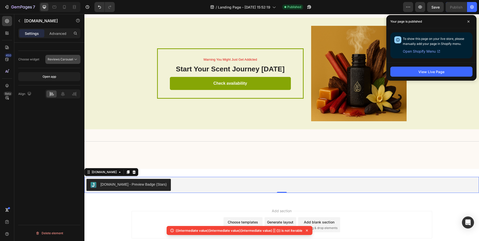
click at [52, 57] on div "Reviews Carousel" at bounding box center [63, 59] width 31 height 5
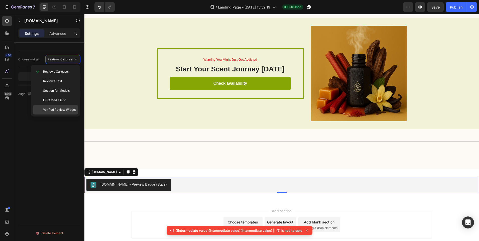
click at [66, 108] on span "Verified Review Widget" at bounding box center [59, 110] width 33 height 5
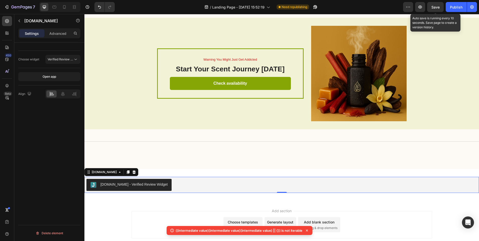
click at [433, 8] on span "Save" at bounding box center [436, 7] width 8 height 4
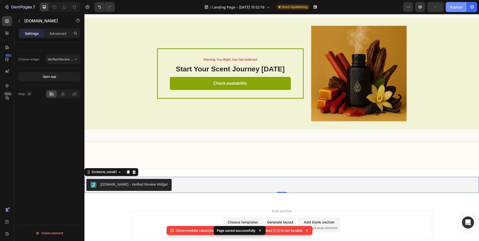
click at [463, 8] on button "Publish" at bounding box center [456, 7] width 21 height 10
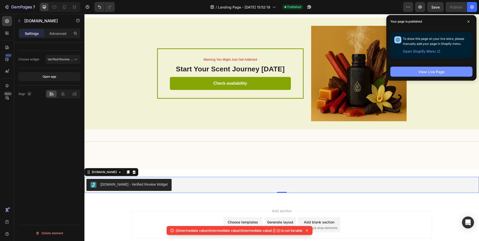
click at [432, 72] on div "View Live Page" at bounding box center [432, 71] width 26 height 5
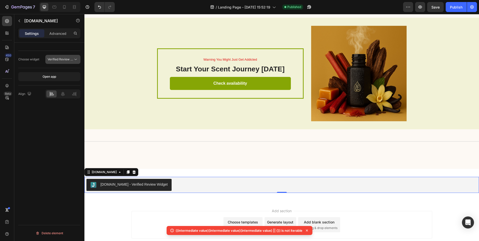
click at [59, 60] on span "Verified Review Widget" at bounding box center [64, 59] width 33 height 4
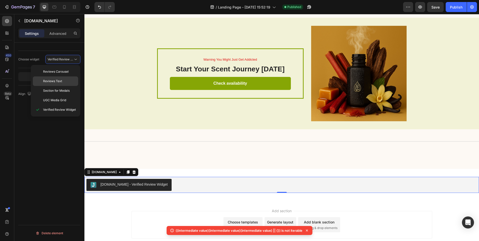
click at [63, 79] on p "Reviews Text" at bounding box center [59, 81] width 33 height 5
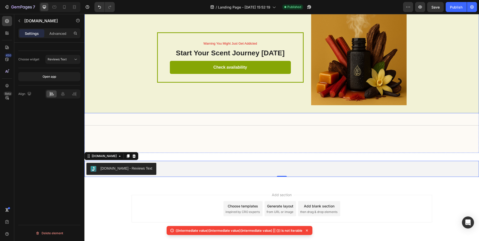
scroll to position [999, 0]
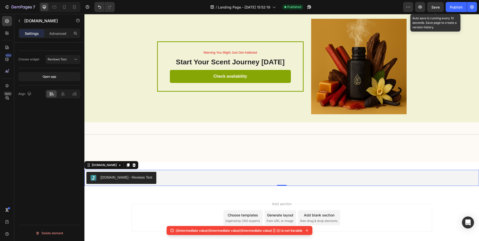
click at [439, 9] on span "Save" at bounding box center [436, 7] width 8 height 4
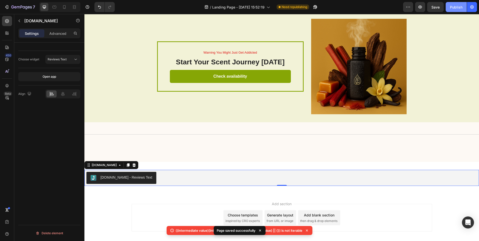
click at [455, 11] on button "Publish" at bounding box center [456, 7] width 21 height 10
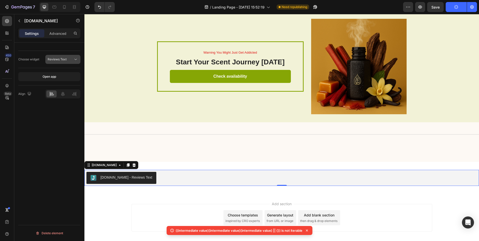
click at [63, 63] on button "Reviews Text" at bounding box center [62, 59] width 35 height 9
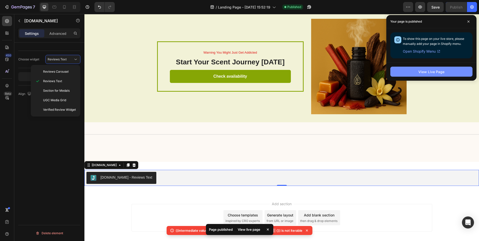
click at [446, 70] on button "View Live Page" at bounding box center [432, 72] width 82 height 10
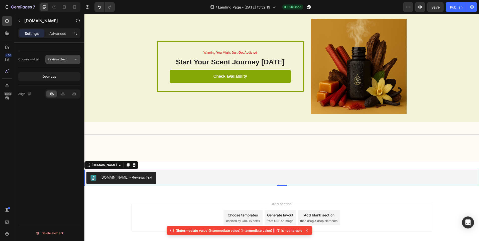
click at [63, 63] on button "Reviews Text" at bounding box center [62, 59] width 35 height 9
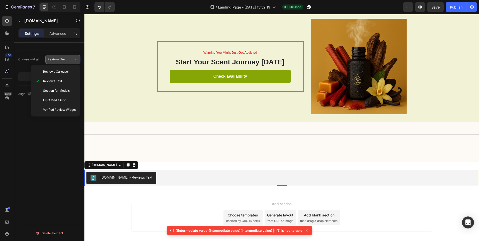
click at [60, 56] on button "Reviews Text" at bounding box center [62, 59] width 35 height 9
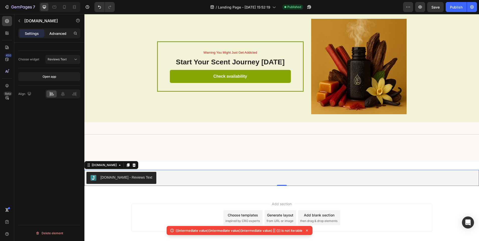
click at [60, 31] on p "Advanced" at bounding box center [57, 33] width 17 height 5
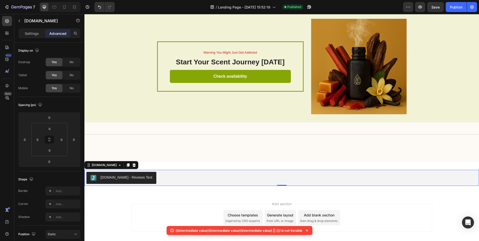
click at [156, 176] on div "Judge.me - Reviews Text" at bounding box center [281, 178] width 391 height 12
click at [30, 32] on p "Settings" at bounding box center [32, 33] width 14 height 5
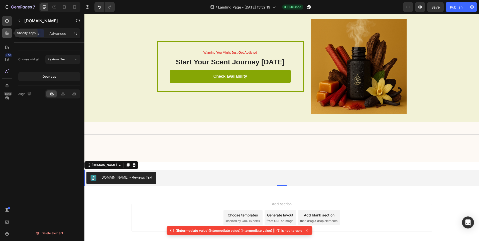
click at [7, 33] on icon at bounding box center [7, 33] width 5 height 5
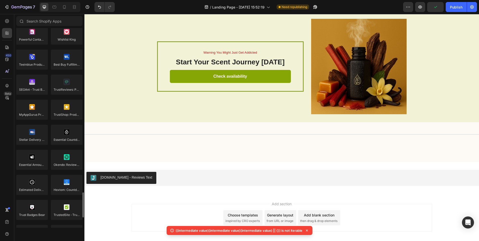
scroll to position [1385, 0]
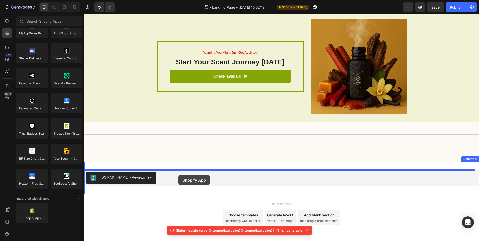
drag, startPoint x: 114, startPoint y: 231, endPoint x: 179, endPoint y: 175, distance: 85.1
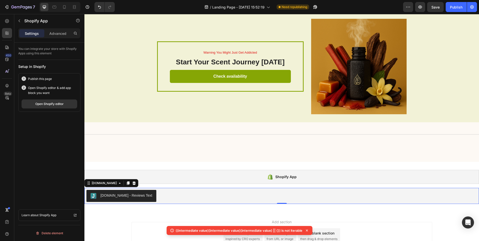
click at [118, 195] on div "Judge.me - Reviews Text" at bounding box center [127, 195] width 52 height 5
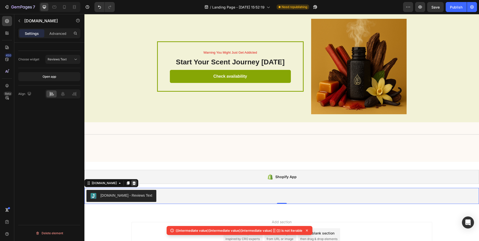
click at [132, 182] on icon at bounding box center [134, 183] width 4 height 4
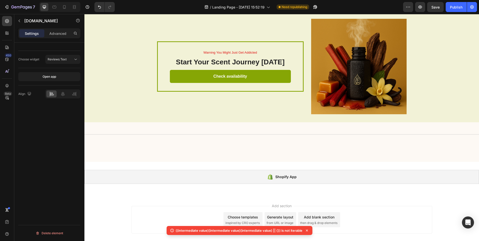
scroll to position [1286, 0]
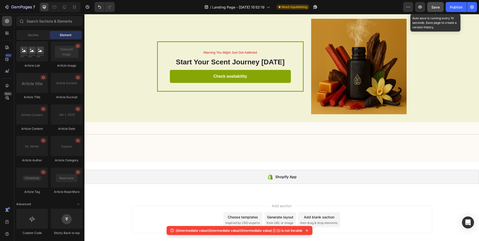
click at [442, 5] on button "Save" at bounding box center [435, 7] width 17 height 10
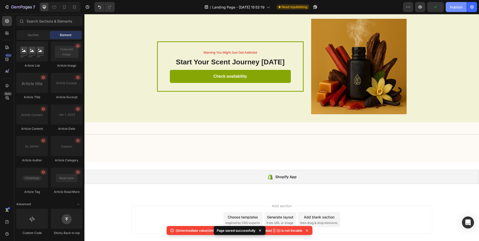
click at [452, 7] on div "Publish" at bounding box center [456, 7] width 13 height 5
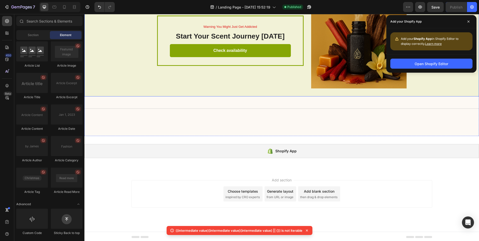
scroll to position [1026, 0]
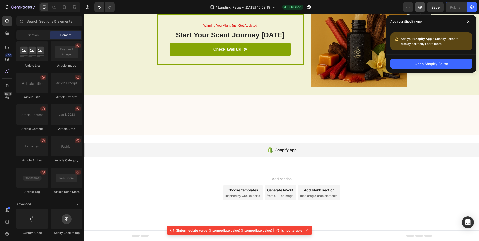
click at [422, 7] on icon "button" at bounding box center [421, 7] width 4 height 3
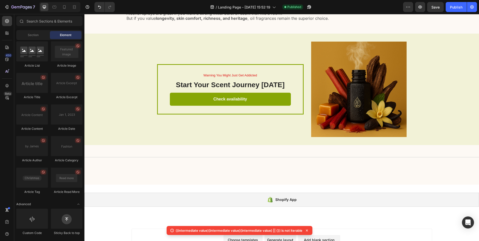
scroll to position [976, 0]
click at [406, 5] on icon "button" at bounding box center [408, 7] width 5 height 5
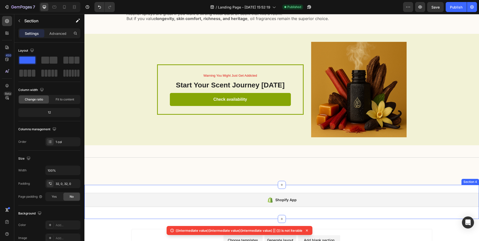
click at [246, 192] on div "Shopify App Shopify App Section 4" at bounding box center [281, 202] width 395 height 34
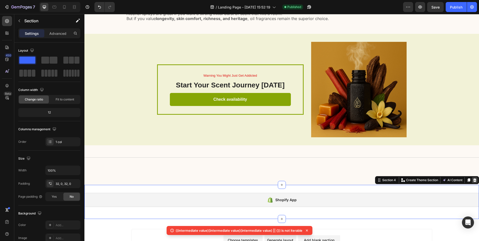
click at [472, 178] on div at bounding box center [475, 180] width 6 height 6
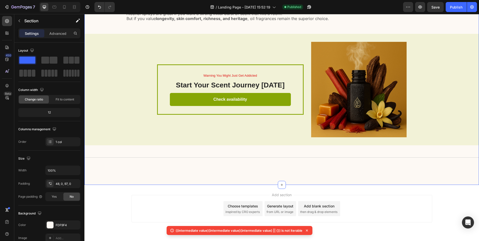
click at [219, 176] on div "✨ Balanced Truth: Alcohol sprays are great if you want a strong initial burst o…" at bounding box center [281, 86] width 395 height 197
click at [266, 172] on div "✨ Balanced Truth: Alcohol sprays are great if you want a strong initial burst o…" at bounding box center [281, 86] width 395 height 197
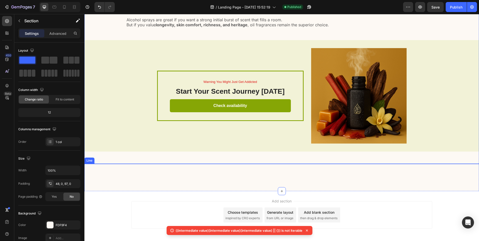
scroll to position [992, 0]
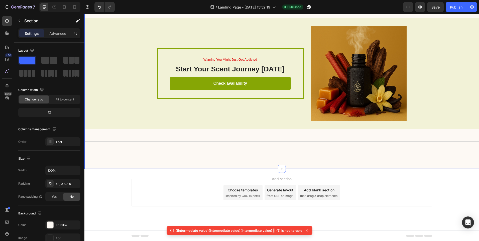
click at [155, 145] on div "✨ Balanced Truth: Alcohol sprays are great if you want a strong initial burst o…" at bounding box center [281, 70] width 395 height 197
click at [441, 9] on button "Save" at bounding box center [435, 7] width 17 height 10
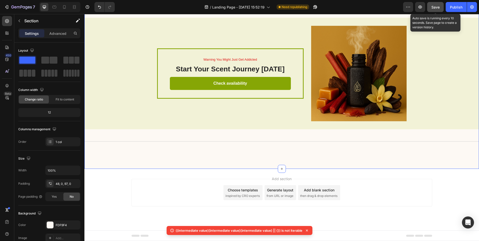
click at [441, 5] on button "Save" at bounding box center [435, 7] width 17 height 10
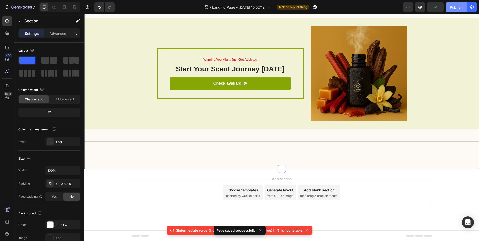
click at [452, 6] on div "Publish" at bounding box center [456, 7] width 13 height 5
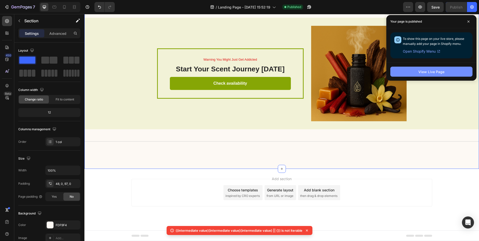
click at [423, 74] on div "View Live Page" at bounding box center [432, 71] width 26 height 5
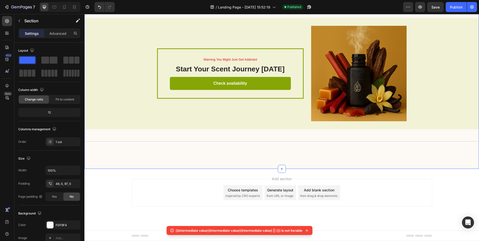
click at [230, 151] on div "✨ Balanced Truth: Alcohol sprays are great if you want a strong initial burst o…" at bounding box center [281, 70] width 395 height 197
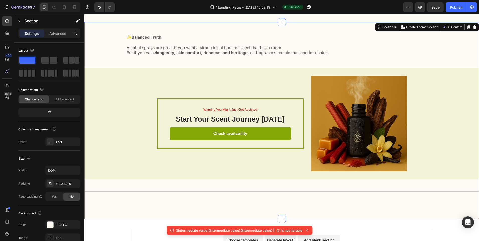
click at [129, 196] on div "✨ Balanced Truth: Alcohol sprays are great if you want a strong initial burst o…" at bounding box center [281, 120] width 395 height 197
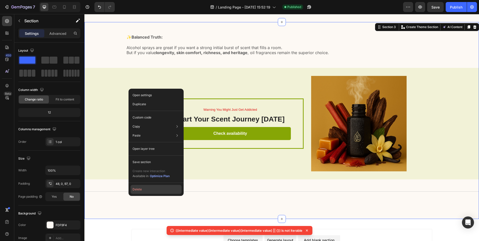
click at [139, 191] on button "Delete" at bounding box center [156, 189] width 51 height 9
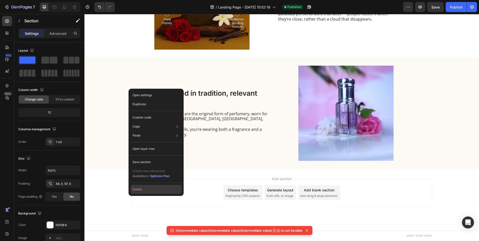
scroll to position [795, 0]
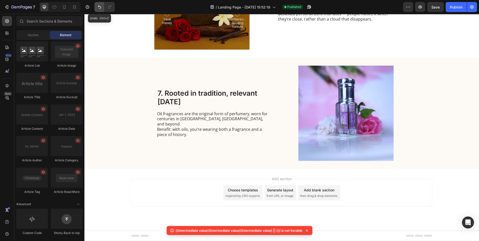
click at [95, 7] on button "Undo/Redo" at bounding box center [100, 7] width 10 height 10
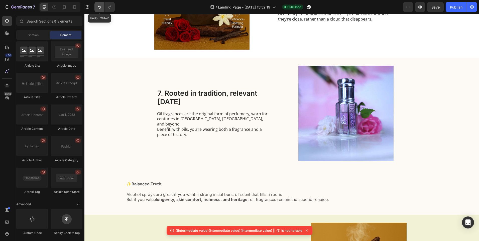
scroll to position [942, 0]
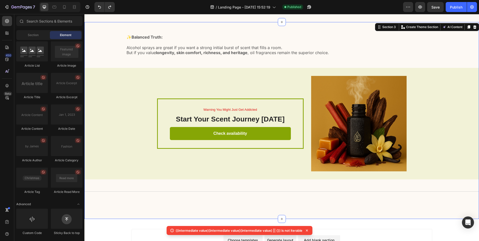
click at [150, 195] on div "✨ Balanced Truth: Alcohol sprays are great if you want a strong initial burst o…" at bounding box center [281, 114] width 395 height 161
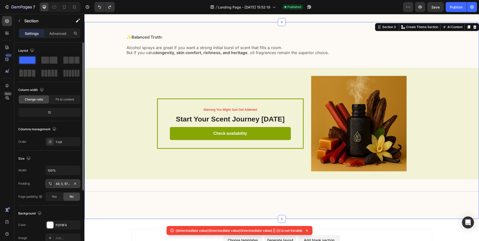
click at [64, 188] on div "48, 0, 97, 0" at bounding box center [62, 183] width 35 height 9
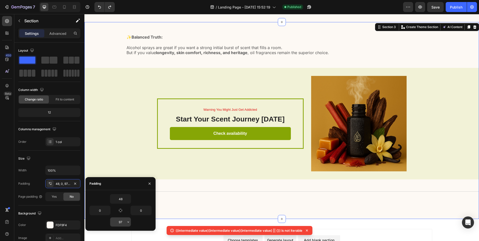
click at [120, 223] on input "97" at bounding box center [120, 222] width 21 height 9
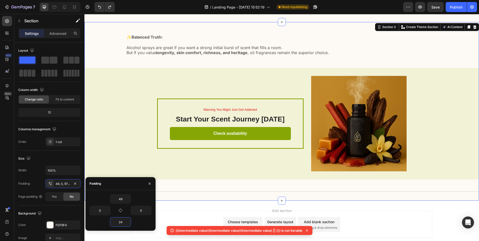
type input "2"
click at [160, 212] on div "Add section Choose templates inspired by CRO experts Generate layout from URL o…" at bounding box center [282, 219] width 301 height 28
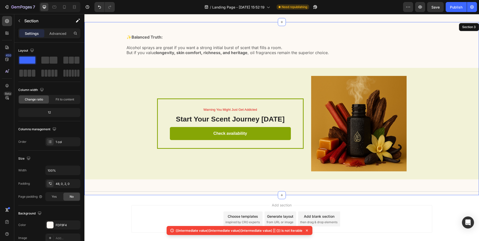
click at [171, 193] on div "✨ Balanced Truth: Alcohol sprays are great if you want a strong initial burst o…" at bounding box center [281, 114] width 395 height 161
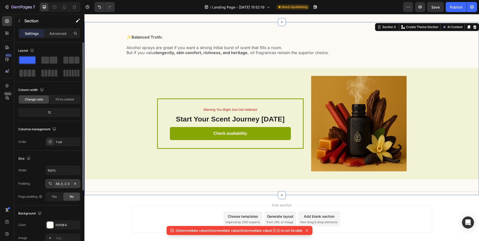
click at [62, 185] on div "48, 0, 2, 0" at bounding box center [63, 184] width 15 height 5
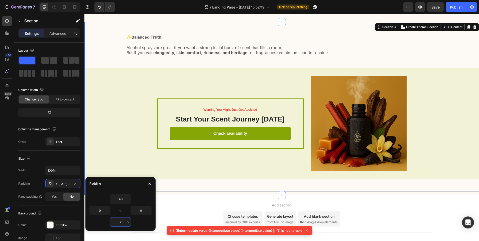
click at [122, 220] on input "2" at bounding box center [120, 222] width 21 height 9
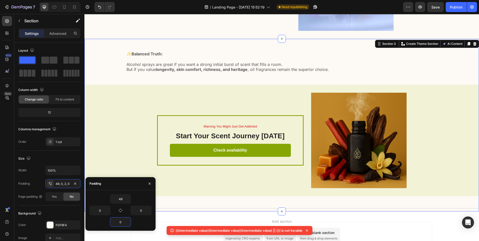
scroll to position [917, 0]
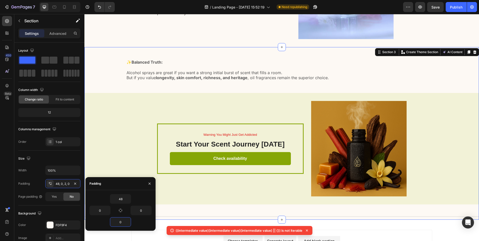
type input "0"
click at [227, 220] on div "✨ Balanced Truth: Alcohol sprays are great if you want a strong initial burst o…" at bounding box center [281, 139] width 395 height 161
click at [137, 232] on div "Add section Choose templates inspired by CRO experts Generate layout from URL o…" at bounding box center [282, 244] width 301 height 28
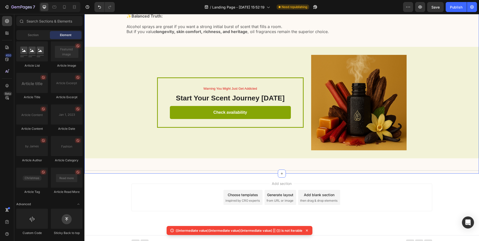
scroll to position [968, 0]
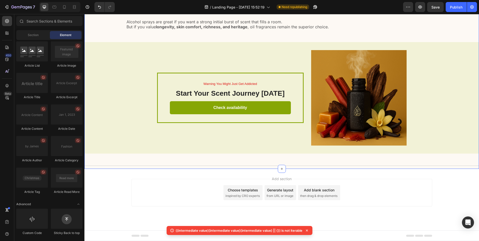
click at [288, 160] on div "✨ Balanced Truth: Alcohol sprays are great if you want a strong initial burst o…" at bounding box center [281, 88] width 395 height 161
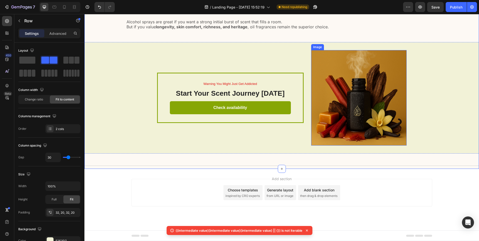
click at [431, 116] on div "Warning You Might Just Get Addicted Text Block Start Your Scent Journey [DATE] …" at bounding box center [281, 98] width 395 height 112
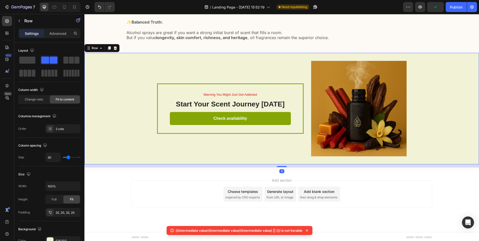
scroll to position [956, 0]
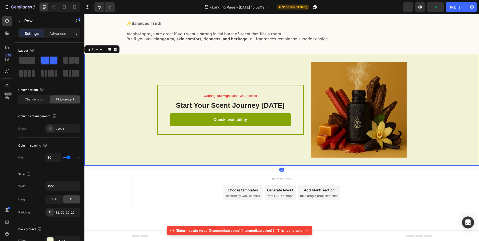
drag, startPoint x: 283, startPoint y: 166, endPoint x: 283, endPoint y: 149, distance: 16.6
click at [283, 149] on div "Warning You Might Just Get Addicted Text Block Start Your Scent Journey [DATE] …" at bounding box center [281, 110] width 395 height 112
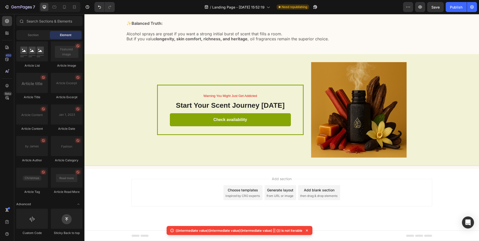
click at [198, 204] on div "Add section Choose templates inspired by CRO experts Generate layout from URL o…" at bounding box center [282, 193] width 301 height 28
click at [281, 170] on icon at bounding box center [282, 169] width 4 height 4
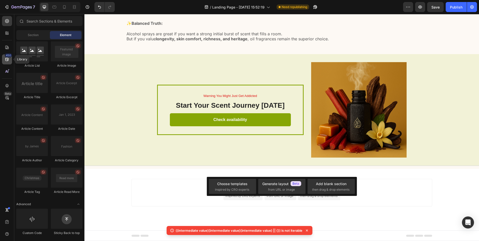
click at [7, 59] on icon at bounding box center [6, 59] width 3 height 3
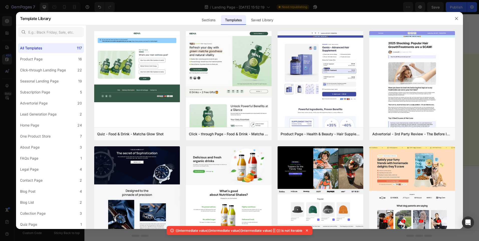
click at [0, 0] on html "7 / Landing Page - [DATE] 15:52:19 Need republishing Preview Save Publish 450 B…" at bounding box center [239, 0] width 479 height 0
click at [4, 44] on div at bounding box center [239, 120] width 479 height 241
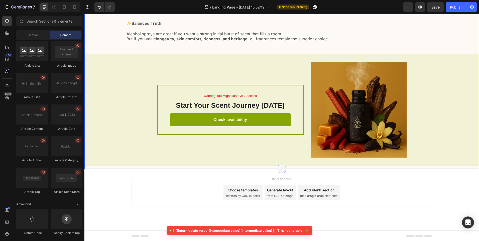
click at [283, 168] on div at bounding box center [282, 169] width 8 height 8
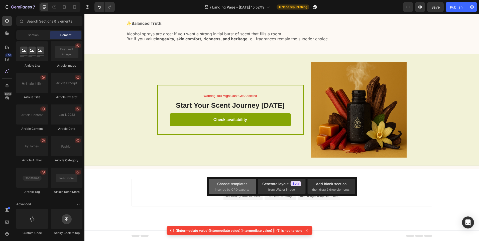
click at [217, 190] on span "inspired by CRO experts" at bounding box center [232, 190] width 34 height 5
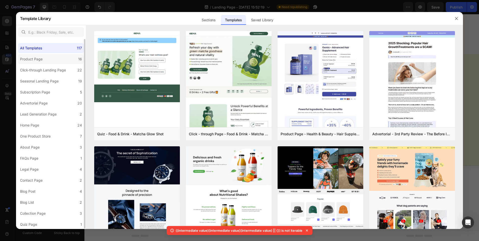
click at [52, 56] on label "Product Page 16" at bounding box center [51, 59] width 66 height 10
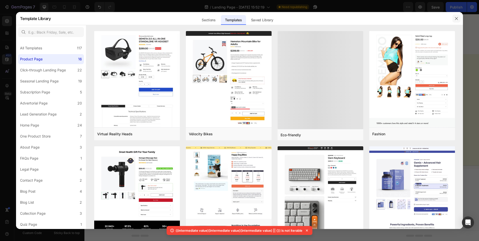
drag, startPoint x: 455, startPoint y: 19, endPoint x: 197, endPoint y: 90, distance: 268.0
click at [455, 19] on icon "button" at bounding box center [457, 19] width 4 height 4
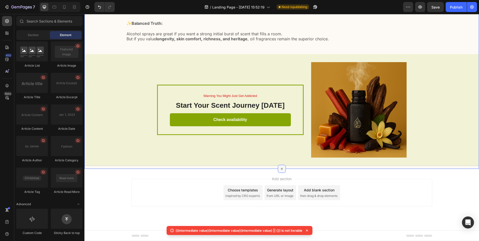
click at [280, 167] on icon at bounding box center [282, 169] width 4 height 4
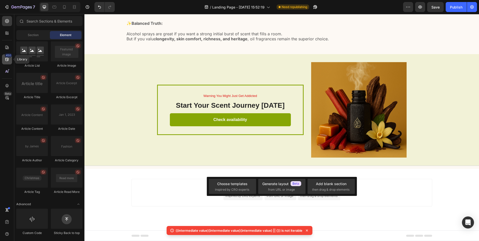
click at [9, 55] on div "450" at bounding box center [8, 55] width 7 height 4
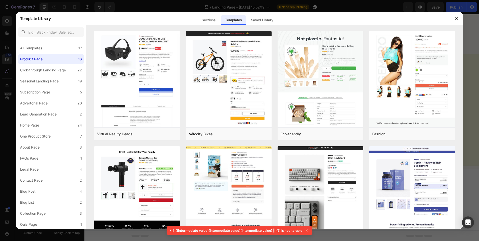
click at [9, 44] on div at bounding box center [239, 120] width 479 height 241
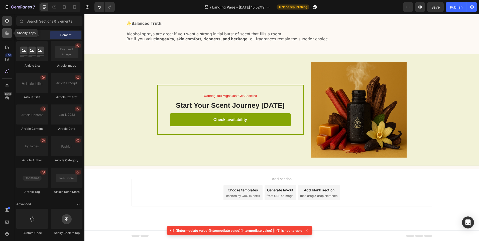
click at [9, 31] on icon at bounding box center [7, 33] width 5 height 5
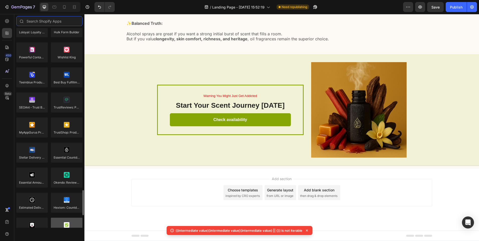
scroll to position [1385, 0]
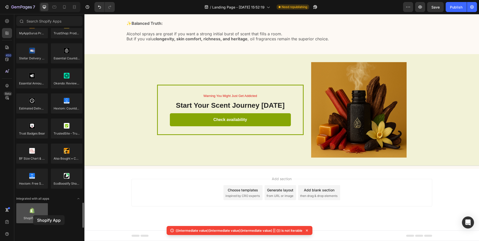
click at [33, 215] on div at bounding box center [32, 213] width 32 height 20
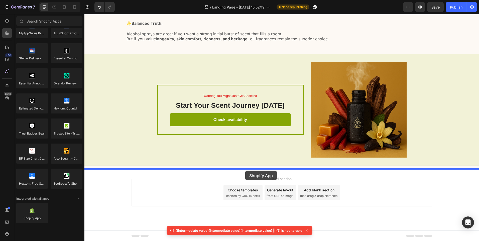
drag, startPoint x: 118, startPoint y: 229, endPoint x: 245, endPoint y: 171, distance: 140.7
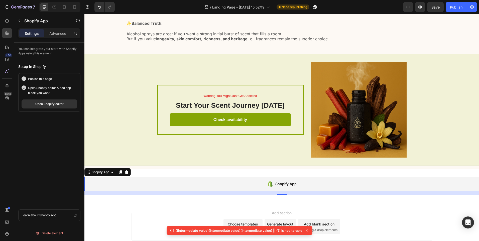
scroll to position [968, 0]
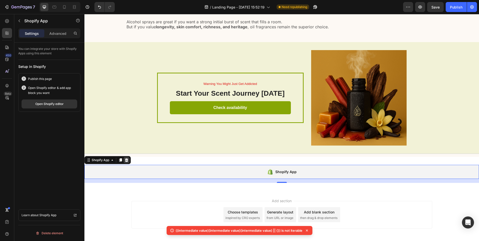
click at [126, 159] on icon at bounding box center [126, 160] width 3 height 4
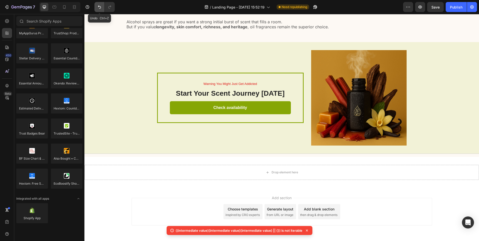
click at [101, 5] on icon "Undo/Redo" at bounding box center [99, 7] width 5 height 5
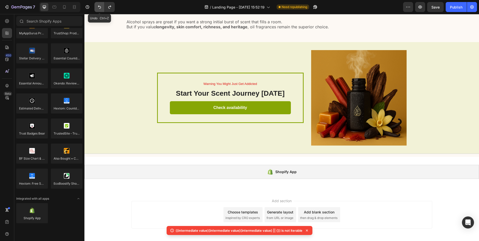
click at [101, 5] on icon "Undo/Redo" at bounding box center [99, 7] width 5 height 5
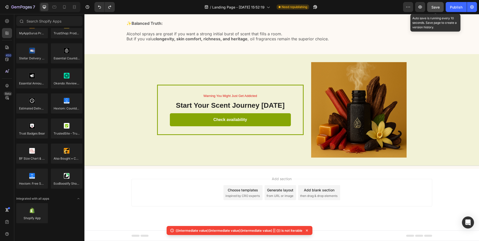
click at [433, 4] on button "Save" at bounding box center [435, 7] width 17 height 10
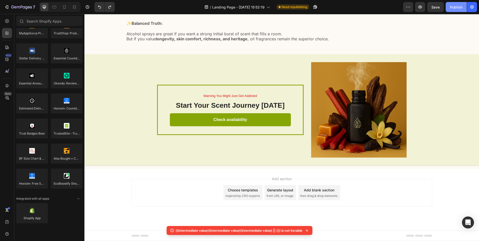
click at [454, 8] on div "Publish" at bounding box center [456, 7] width 13 height 5
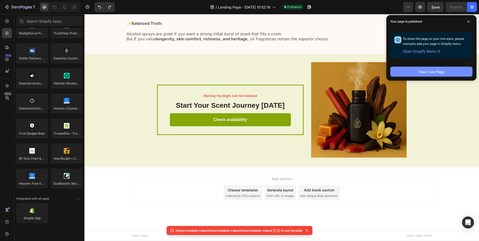
click at [431, 75] on button "View Live Page" at bounding box center [432, 72] width 82 height 10
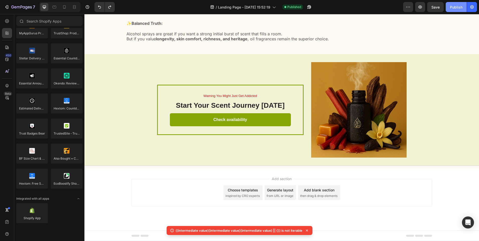
click at [459, 6] on div "Publish" at bounding box center [456, 7] width 13 height 5
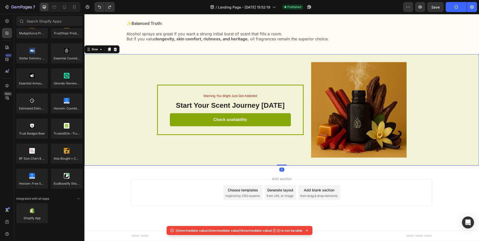
click at [256, 163] on div "Warning You Might Just Get Addicted Text Block Start Your Scent Journey [DATE] …" at bounding box center [281, 110] width 395 height 112
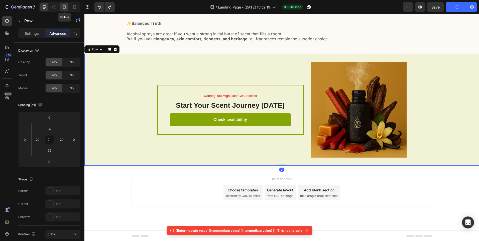
click at [64, 9] on icon at bounding box center [64, 7] width 5 height 5
type input "10"
type input "30"
type input "20"
type input "30"
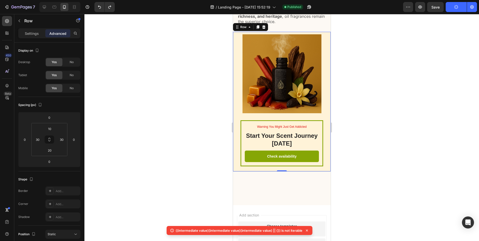
scroll to position [984, 0]
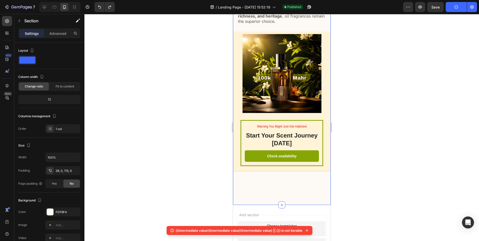
click at [269, 183] on div "✨ Balanced Truth: Alcohol sprays are great if you want a strong initial burst o…" at bounding box center [282, 92] width 98 height 225
click at [266, 204] on div "✨ Balanced Truth: Alcohol sprays are great if you want a strong initial burst o…" at bounding box center [282, 92] width 98 height 225
click at [274, 171] on div at bounding box center [282, 171] width 98 height 0
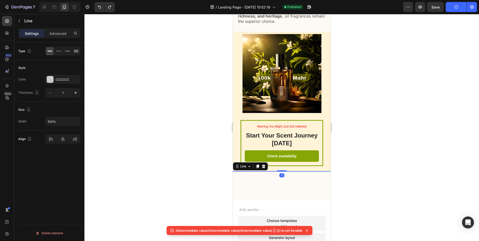
drag, startPoint x: 279, startPoint y: 176, endPoint x: 284, endPoint y: 163, distance: 13.4
click at [284, 163] on div "✨ Balanced Truth: Alcohol sprays are great if you want a strong initial burst o…" at bounding box center [282, 79] width 98 height 185
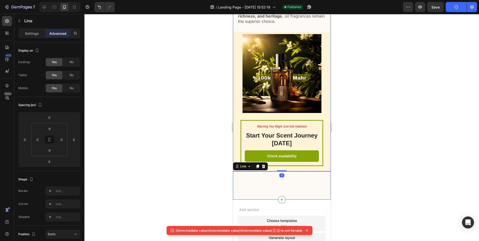
click at [300, 197] on div "✨ Balanced Truth: Alcohol sprays are great if you want a strong initial burst o…" at bounding box center [282, 90] width 98 height 220
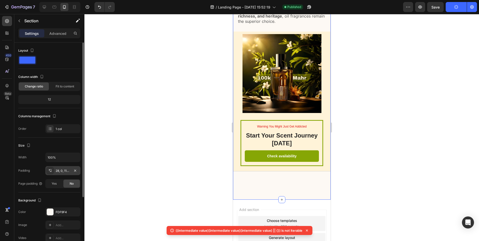
click at [66, 174] on div "28, 0, 113, 0" at bounding box center [62, 170] width 35 height 9
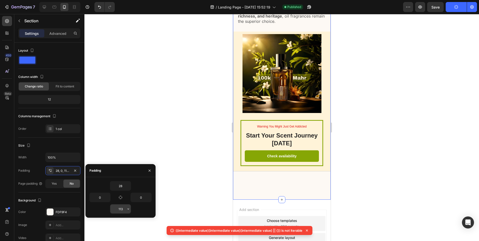
click at [121, 210] on input "113" at bounding box center [120, 209] width 21 height 9
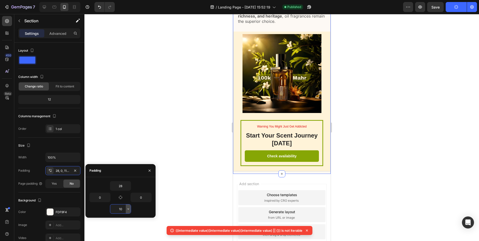
type input "1"
click at [139, 156] on div at bounding box center [281, 127] width 395 height 227
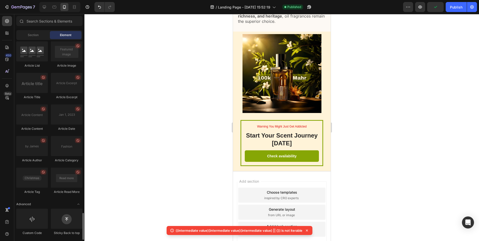
scroll to position [1286, 0]
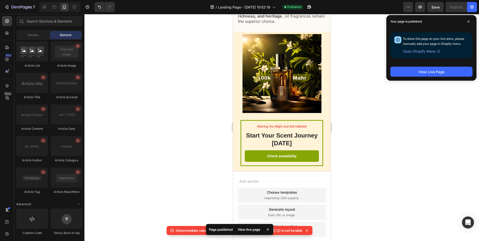
click at [351, 54] on div at bounding box center [281, 127] width 395 height 227
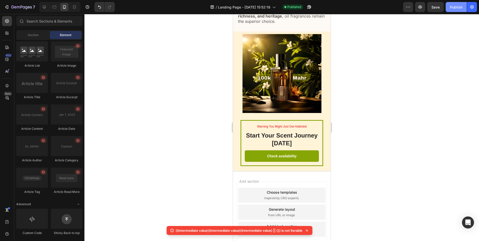
click at [465, 7] on button "Publish" at bounding box center [456, 7] width 21 height 10
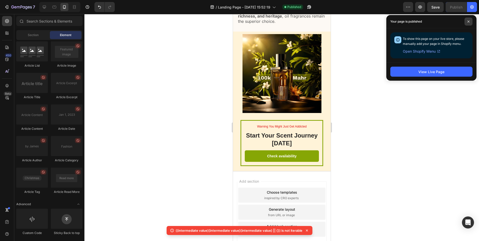
click at [466, 19] on span at bounding box center [469, 22] width 8 height 8
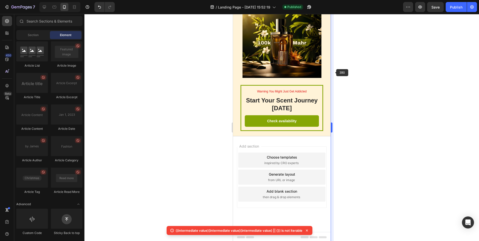
scroll to position [791, 0]
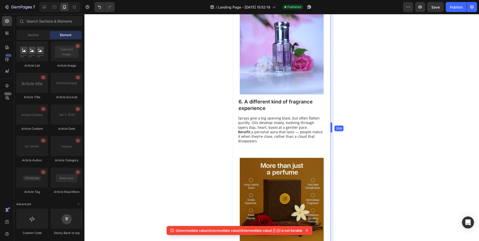
drag, startPoint x: 331, startPoint y: 72, endPoint x: 319, endPoint y: 73, distance: 11.8
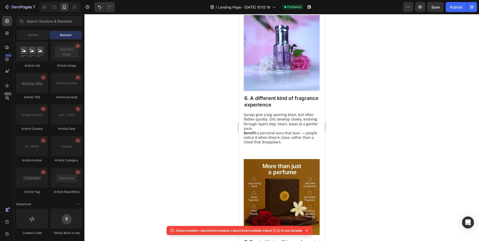
scroll to position [768, 0]
